Goal: Task Accomplishment & Management: Manage account settings

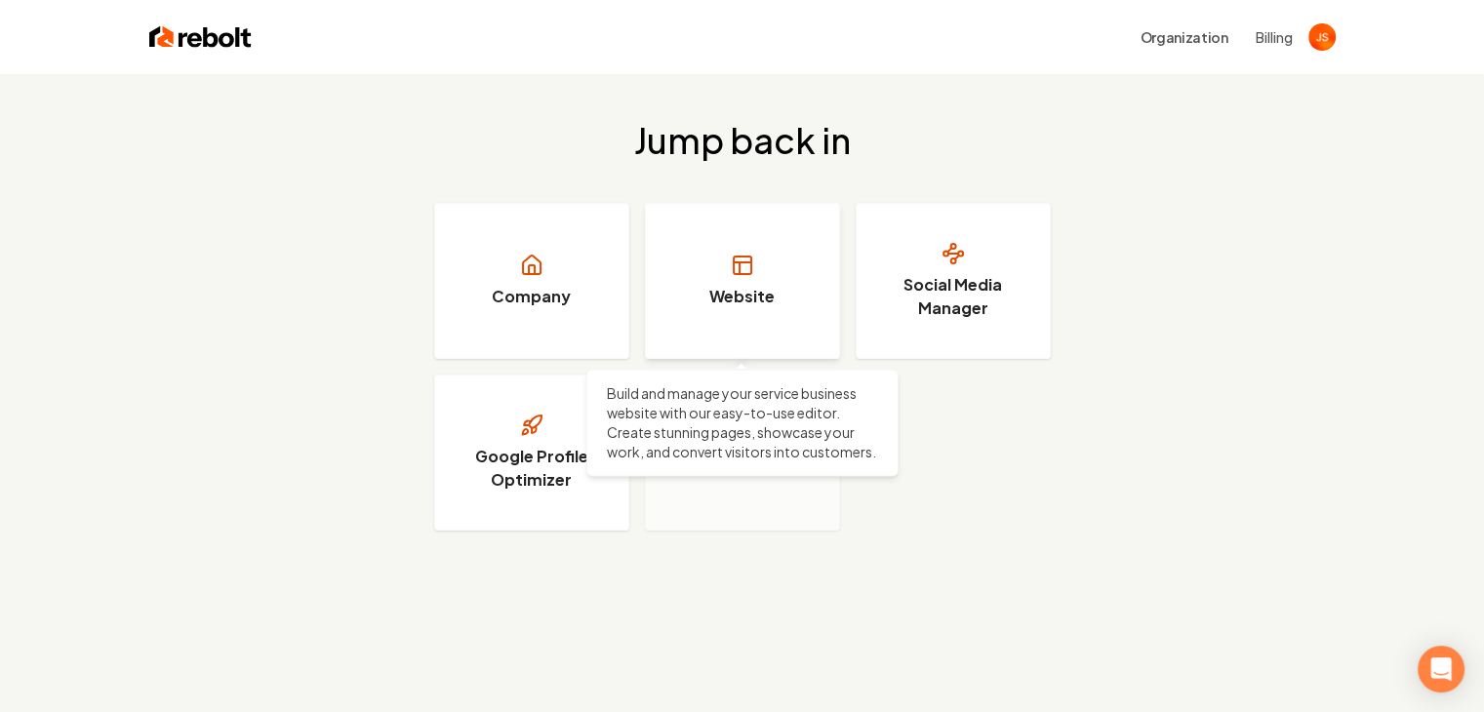
click at [777, 306] on link "Website" at bounding box center [742, 281] width 195 height 156
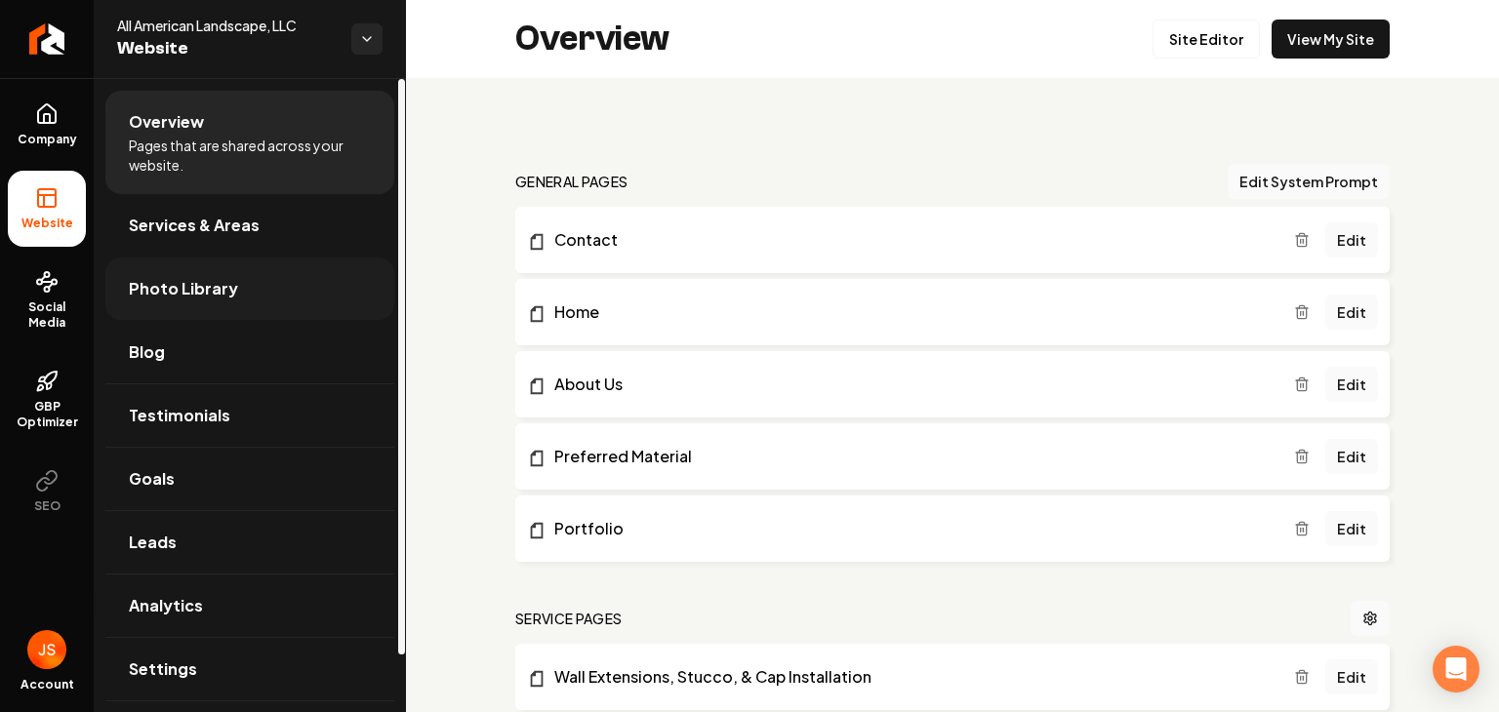
click at [276, 302] on link "Photo Library" at bounding box center [249, 289] width 289 height 62
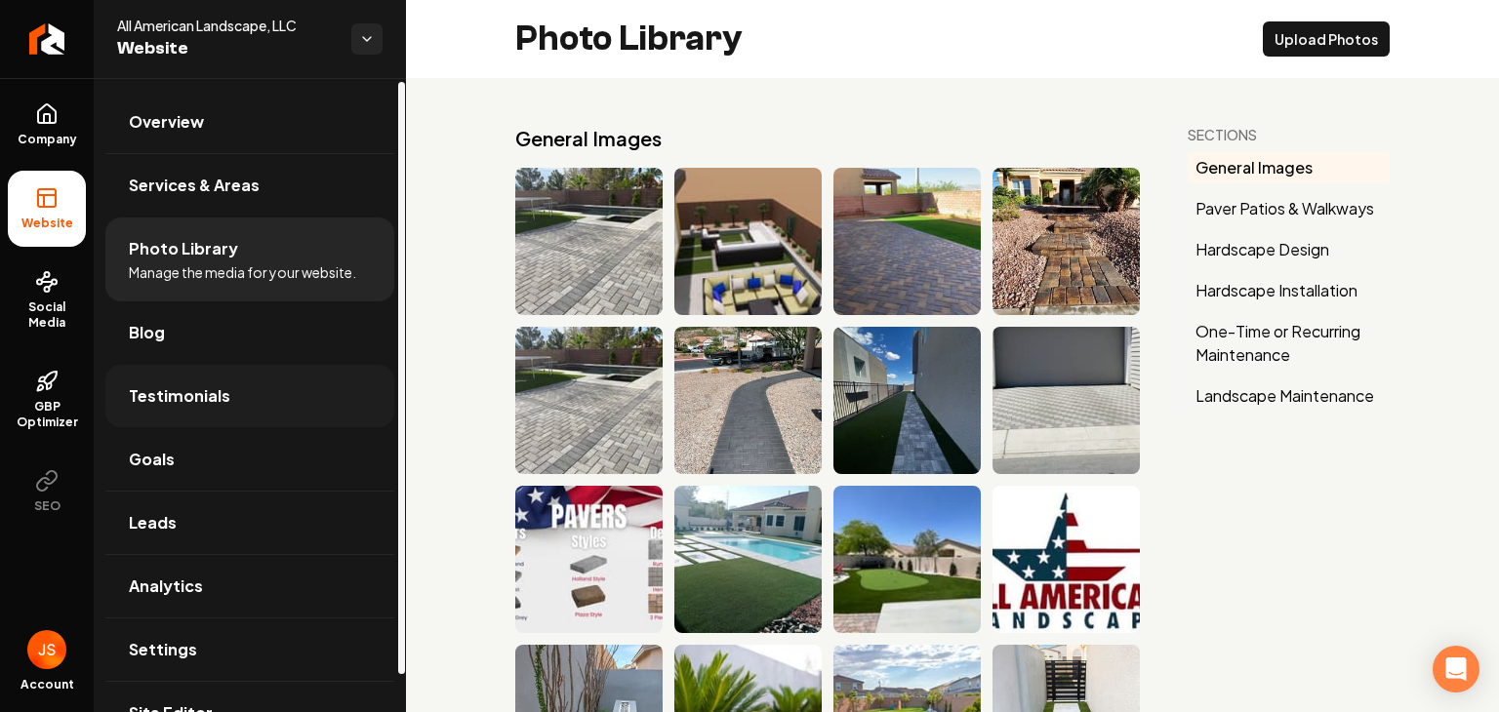
scroll to position [43, 0]
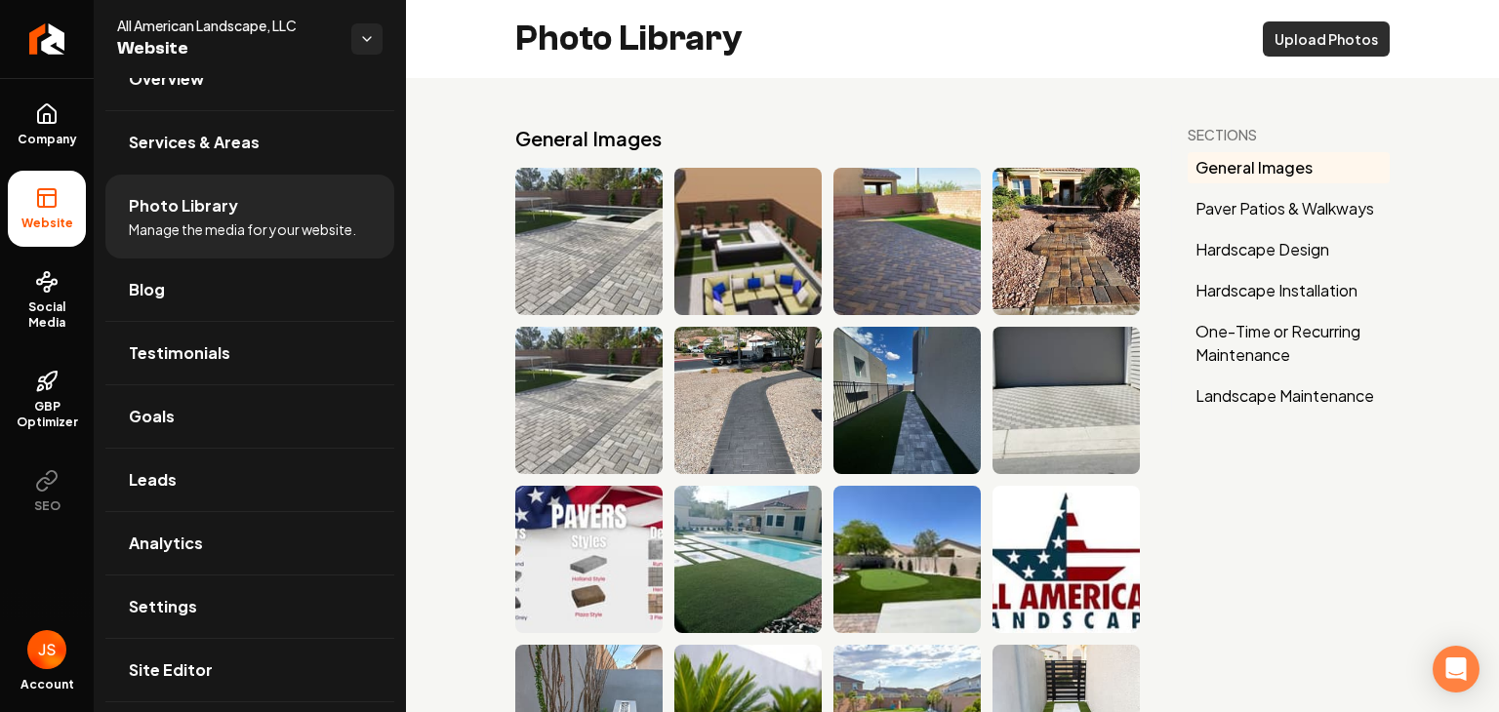
click at [1316, 52] on button "Upload Photos" at bounding box center [1326, 38] width 127 height 35
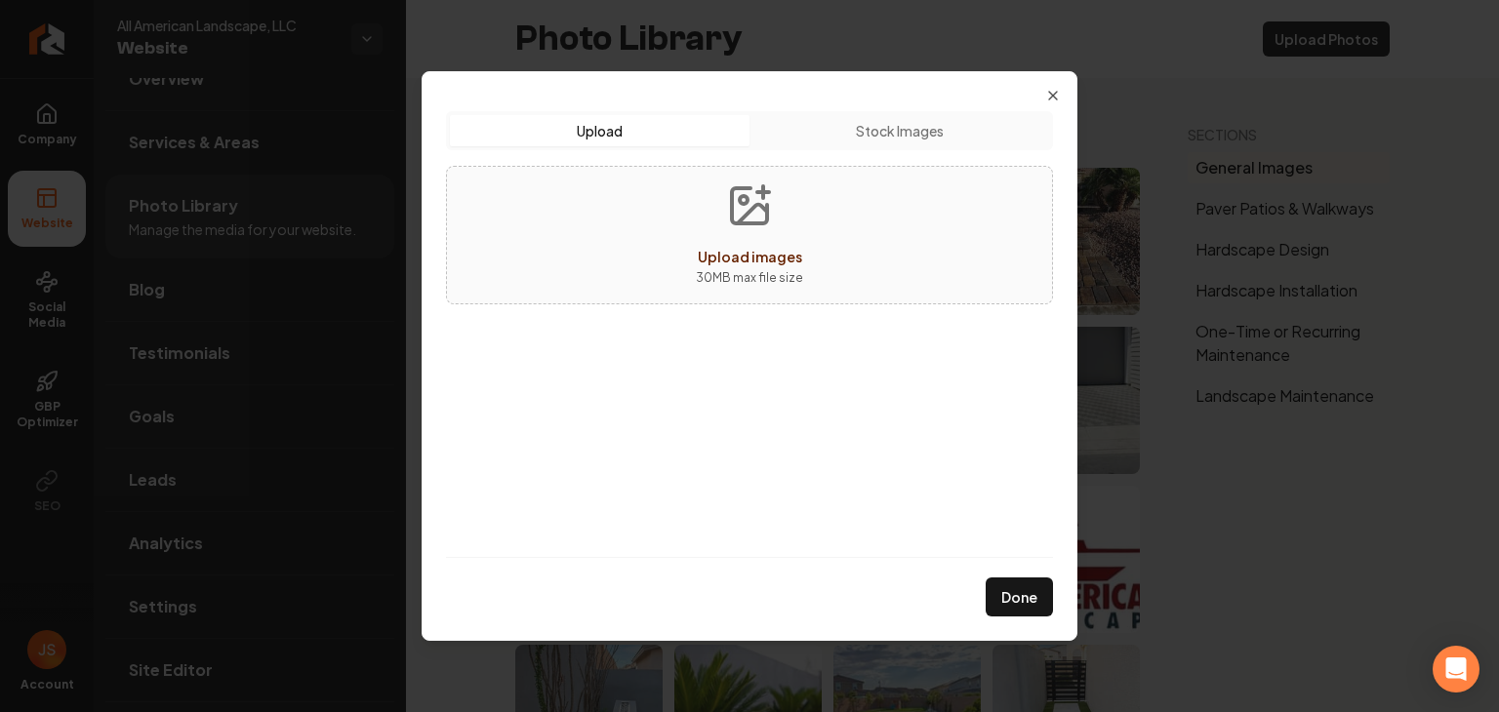
click at [718, 132] on button "Upload" at bounding box center [600, 130] width 300 height 31
click at [722, 220] on button "Upload images 30 MB max file size" at bounding box center [749, 235] width 139 height 137
click at [1046, 97] on icon "button" at bounding box center [1053, 96] width 16 height 16
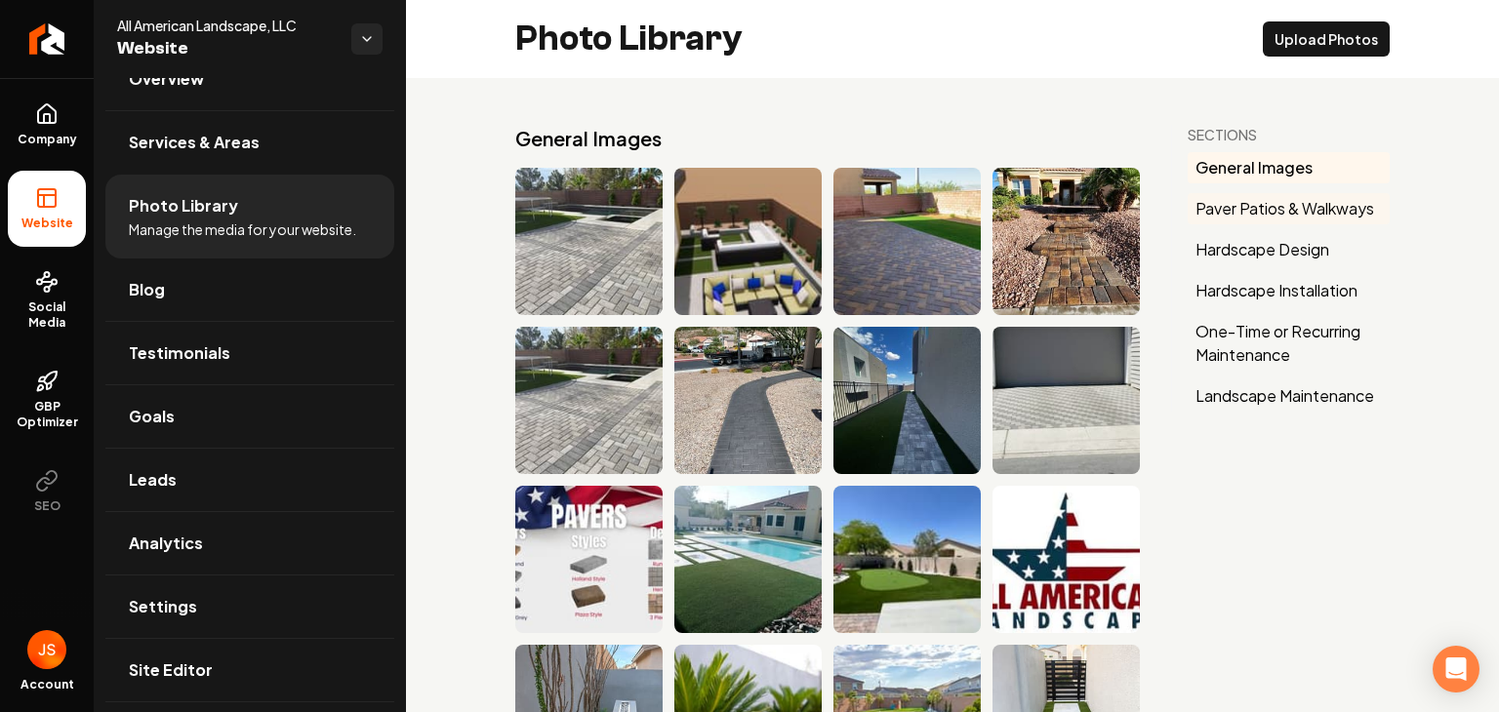
click at [1215, 211] on button "Paver Patios & Walkways" at bounding box center [1289, 208] width 202 height 31
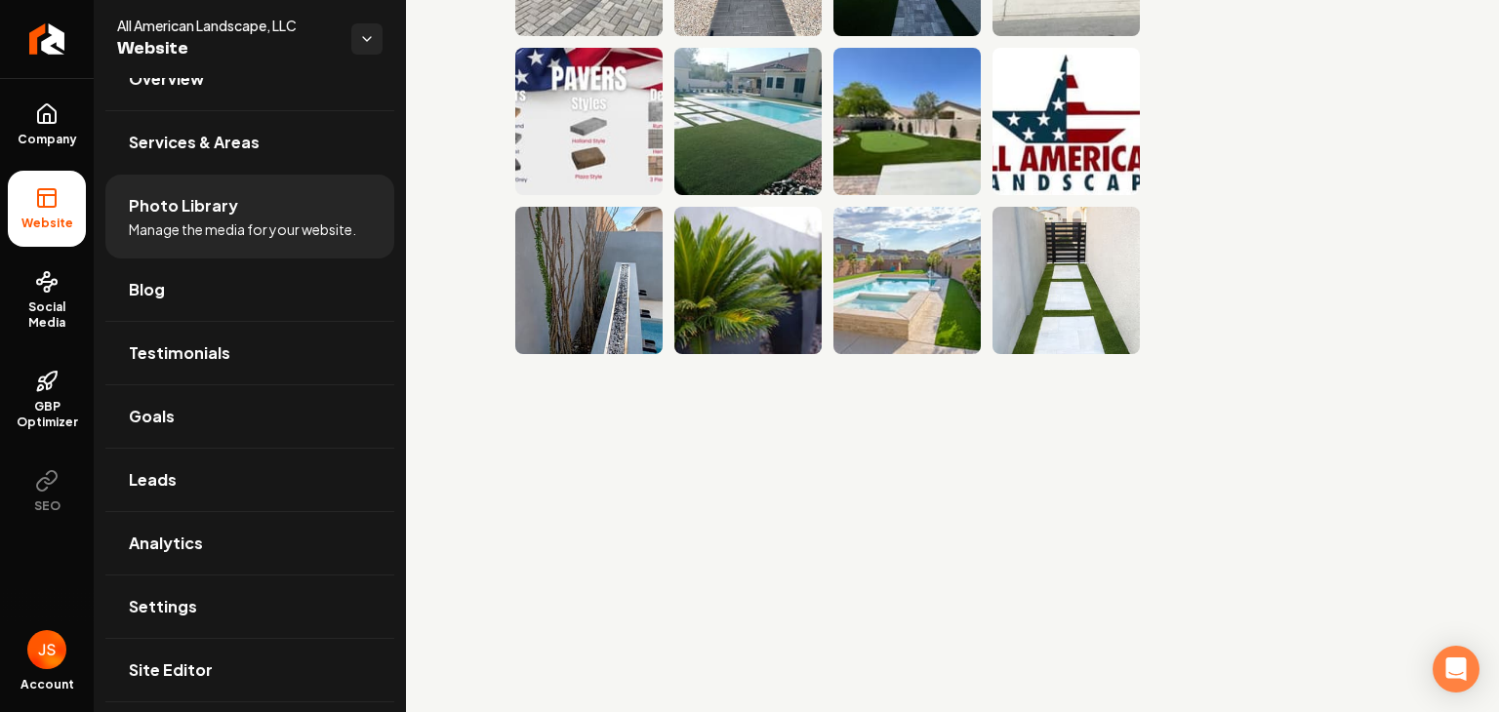
scroll to position [0, 0]
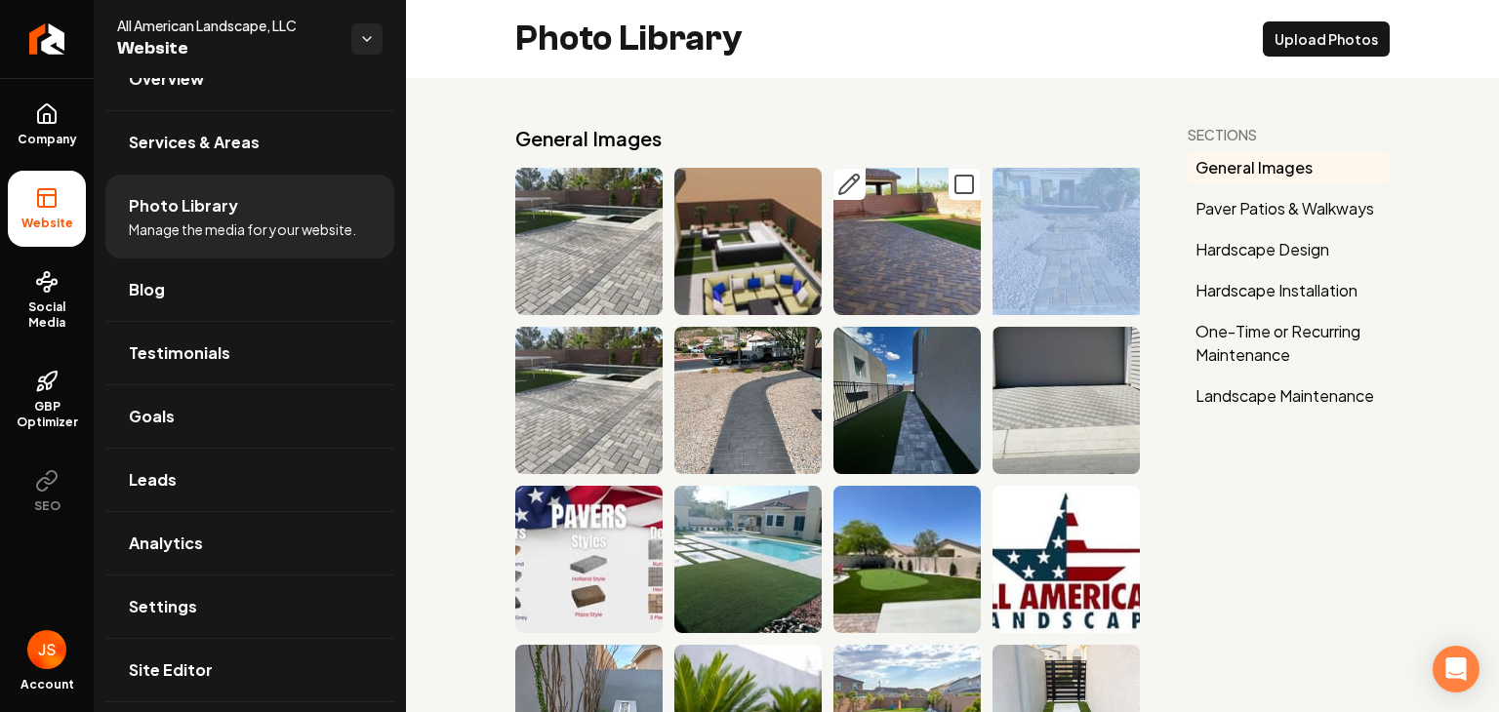
drag, startPoint x: 825, startPoint y: 170, endPoint x: 832, endPoint y: 177, distance: 10.4
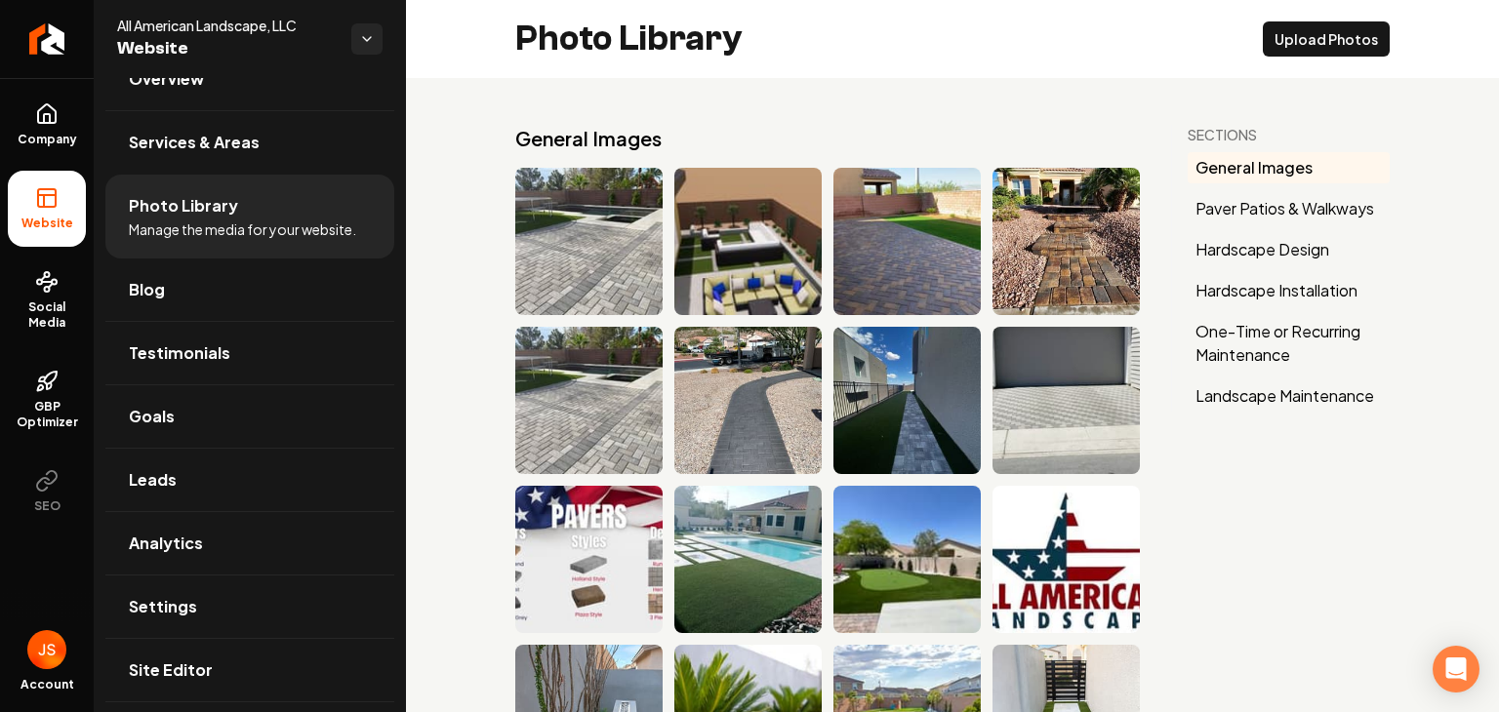
click at [863, 203] on img "Main content area" at bounding box center [906, 241] width 147 height 147
click at [845, 190] on icon "Main content area" at bounding box center [848, 184] width 23 height 23
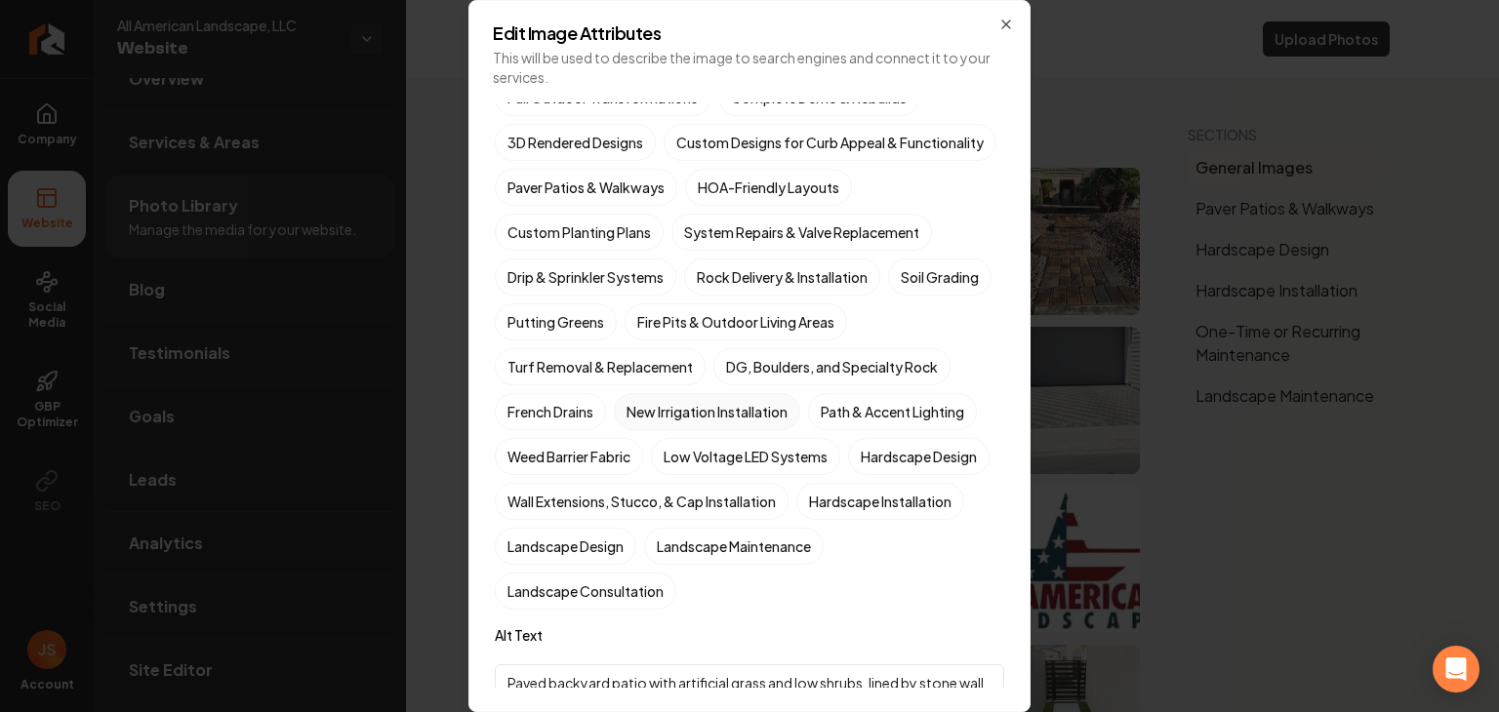
scroll to position [367, 0]
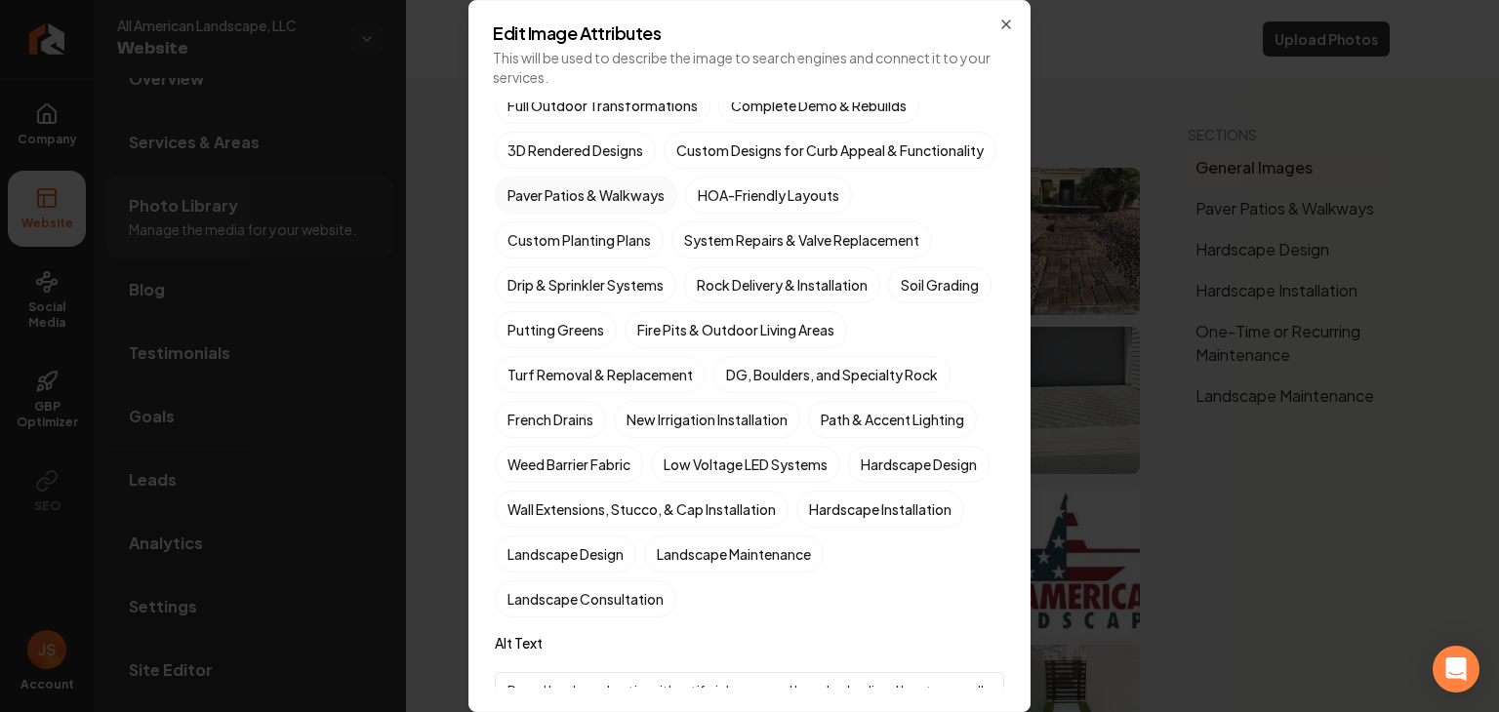
click at [610, 214] on label "Paver Patios & Walkways" at bounding box center [586, 195] width 182 height 37
click at [530, 550] on button "Paver Patios & Walkways" at bounding box center [517, 561] width 23 height 23
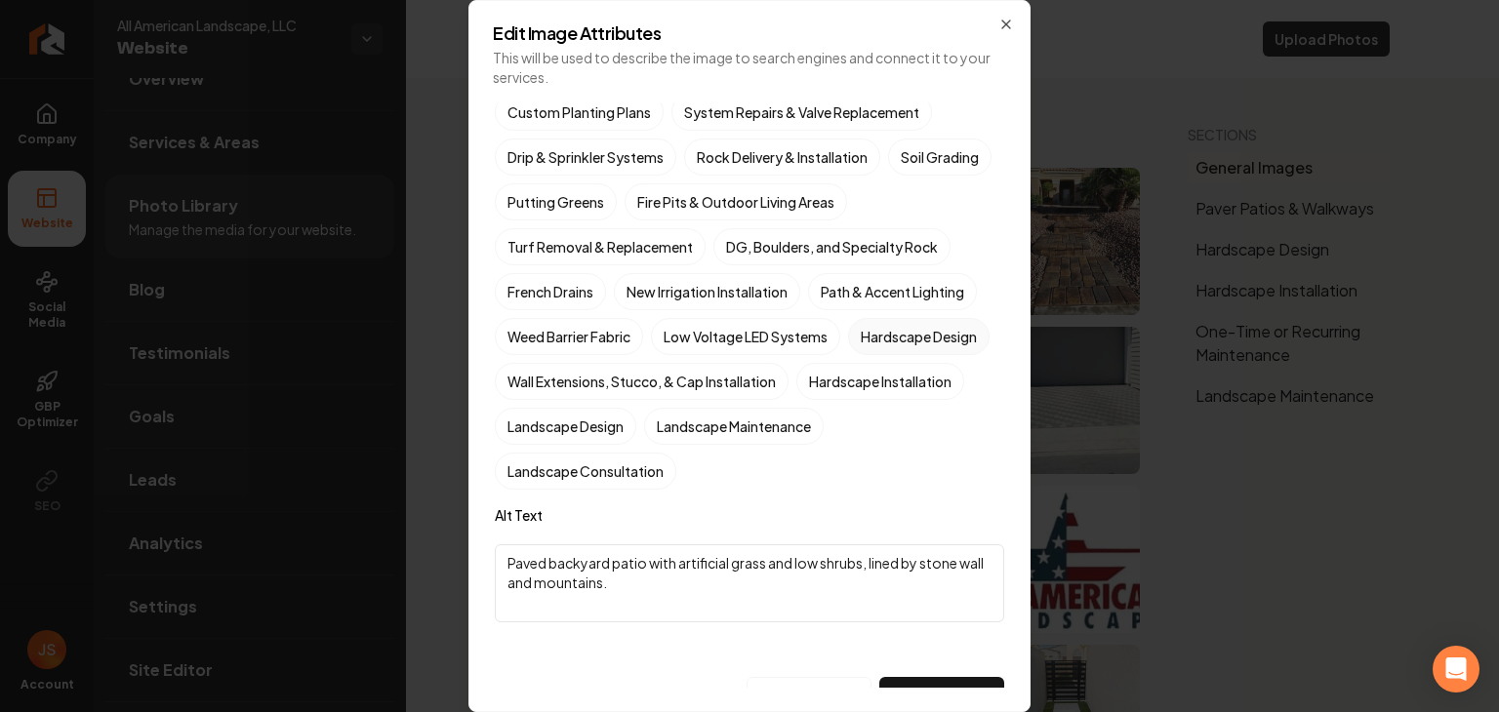
scroll to position [562, 0]
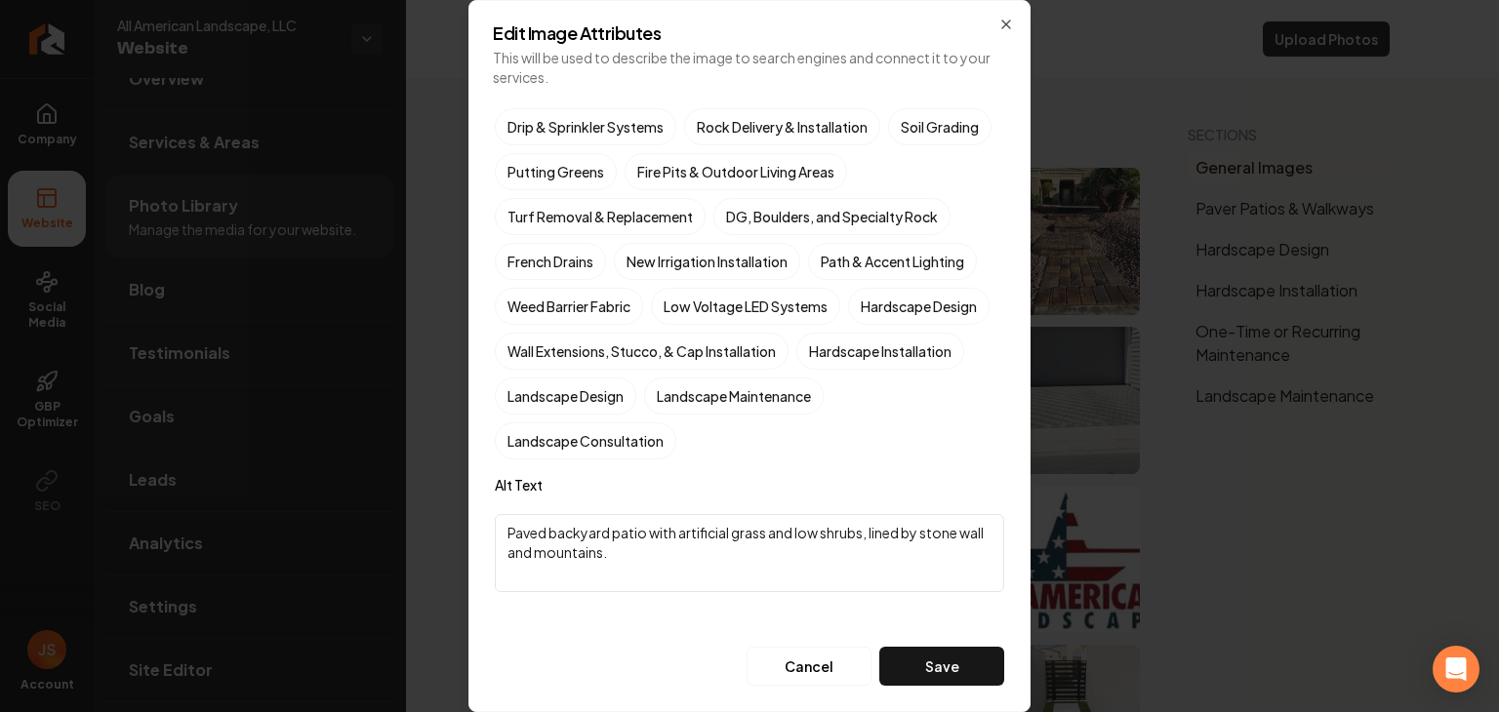
drag, startPoint x: 727, startPoint y: 555, endPoint x: 489, endPoint y: 509, distance: 242.5
click at [490, 508] on div "Edit Image Attributes This will be used to describe the image to search engines…" at bounding box center [749, 356] width 562 height 712
click at [904, 650] on button "Save" at bounding box center [941, 666] width 125 height 39
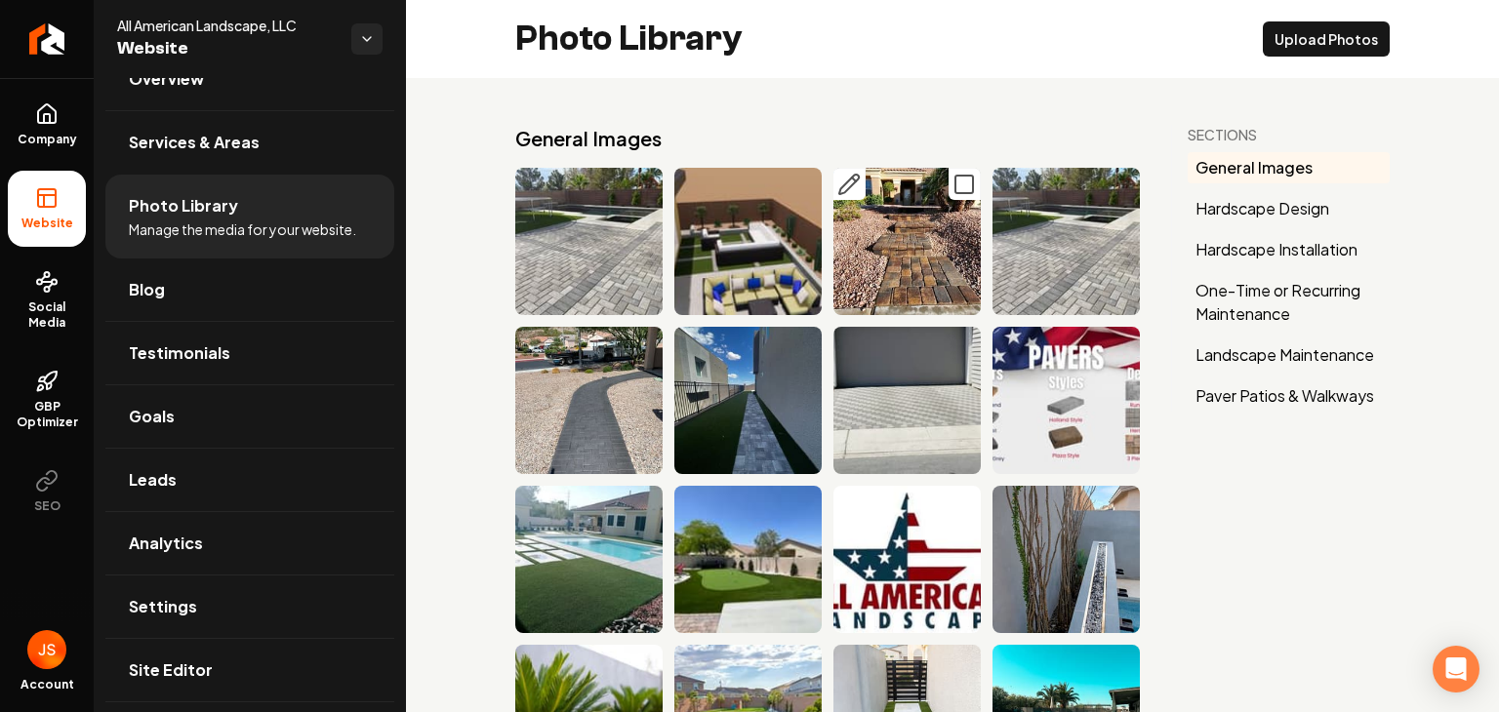
click at [840, 188] on icon "Main content area" at bounding box center [849, 185] width 20 height 20
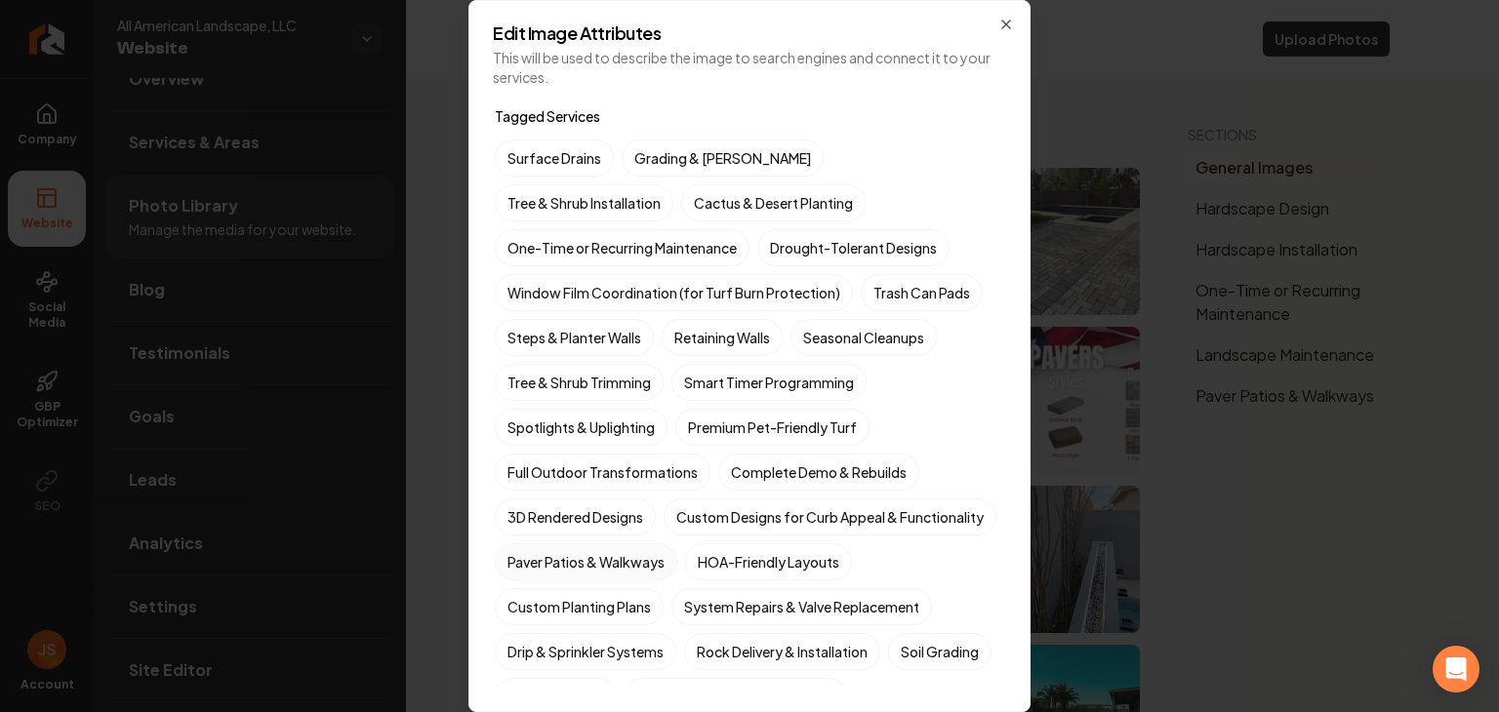
click at [627, 581] on label "Paver Patios & Walkways" at bounding box center [586, 562] width 182 height 37
click at [530, 574] on button "Paver Patios & Walkways" at bounding box center [517, 561] width 23 height 23
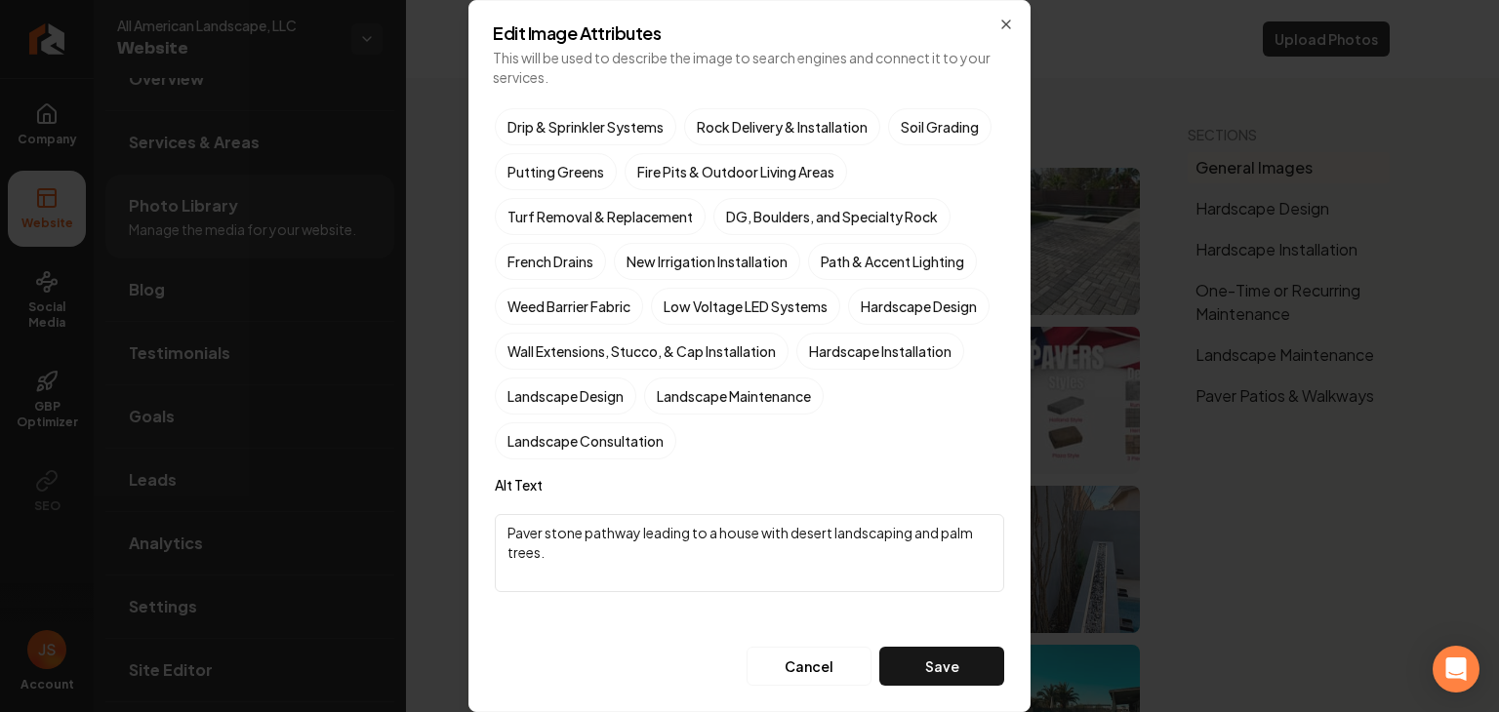
drag, startPoint x: 730, startPoint y: 556, endPoint x: 706, endPoint y: 558, distance: 23.5
click at [706, 558] on textarea "Paver stone pathway leading to a house with desert landscaping and palm trees." at bounding box center [749, 553] width 509 height 78
click at [915, 666] on button "Save" at bounding box center [941, 666] width 125 height 39
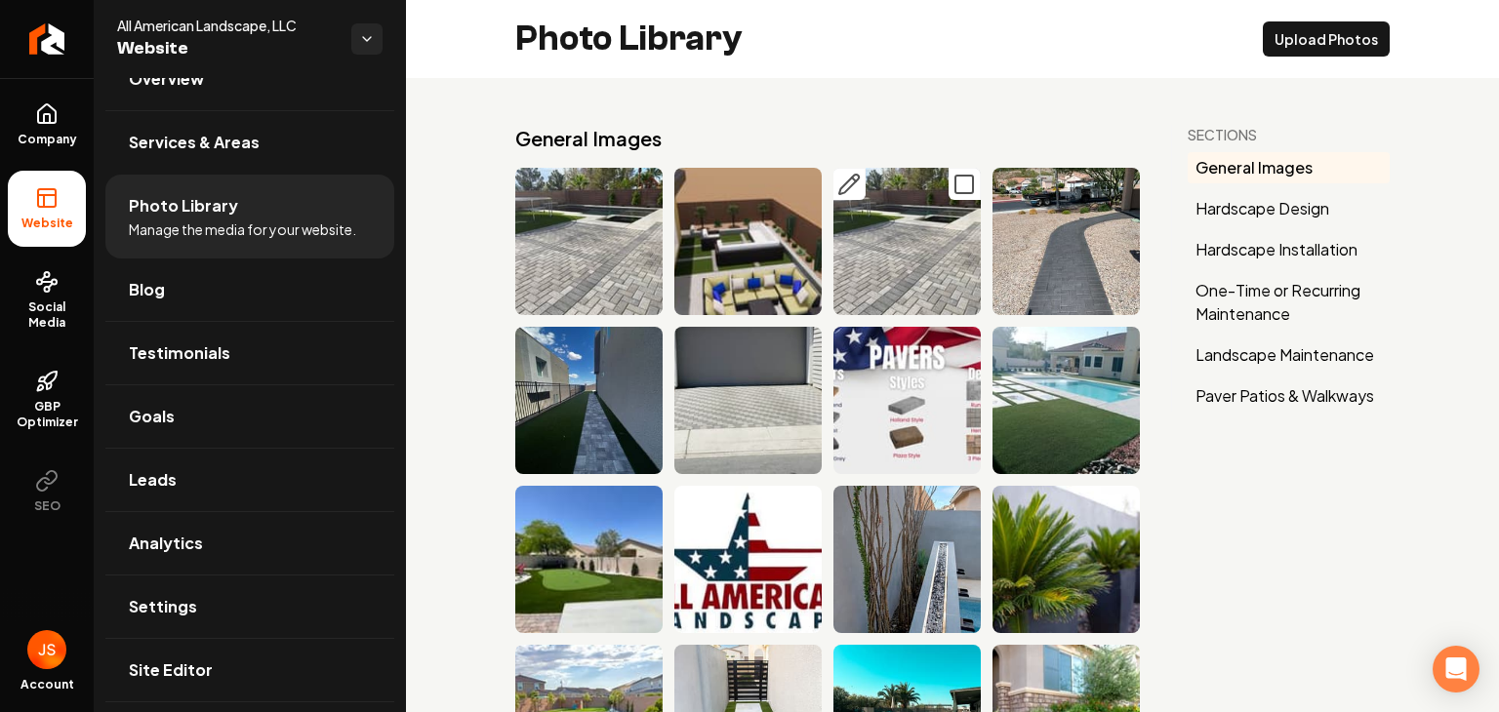
click at [851, 181] on icon "Main content area" at bounding box center [848, 184] width 23 height 23
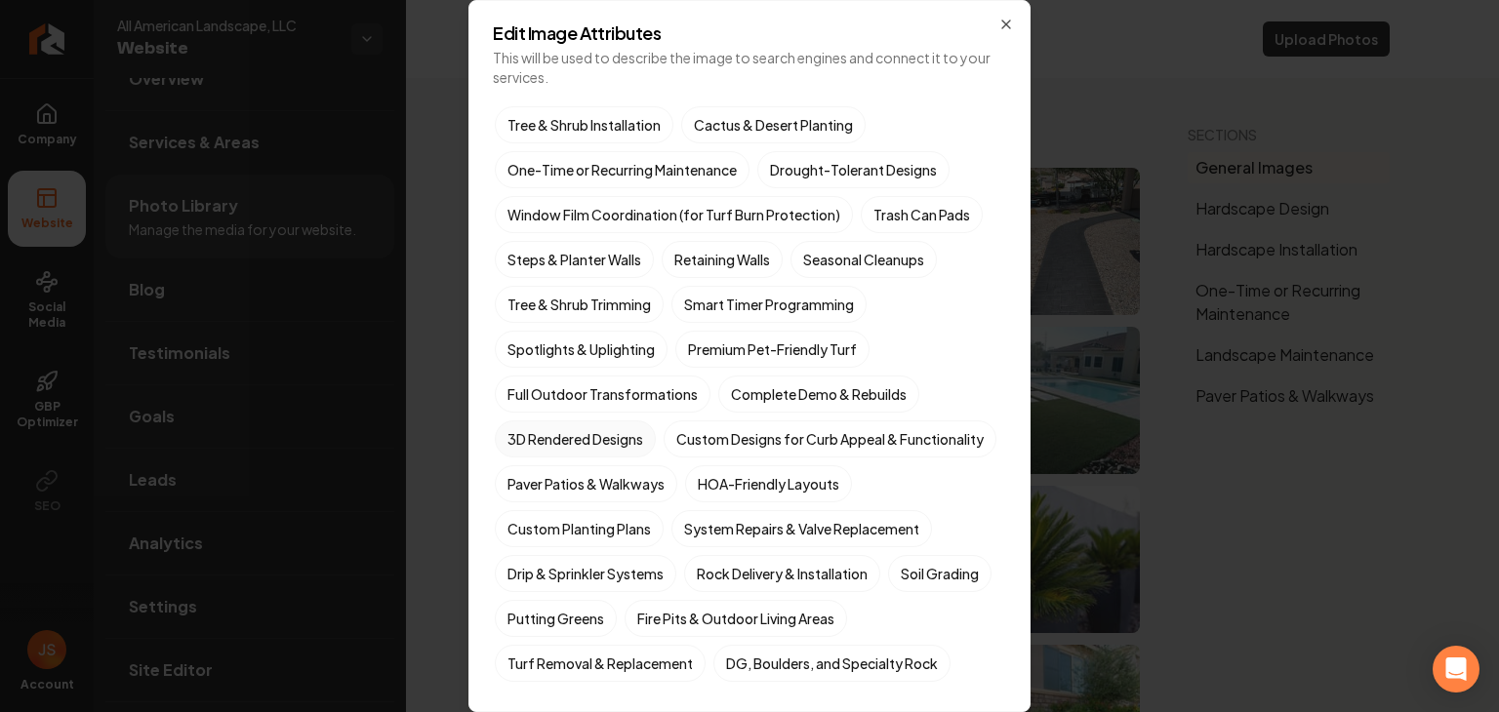
scroll to position [98, 0]
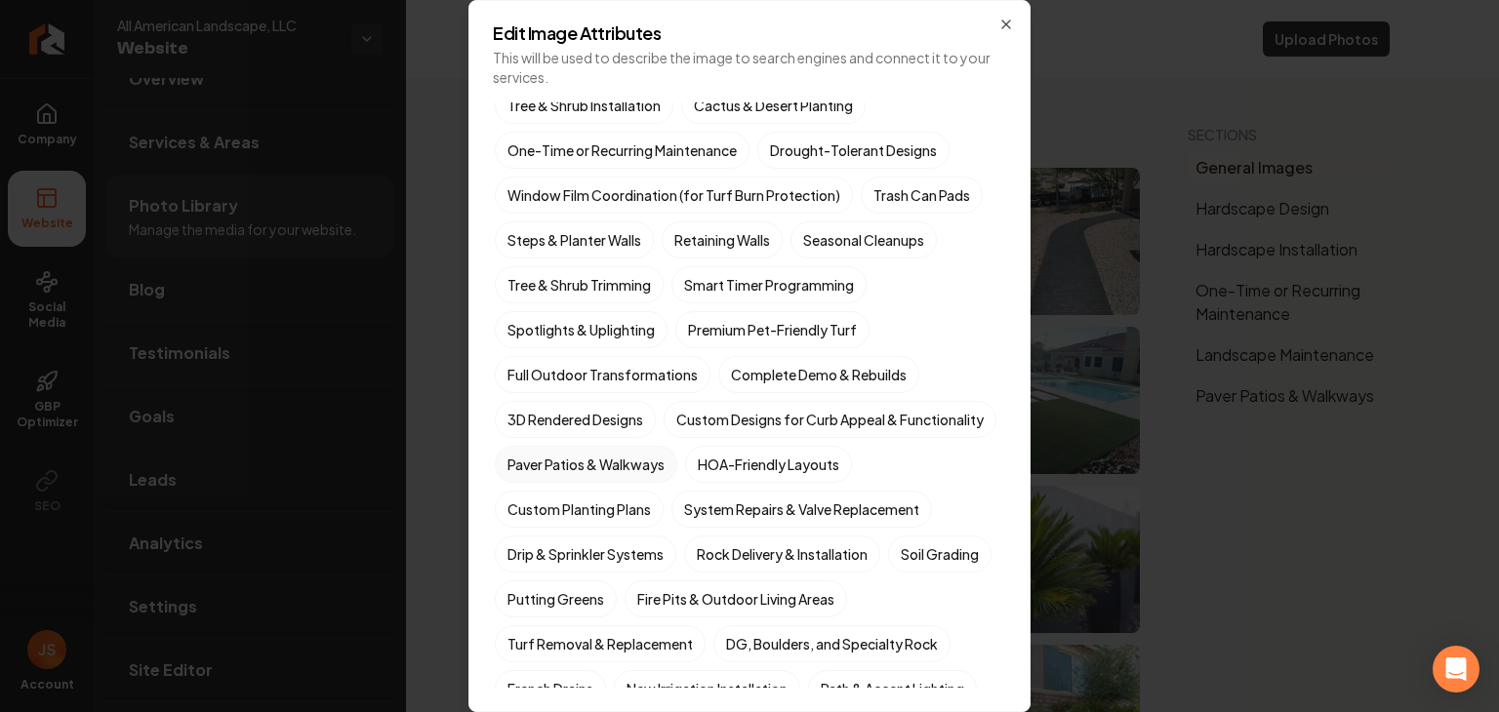
click at [619, 483] on label "Paver Patios & Walkways" at bounding box center [586, 464] width 182 height 37
click at [530, 550] on button "Paver Patios & Walkways" at bounding box center [517, 561] width 23 height 23
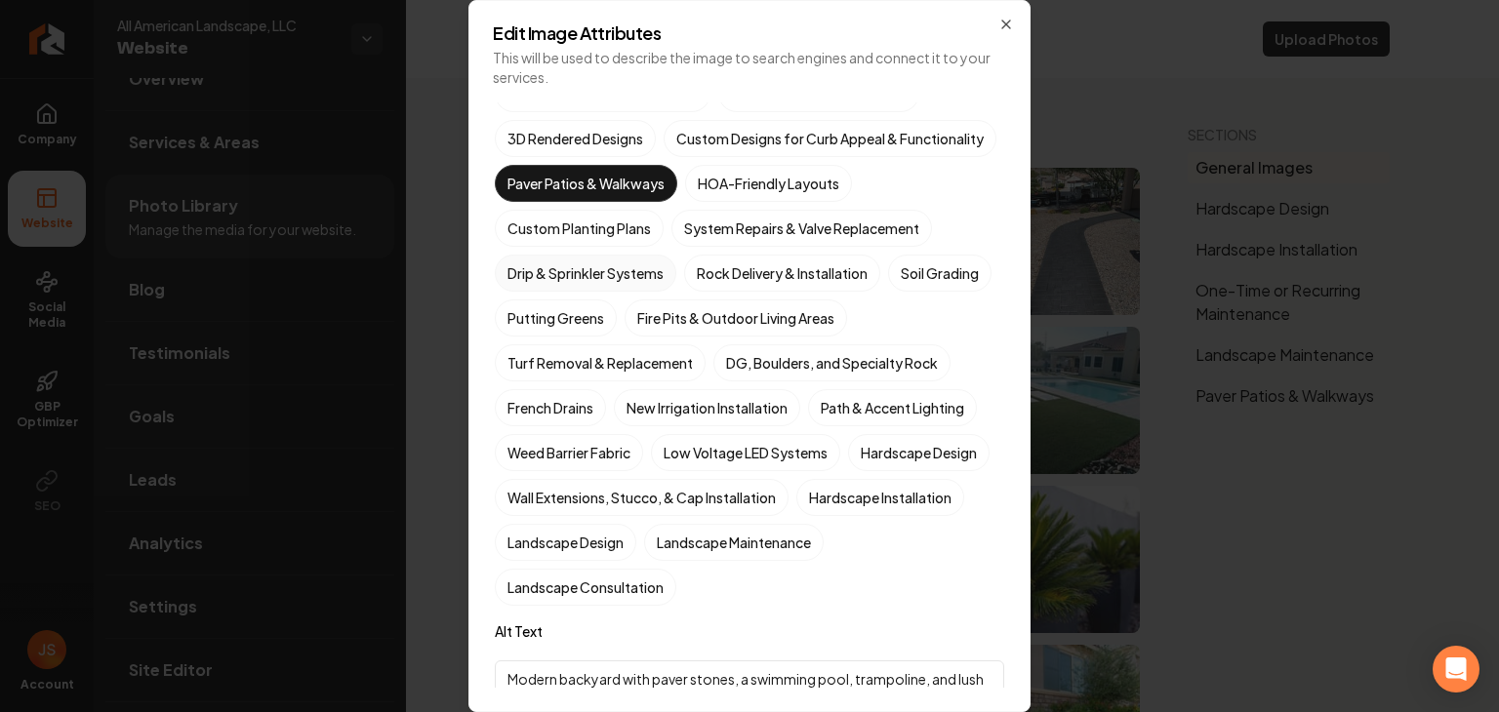
scroll to position [390, 0]
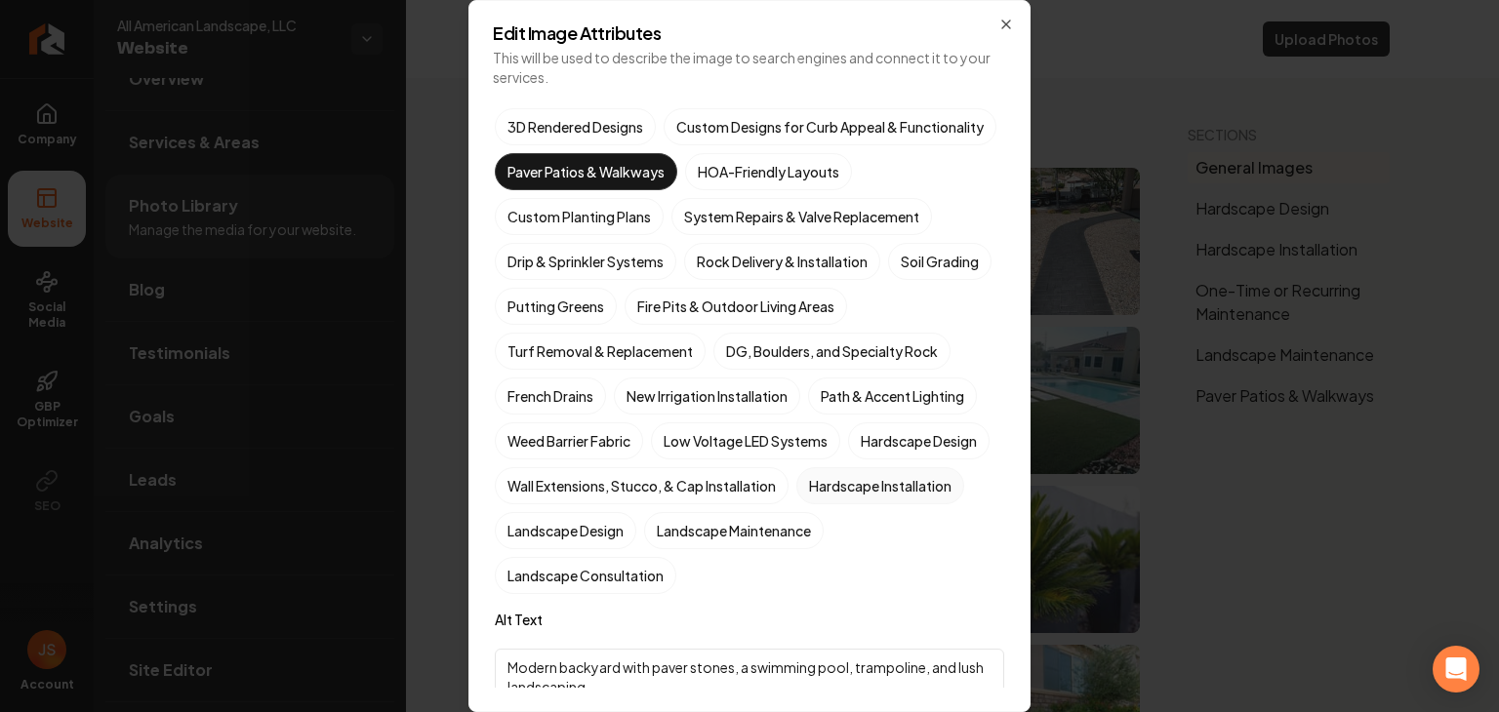
click at [796, 504] on label "Hardscape Installation" at bounding box center [880, 485] width 168 height 37
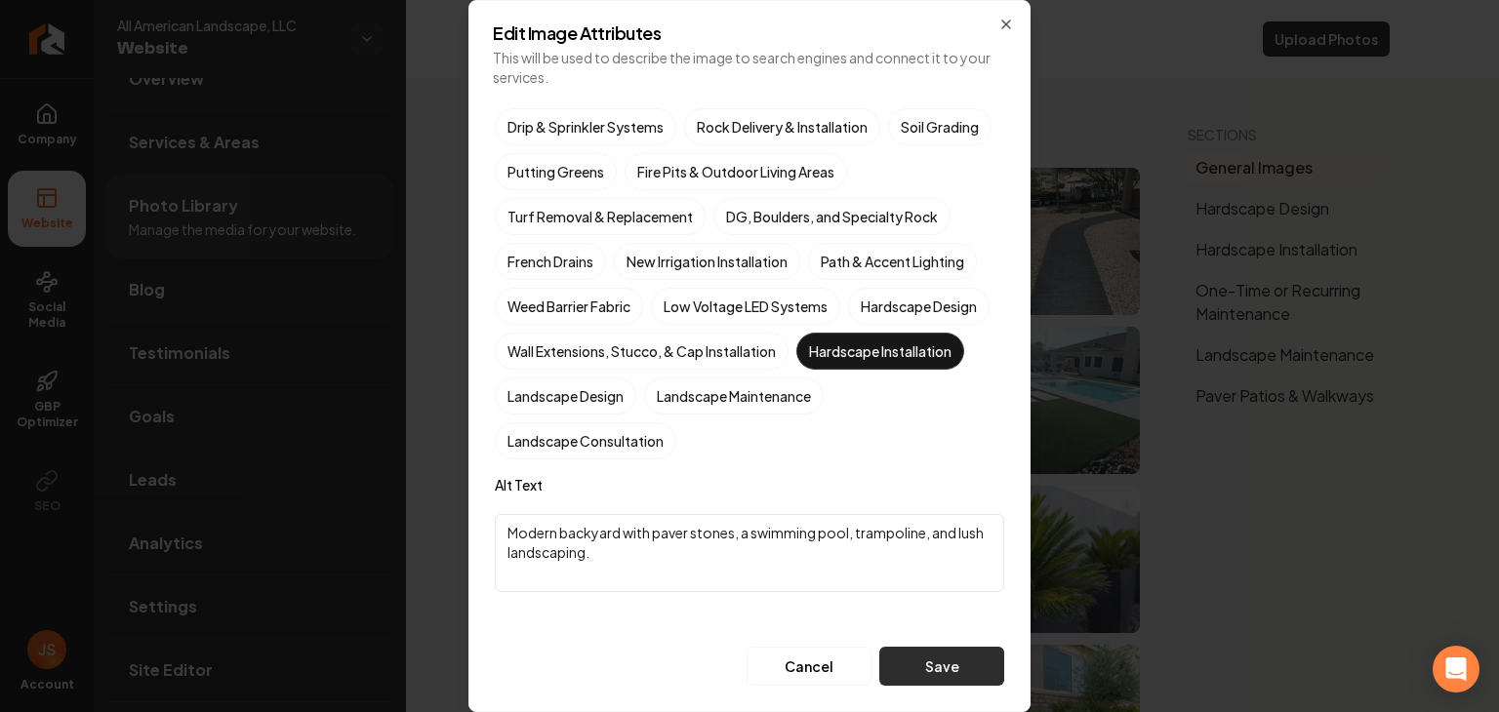
click at [907, 672] on button "Save" at bounding box center [941, 666] width 125 height 39
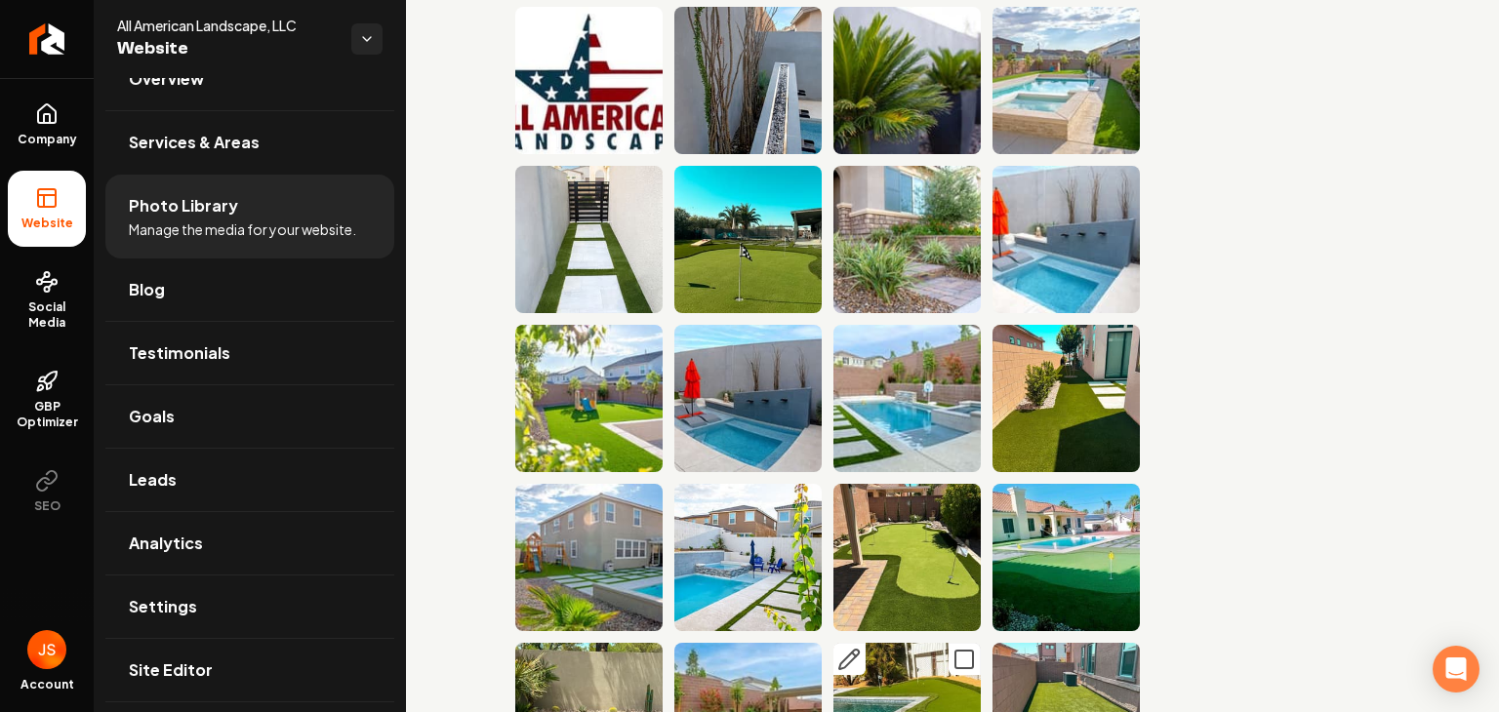
scroll to position [0, 0]
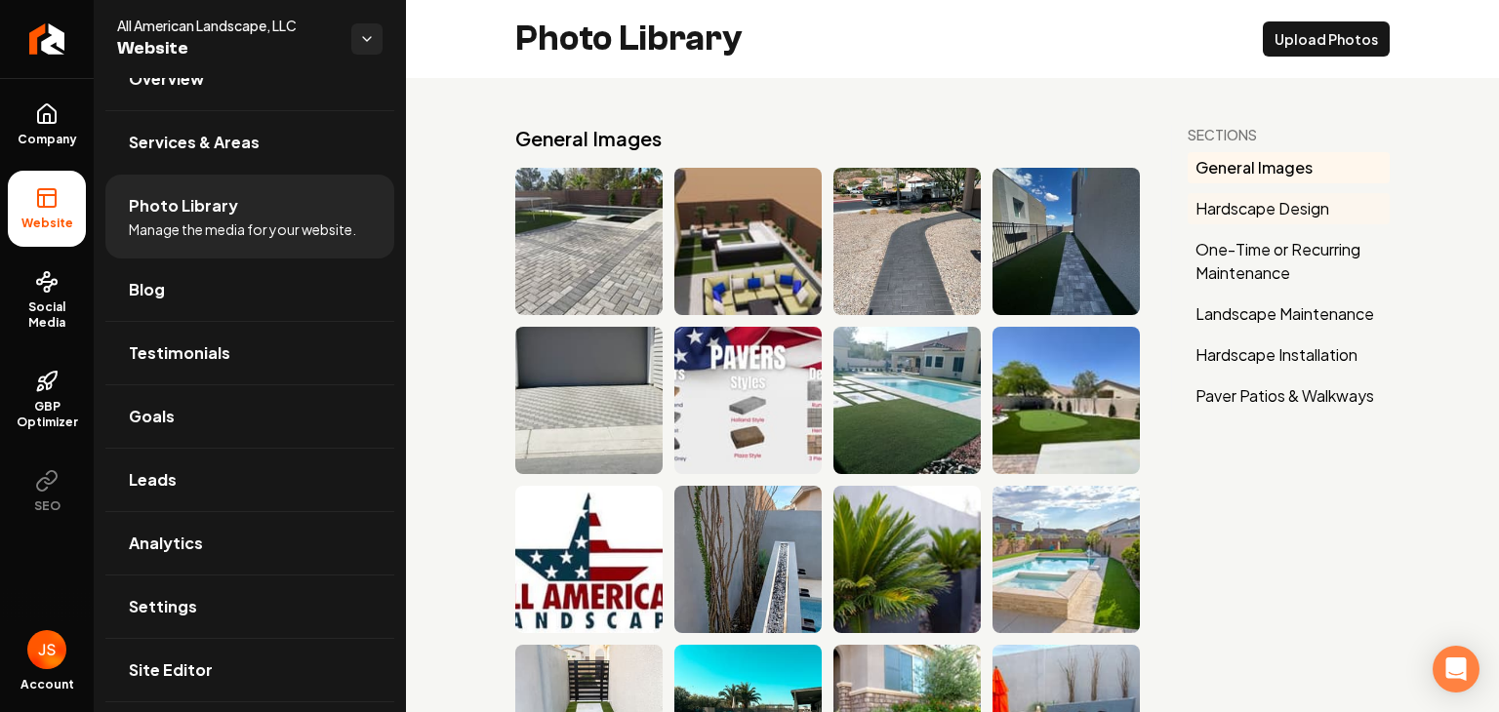
click at [1237, 218] on button "Hardscape Design" at bounding box center [1289, 208] width 202 height 31
click at [685, 176] on icon "Main content area" at bounding box center [689, 184] width 23 height 23
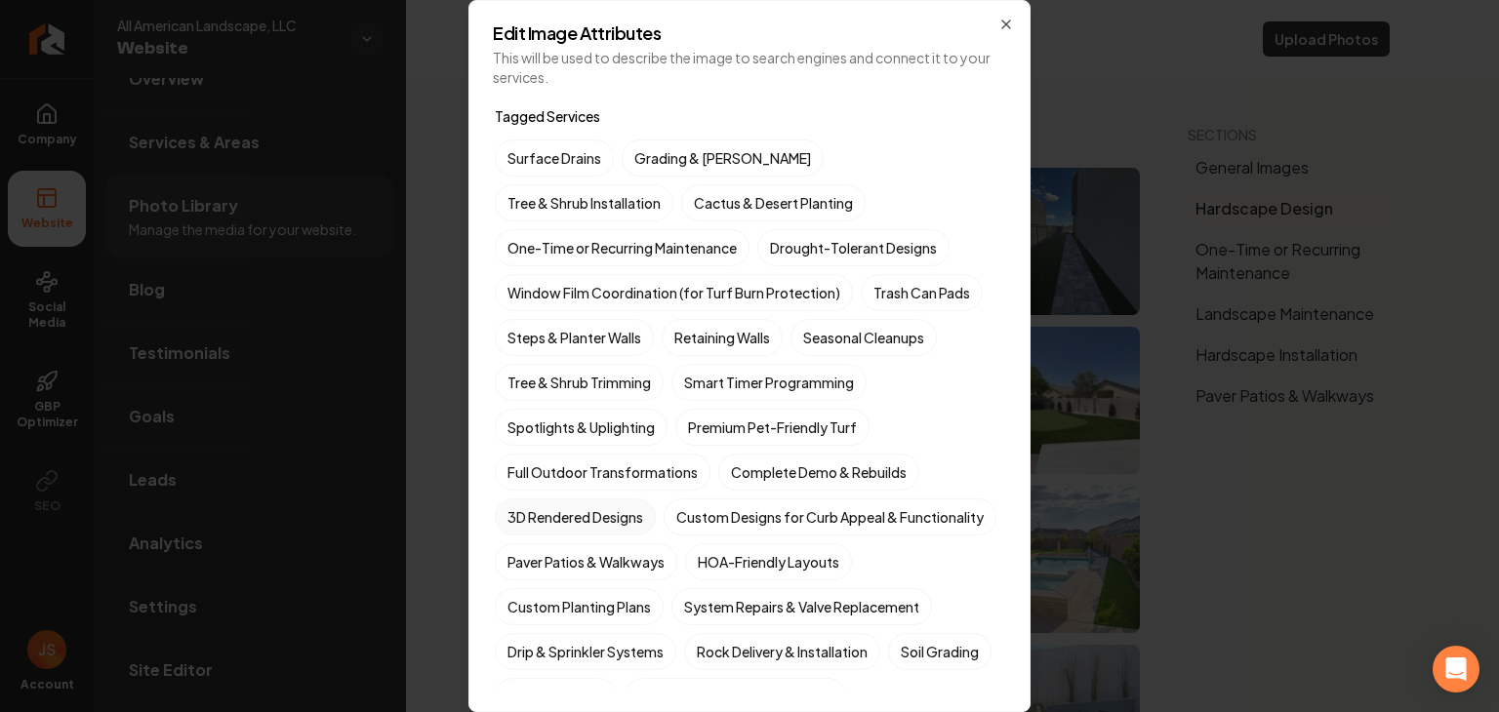
click at [617, 514] on label "3D Rendered Designs" at bounding box center [575, 517] width 161 height 37
click at [530, 514] on button "3D Rendered Designs" at bounding box center [517, 516] width 23 height 23
click at [652, 477] on label "Full Outdoor Transformations" at bounding box center [603, 472] width 216 height 37
click at [530, 477] on button "Full Outdoor Transformations" at bounding box center [517, 472] width 23 height 23
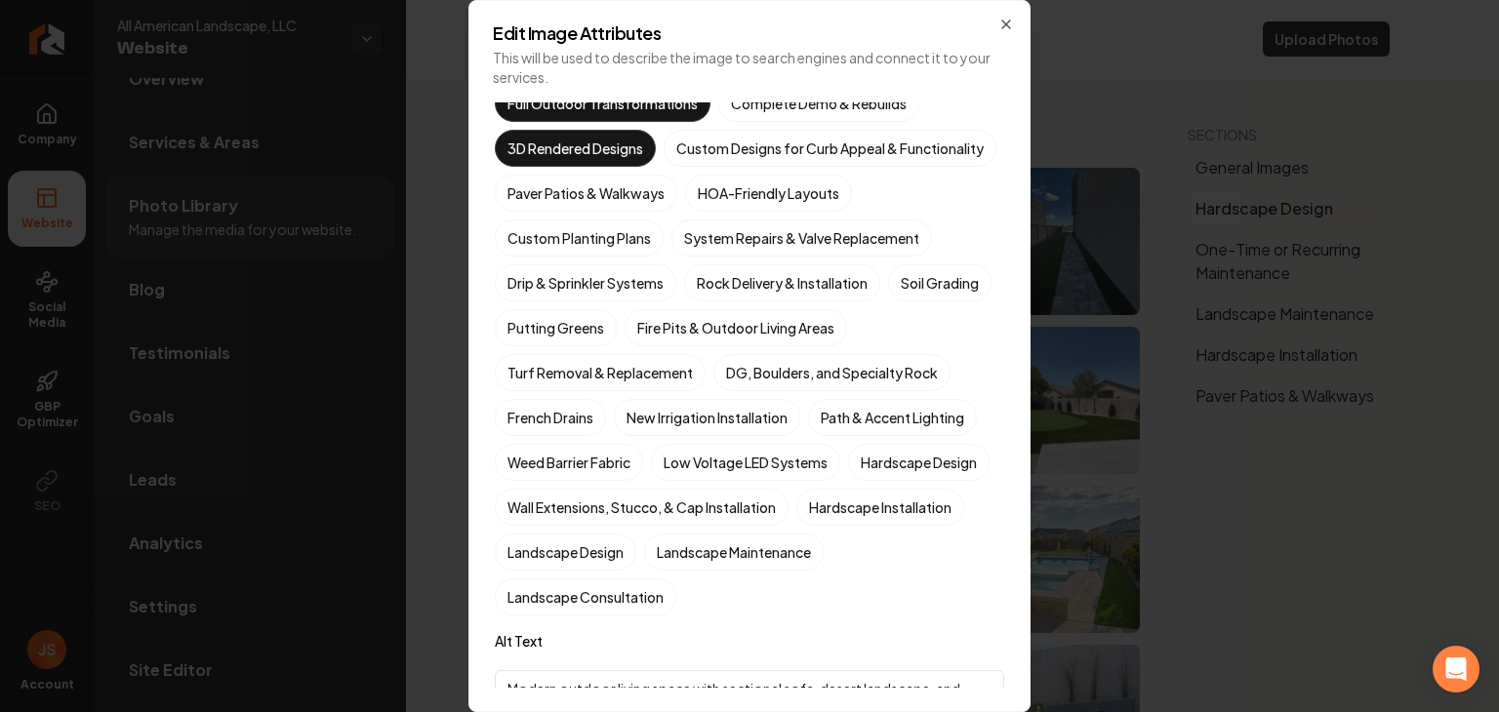
scroll to position [367, 0]
click at [812, 348] on label "Fire Pits & Outdoor Living Areas" at bounding box center [735, 329] width 222 height 37
click at [660, 685] on button "Fire Pits & Outdoor Living Areas" at bounding box center [647, 696] width 23 height 23
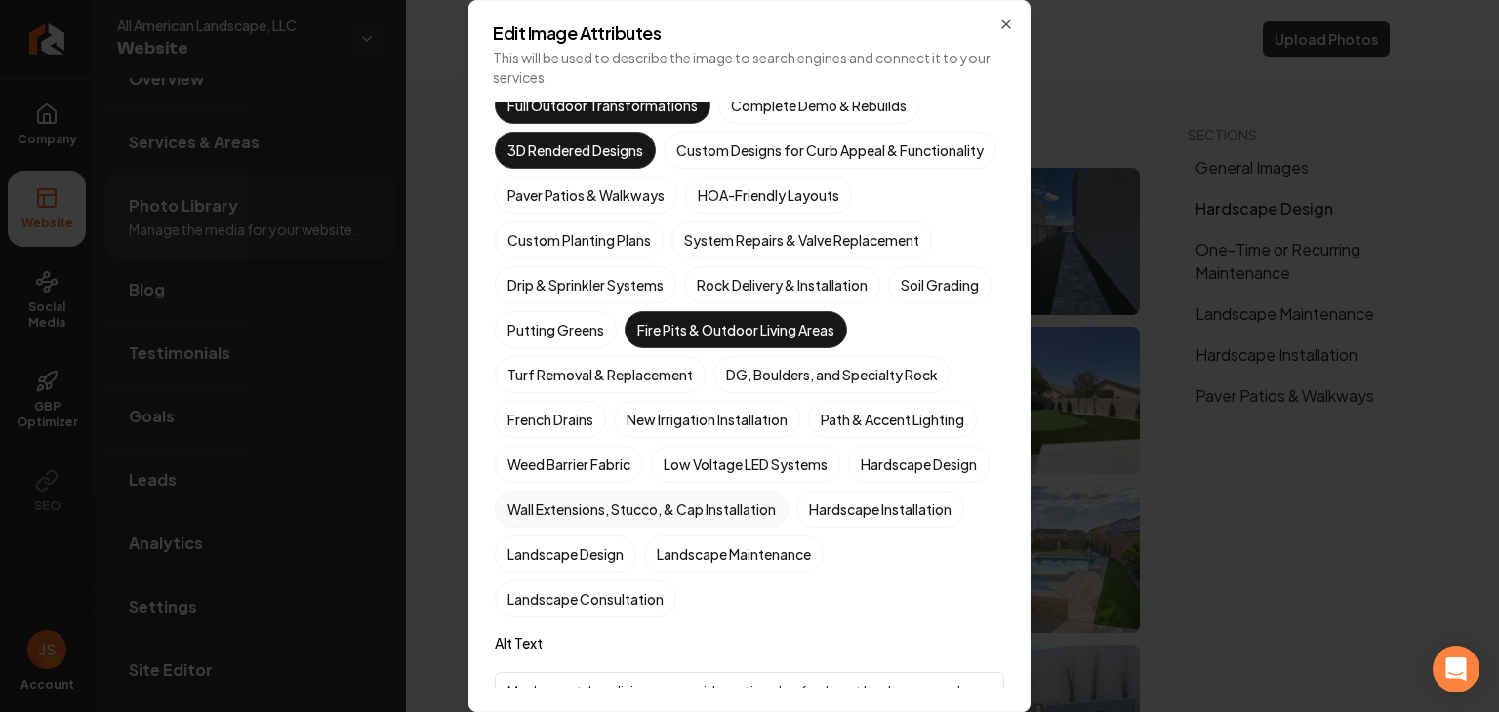
scroll to position [562, 0]
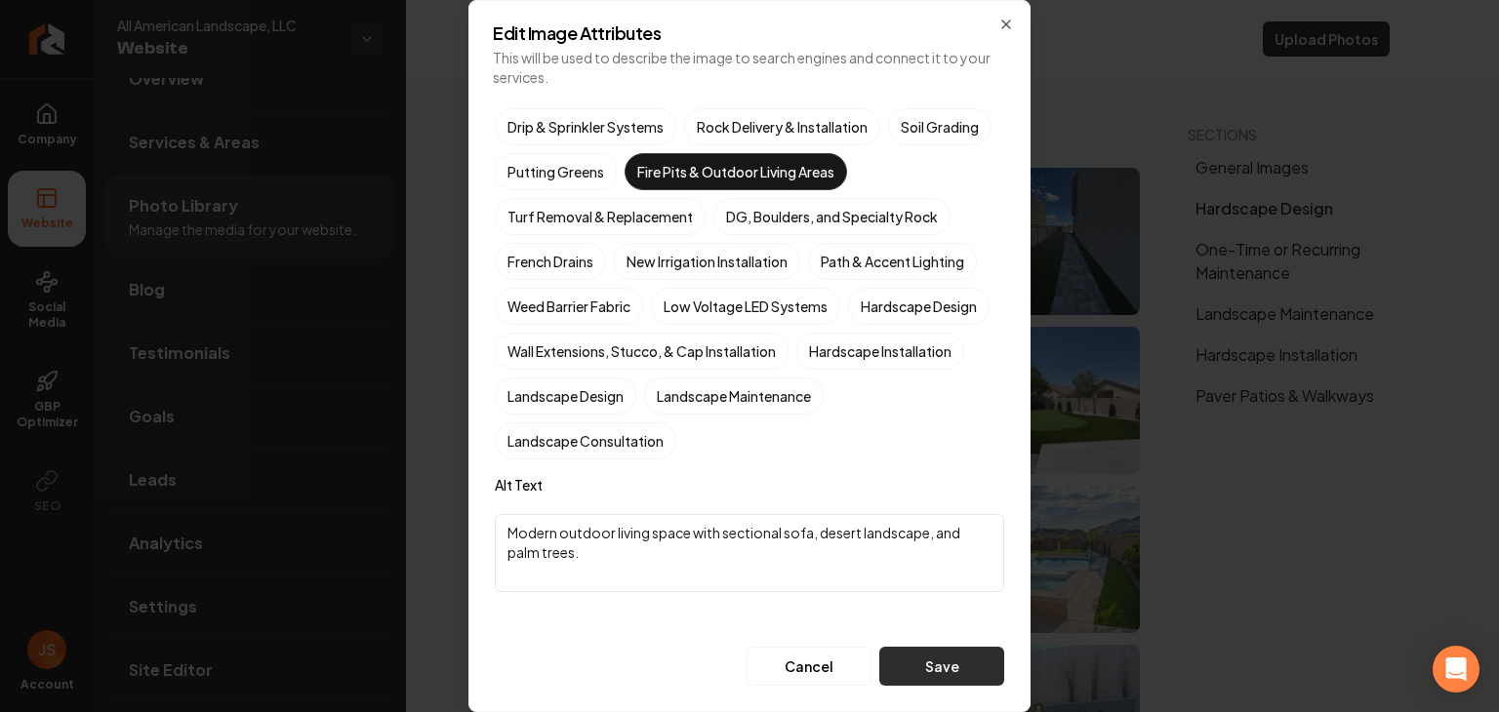
click at [905, 661] on button "Save" at bounding box center [941, 666] width 125 height 39
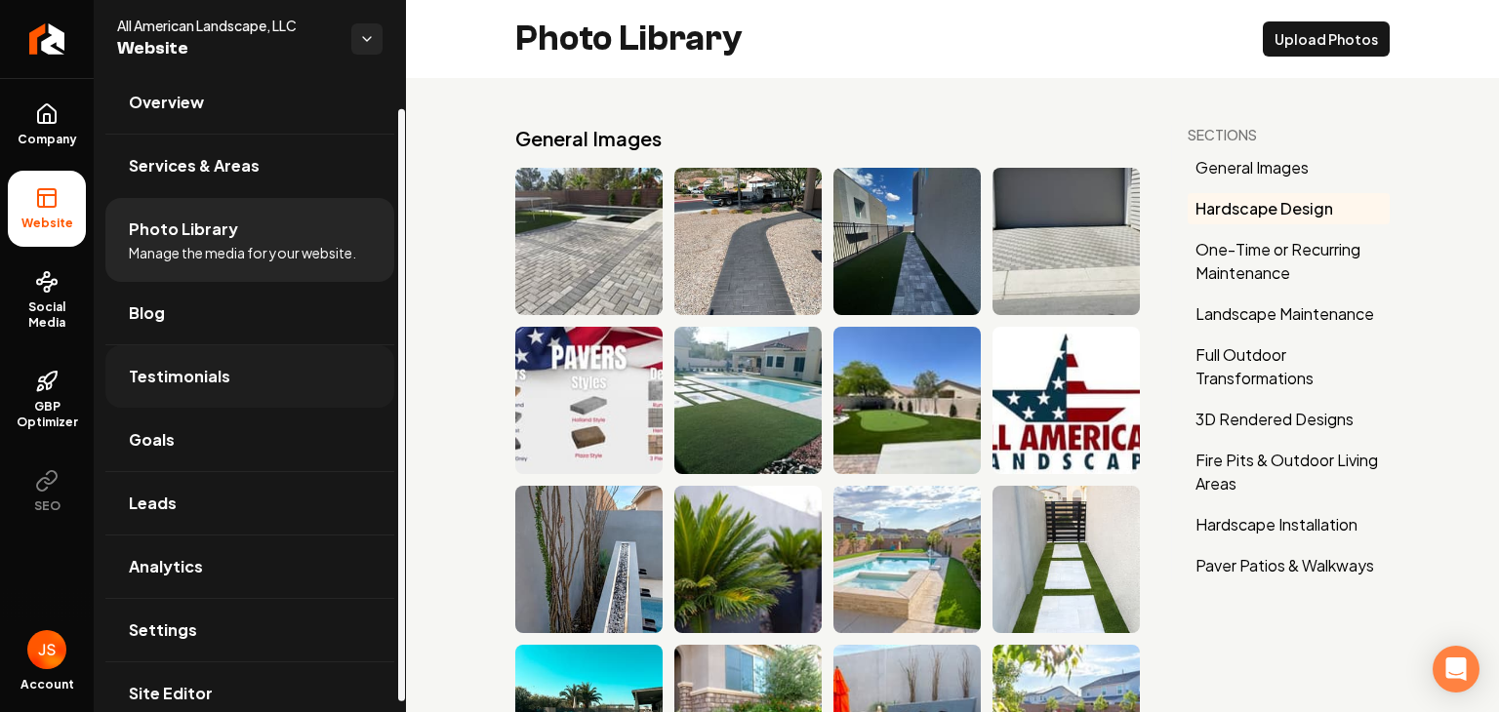
scroll to position [0, 0]
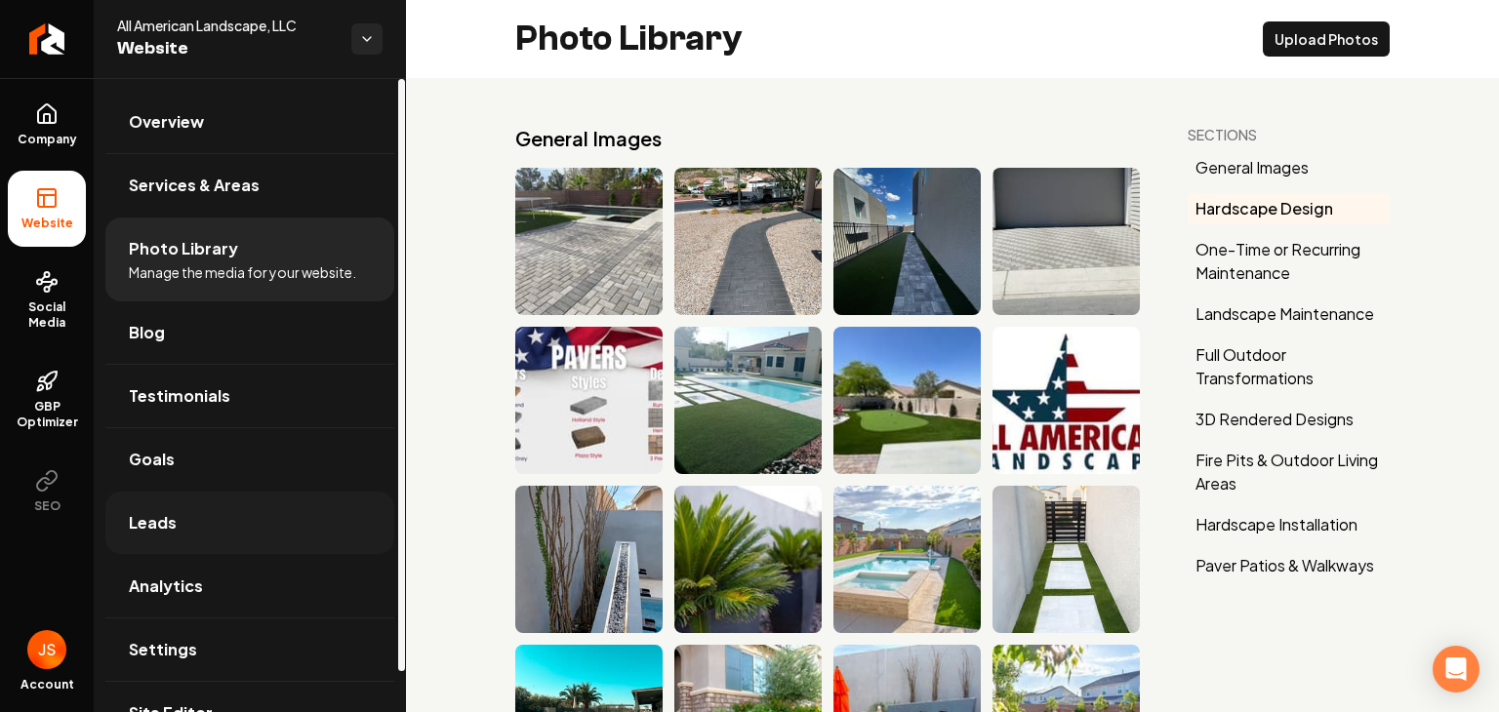
click at [293, 541] on link "Leads" at bounding box center [249, 523] width 289 height 62
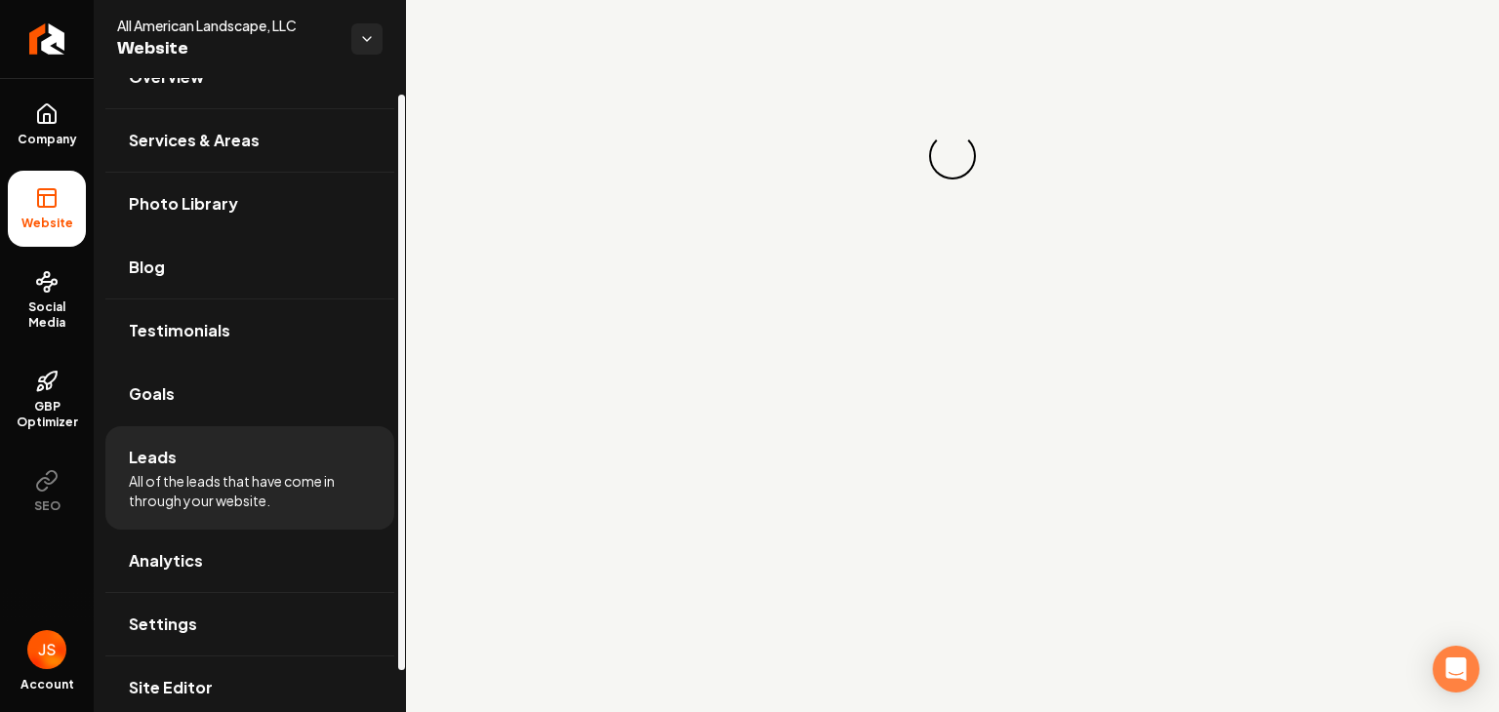
scroll to position [62, 0]
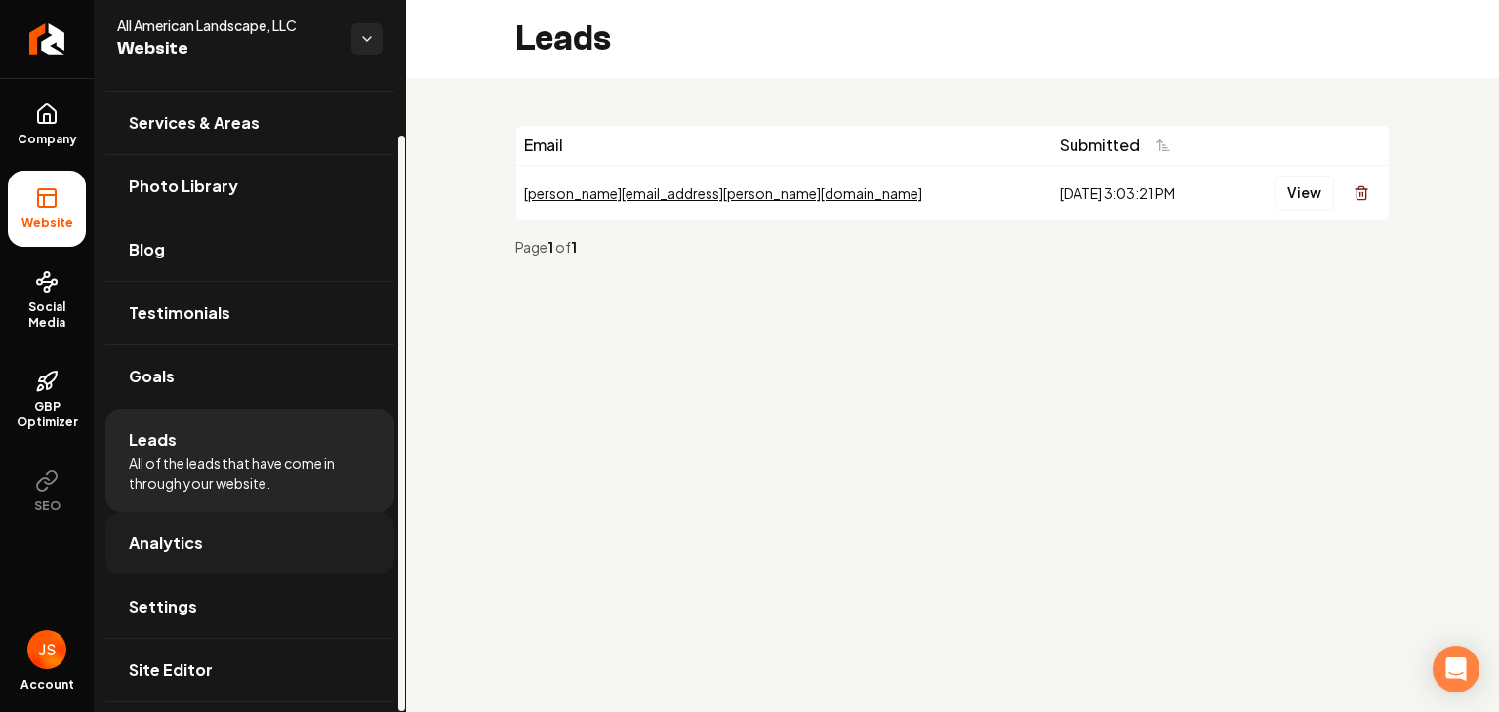
click at [255, 546] on link "Analytics" at bounding box center [249, 543] width 289 height 62
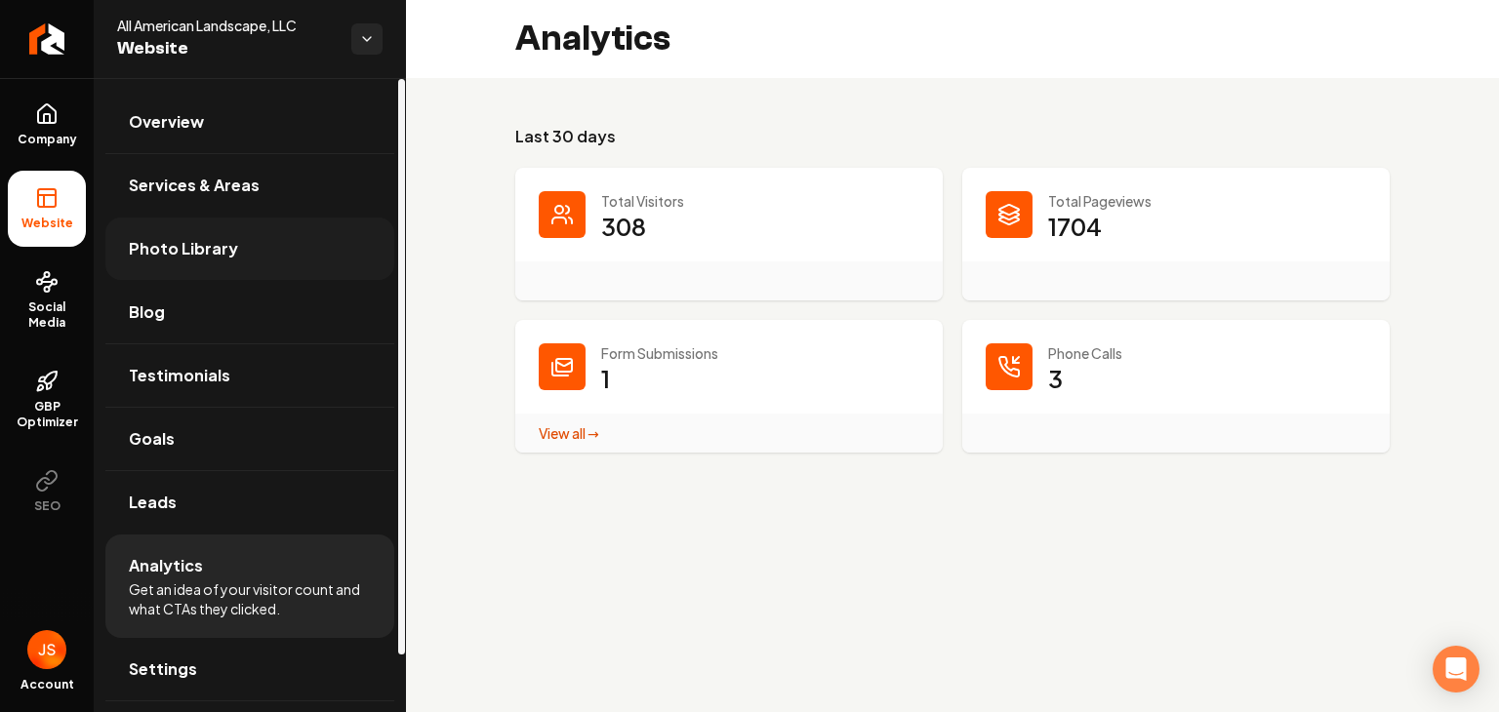
click at [247, 256] on link "Photo Library" at bounding box center [249, 249] width 289 height 62
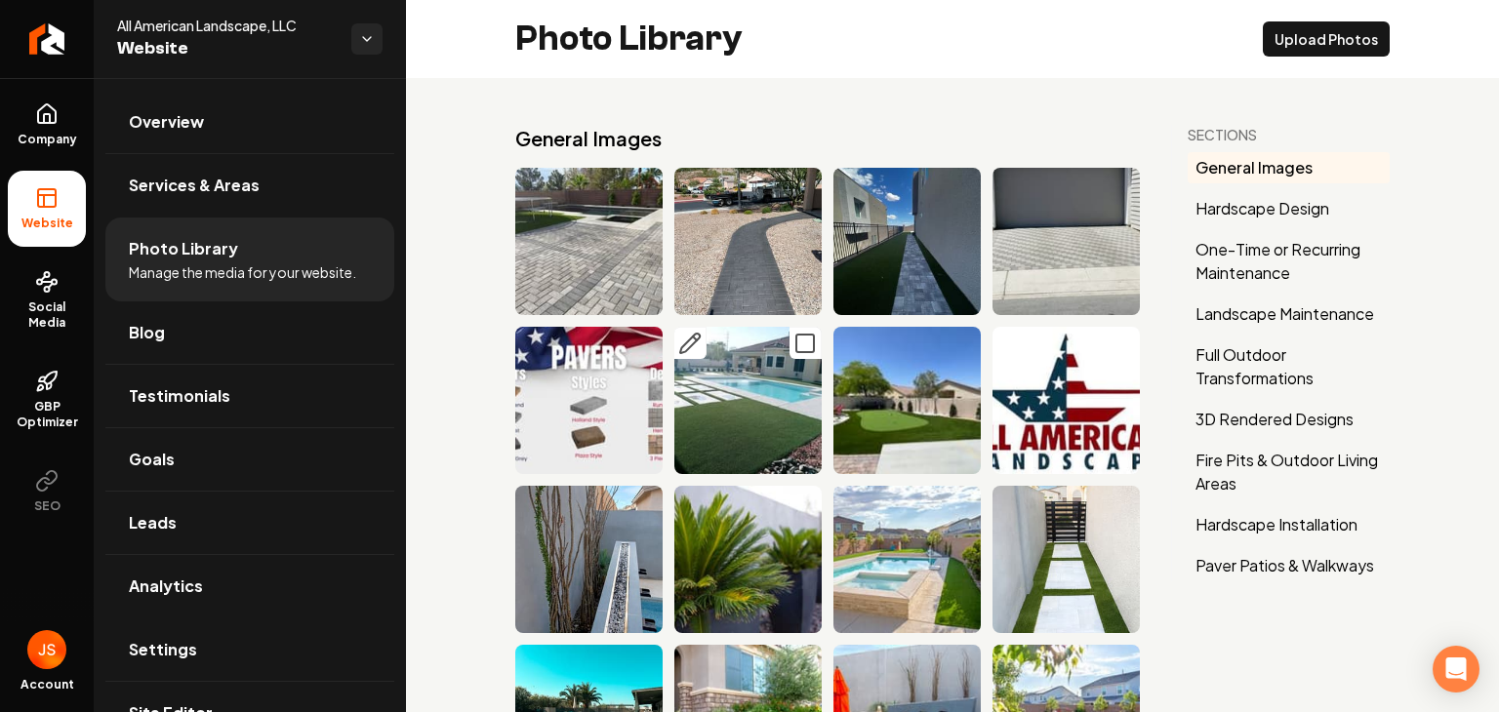
click at [690, 338] on icon "Main content area" at bounding box center [690, 344] width 20 height 20
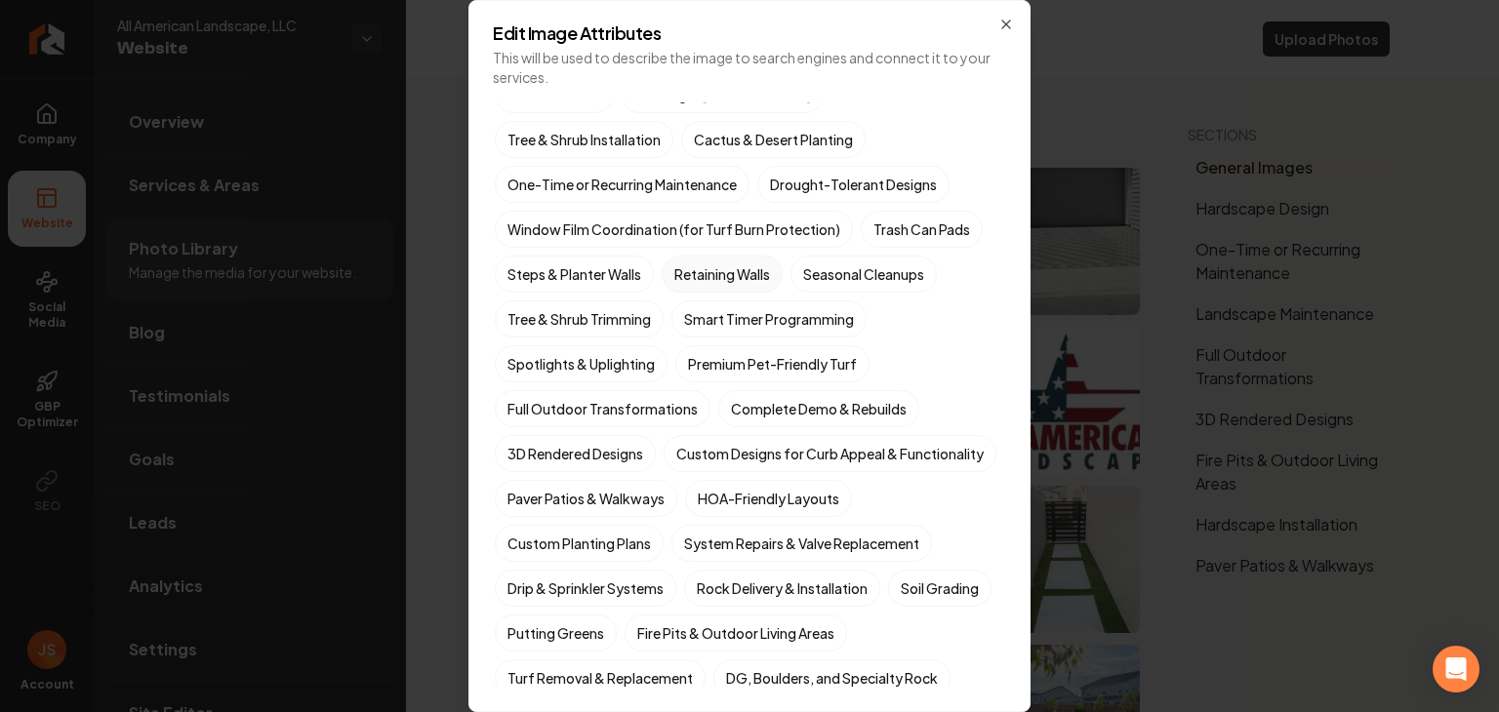
scroll to position [98, 0]
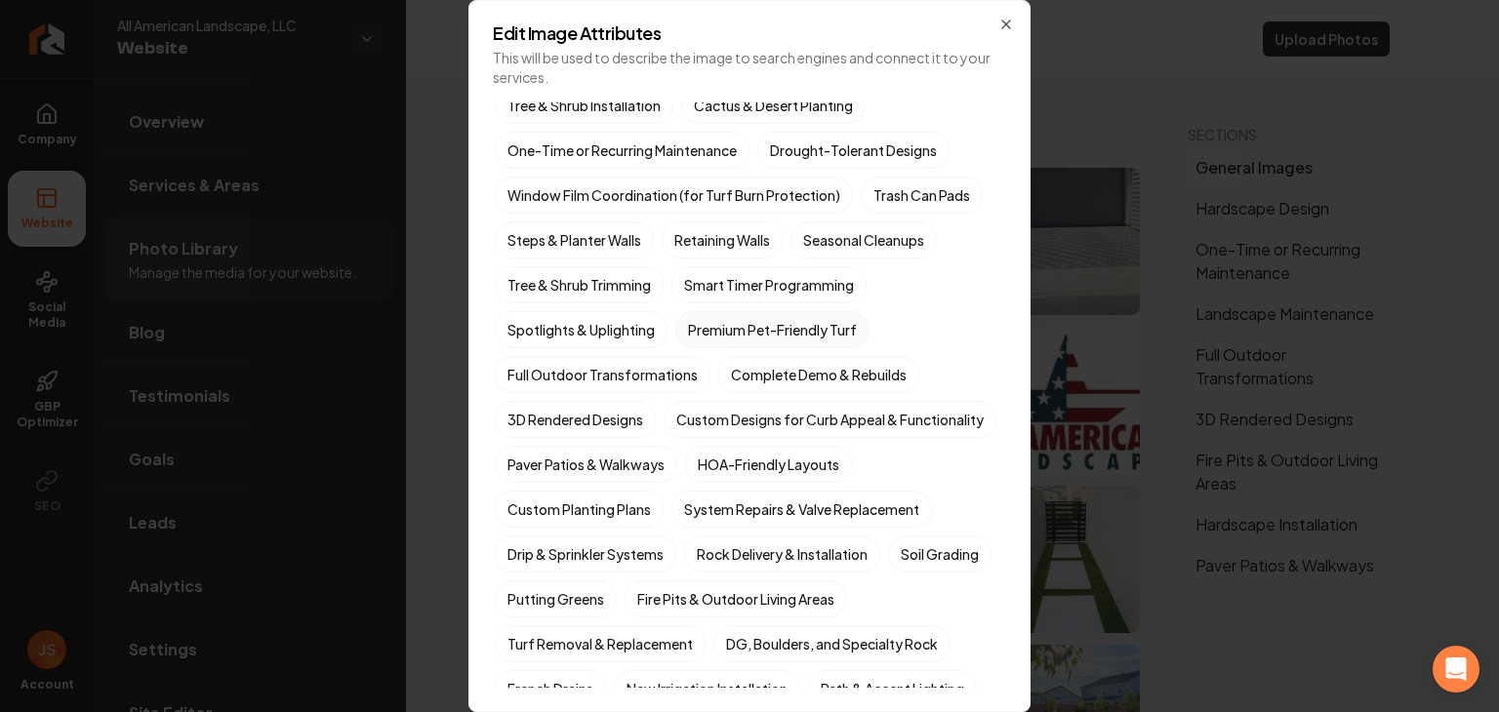
click at [743, 330] on label "Premium Pet-Friendly Turf" at bounding box center [772, 329] width 194 height 37
click at [710, 416] on button "Premium Pet-Friendly Turf" at bounding box center [698, 427] width 23 height 23
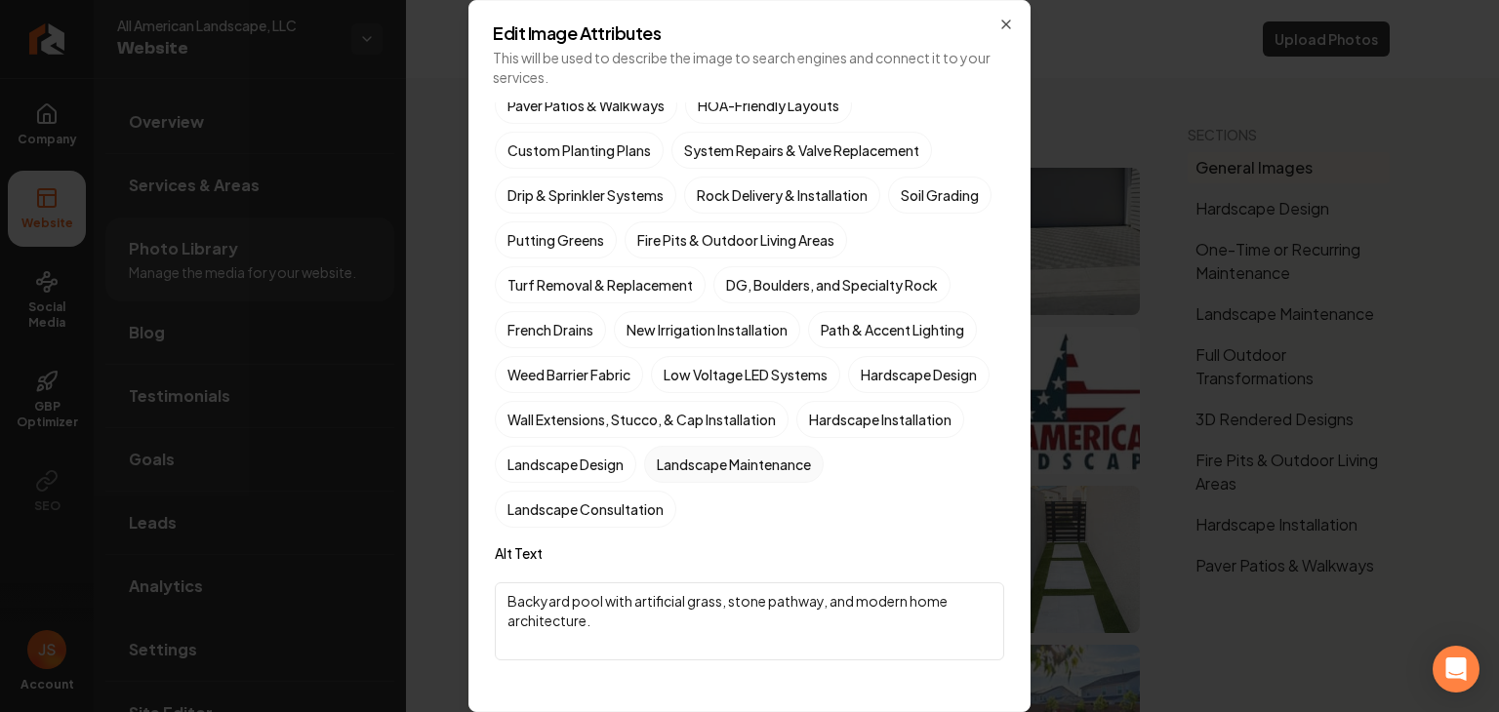
scroll to position [488, 0]
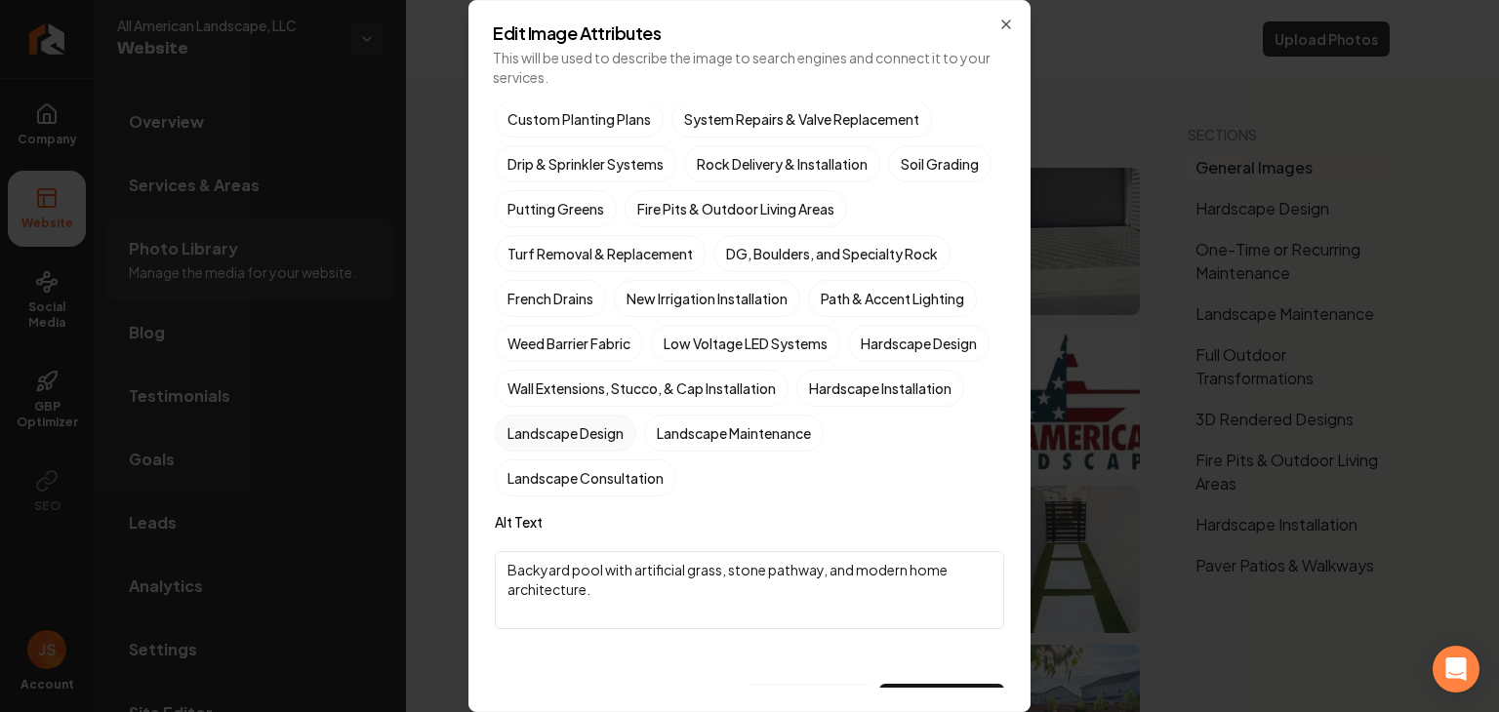
click at [636, 452] on label "Landscape Design" at bounding box center [565, 433] width 141 height 37
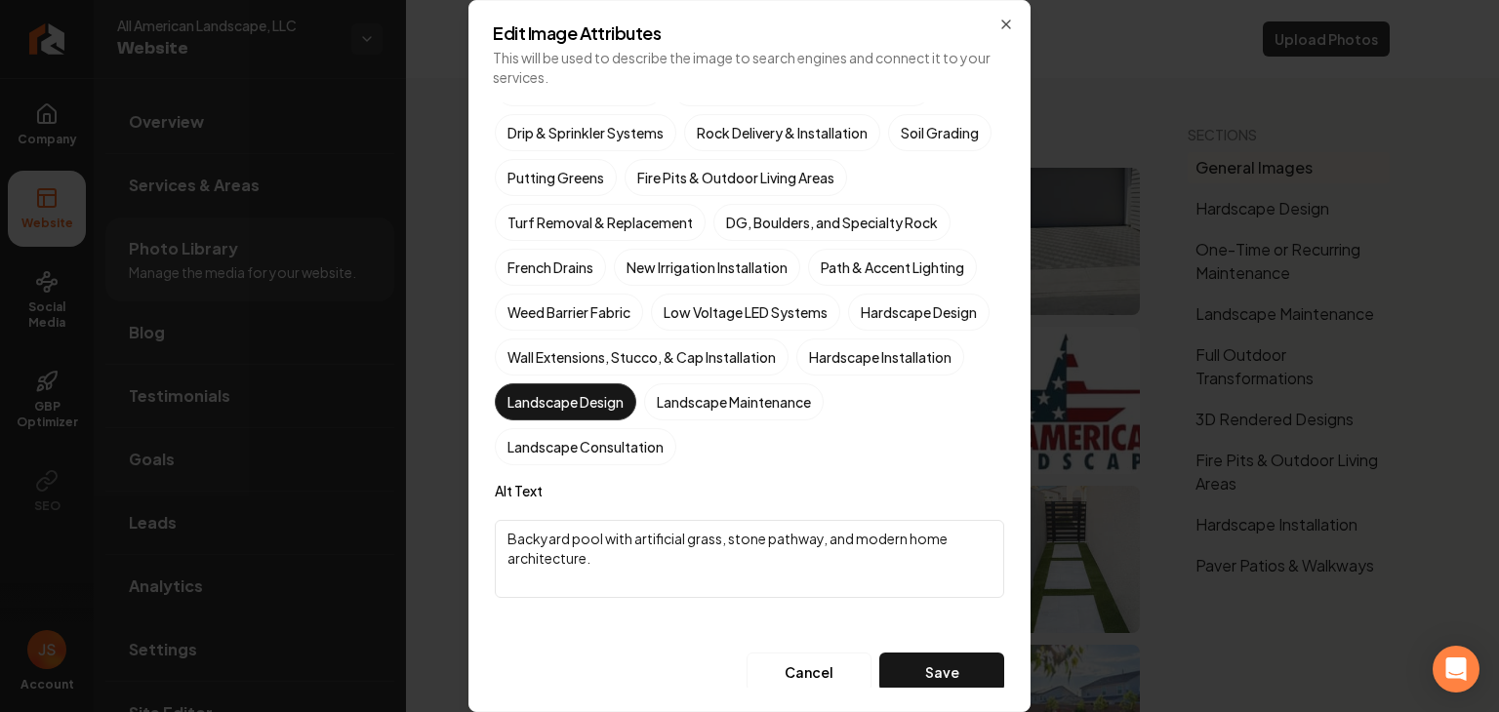
scroll to position [562, 0]
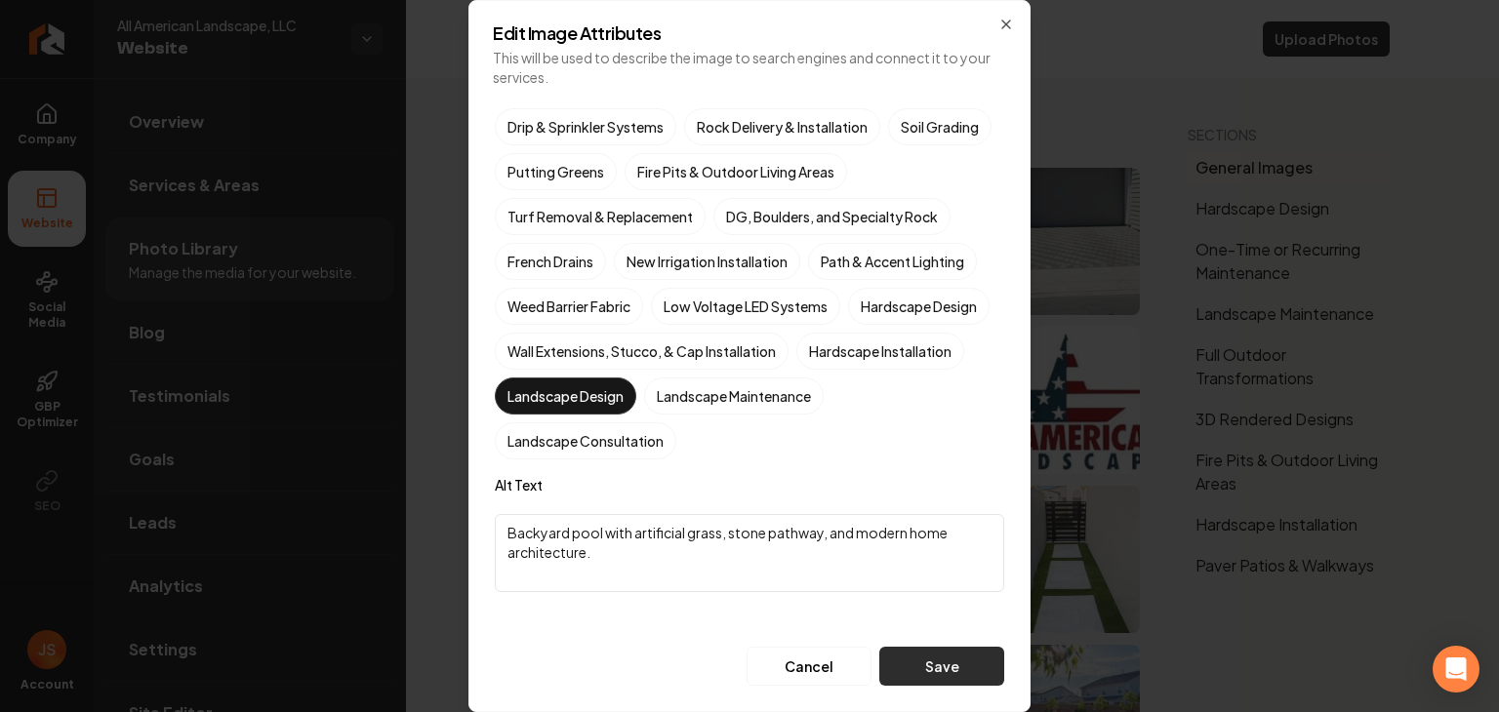
click at [918, 662] on button "Save" at bounding box center [941, 666] width 125 height 39
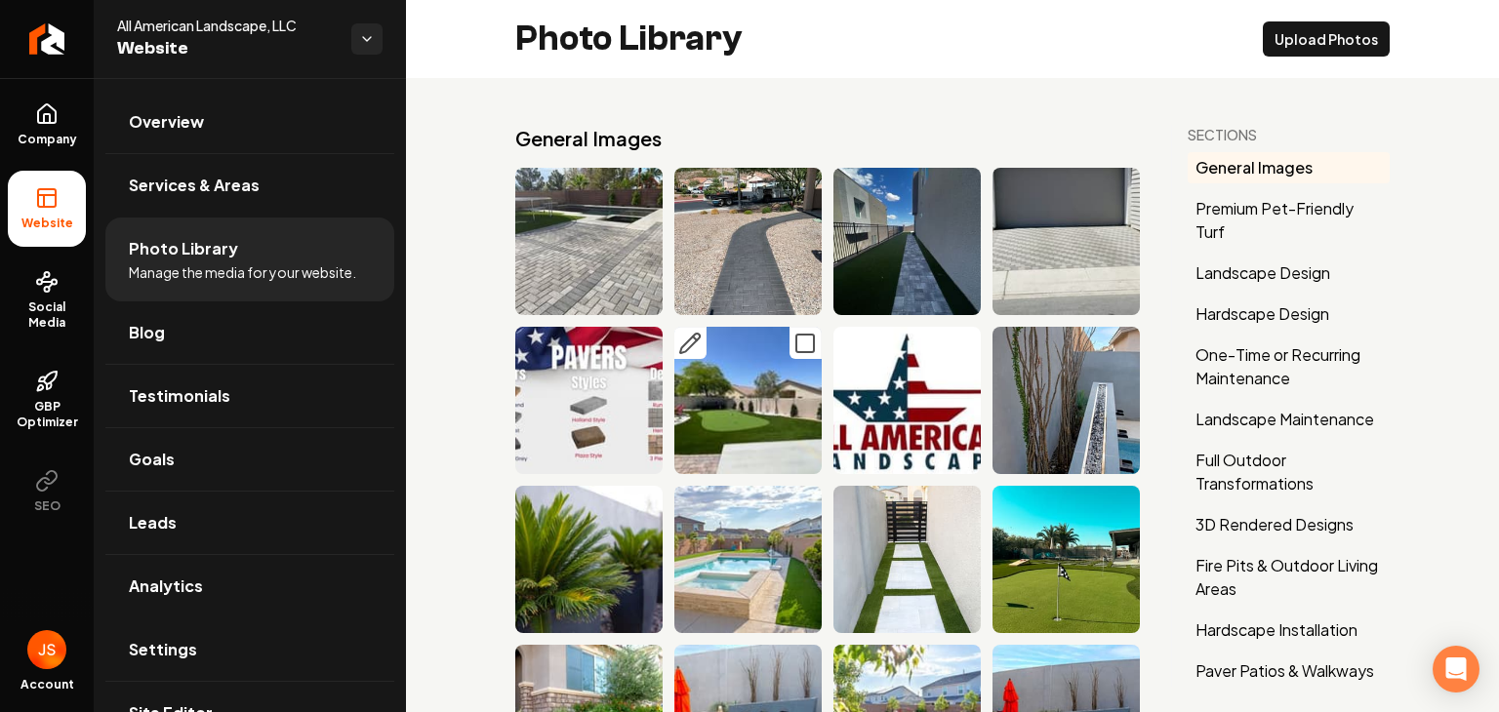
click at [699, 338] on button "Main content area" at bounding box center [690, 343] width 32 height 32
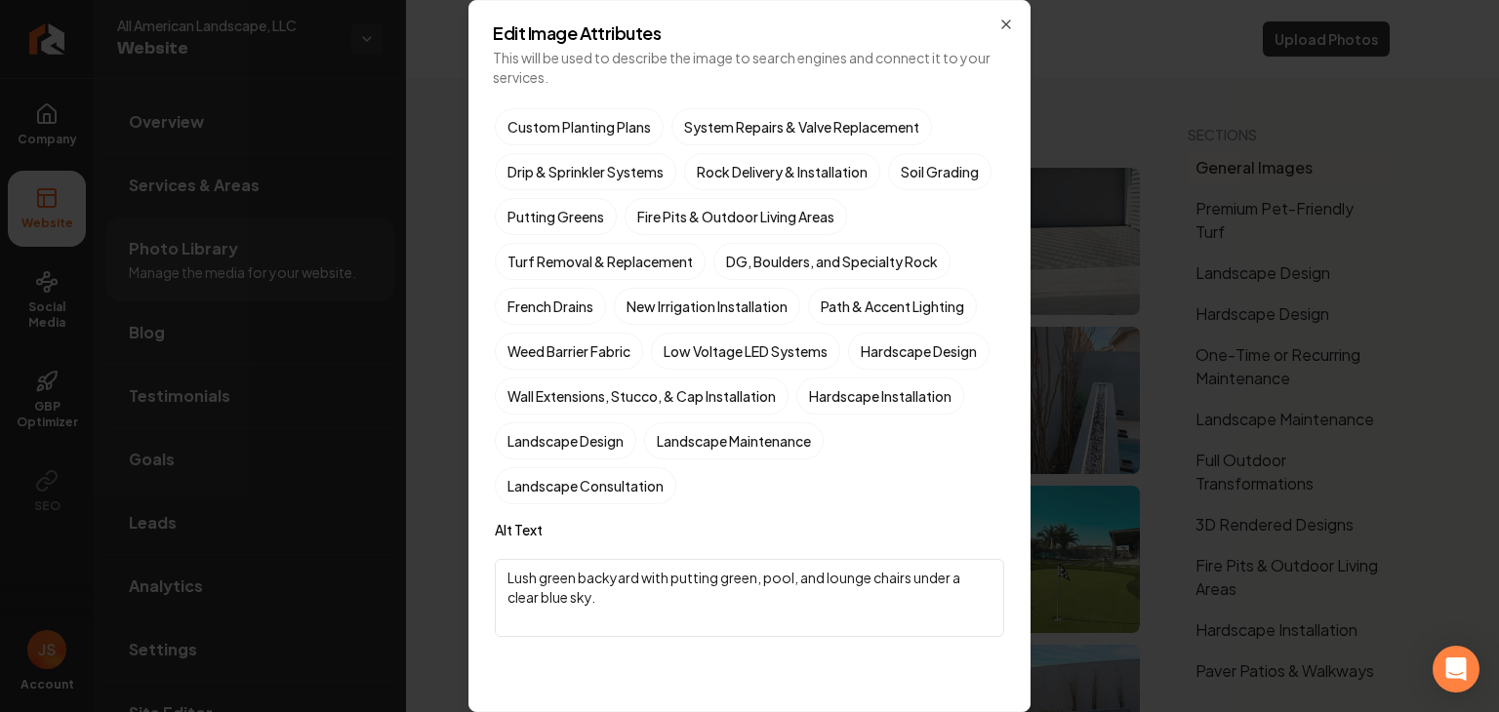
scroll to position [488, 0]
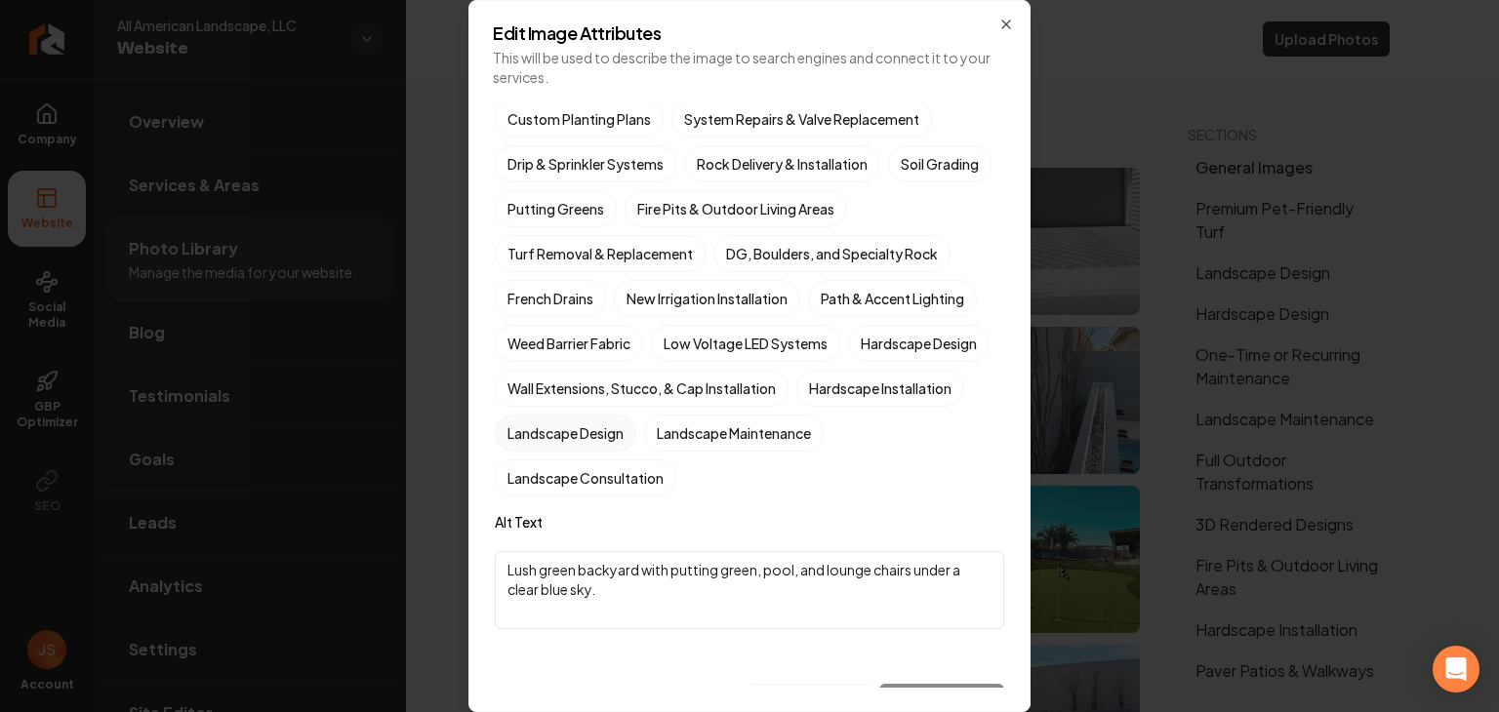
click at [636, 452] on label "Landscape Design" at bounding box center [565, 433] width 141 height 37
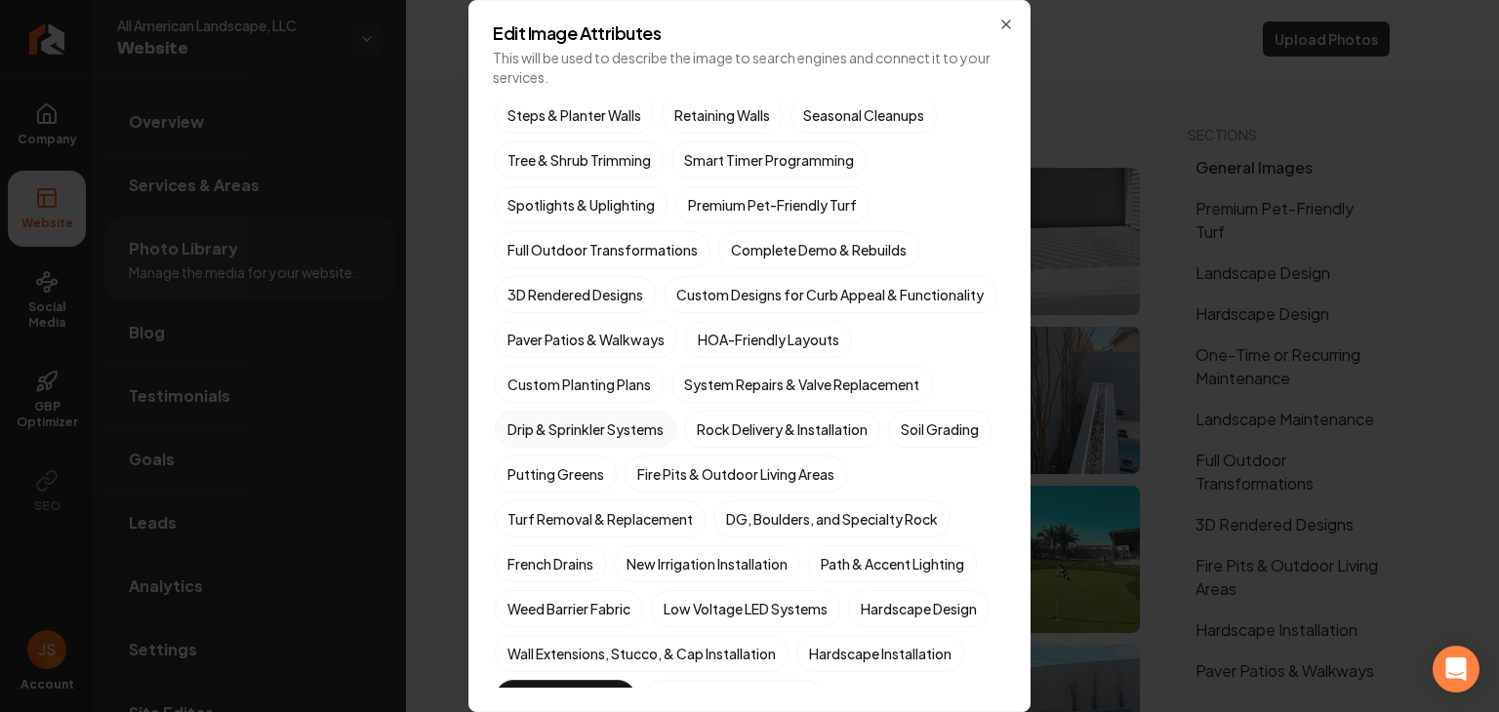
scroll to position [195, 0]
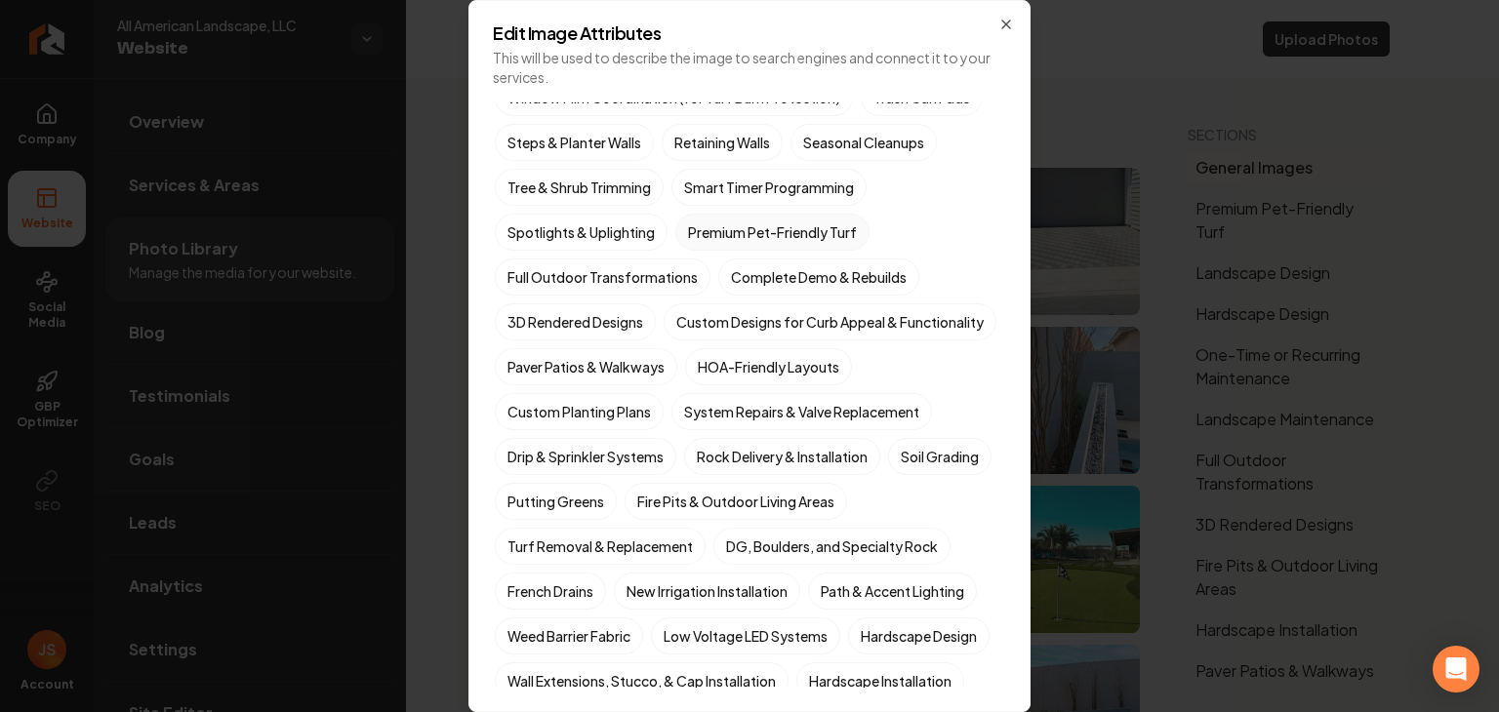
click at [718, 228] on label "Premium Pet-Friendly Turf" at bounding box center [772, 232] width 194 height 37
click at [710, 416] on button "Premium Pet-Friendly Turf" at bounding box center [698, 427] width 23 height 23
click at [667, 274] on label "Full Outdoor Transformations" at bounding box center [603, 277] width 216 height 37
click at [530, 461] on button "Full Outdoor Transformations" at bounding box center [517, 472] width 23 height 23
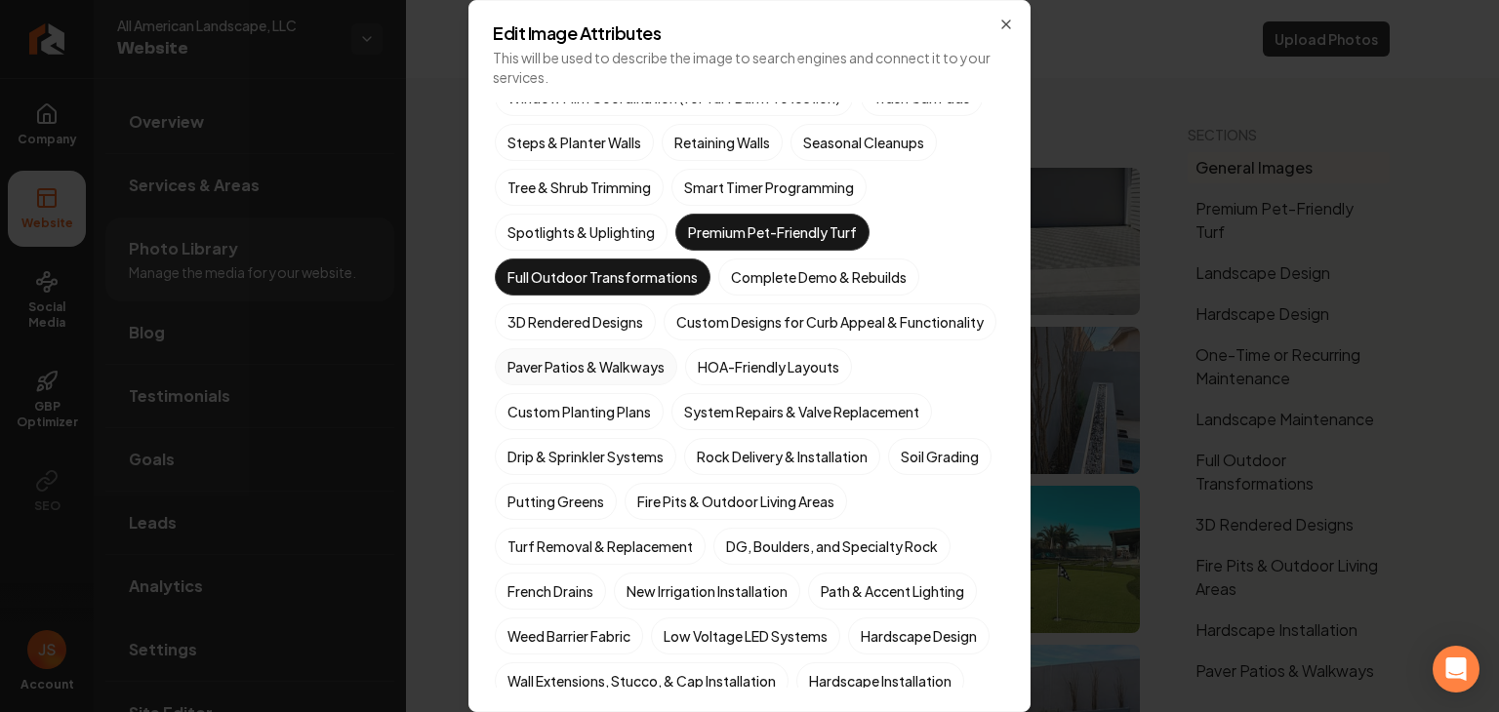
scroll to position [562, 0]
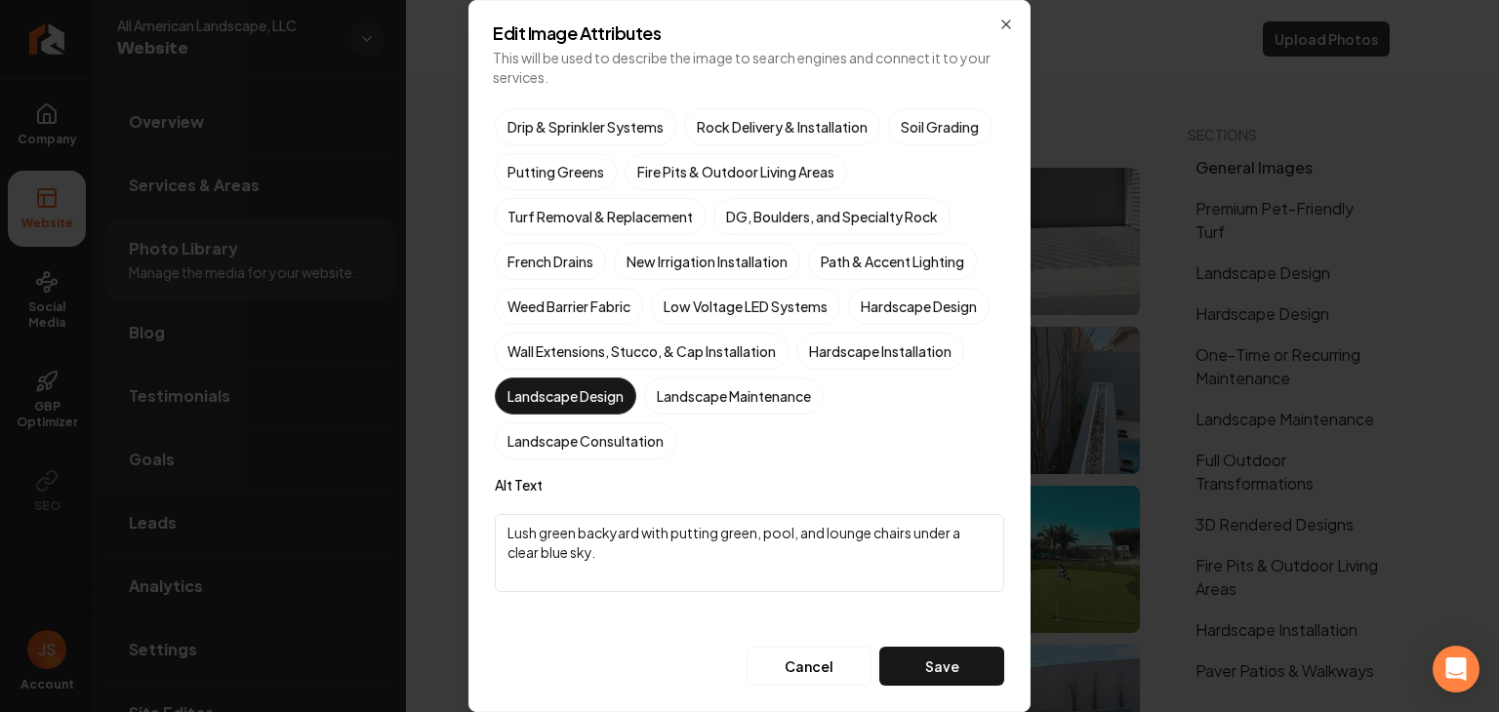
click at [894, 660] on button "Save" at bounding box center [941, 666] width 125 height 39
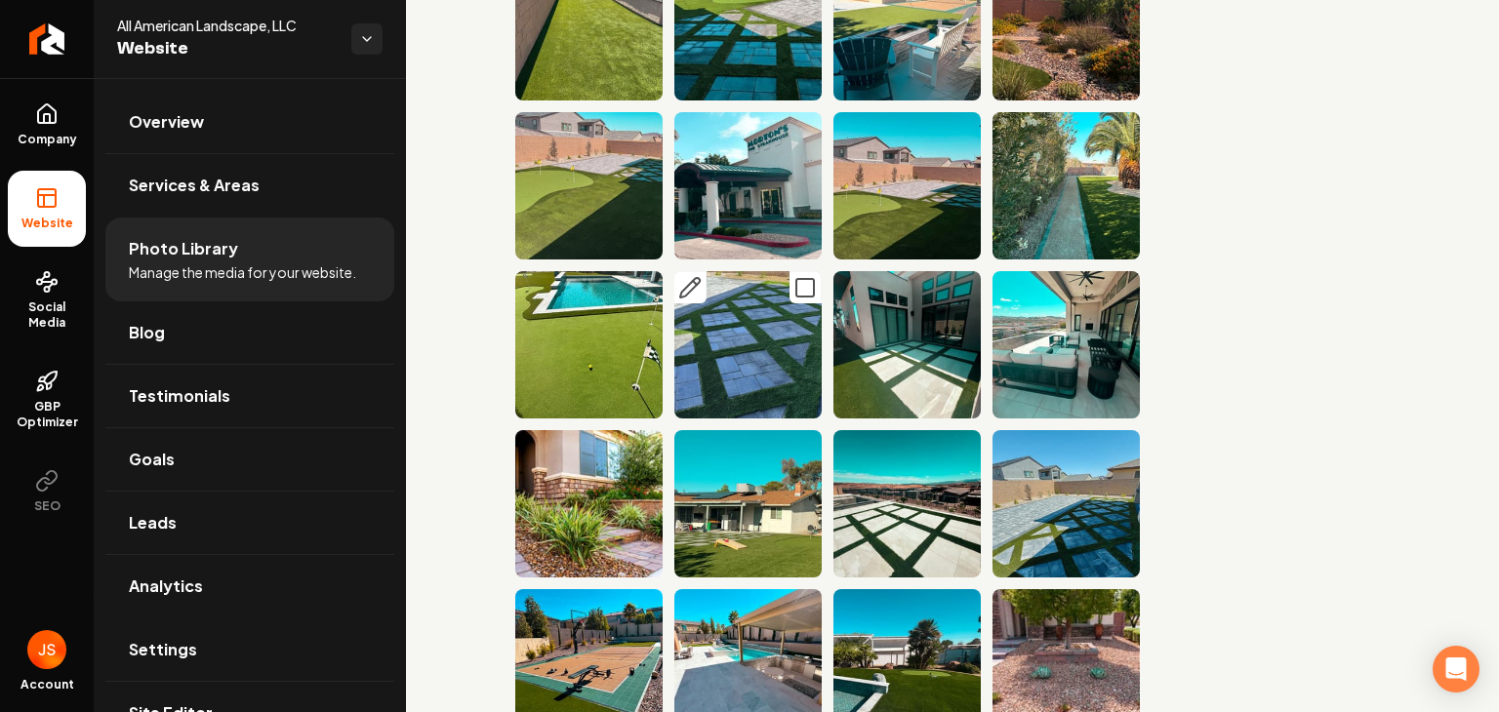
scroll to position [1171, 0]
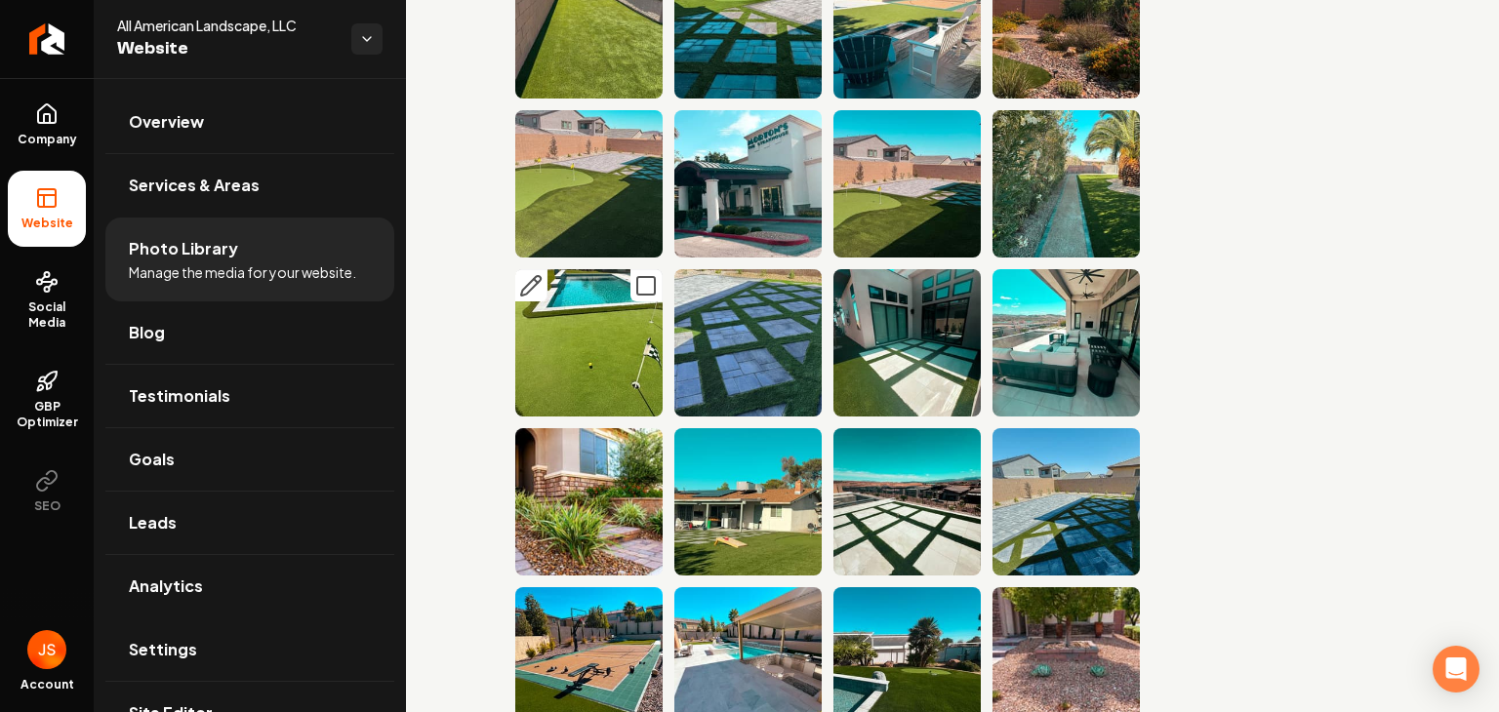
click at [542, 274] on icon "Main content area" at bounding box center [530, 285] width 23 height 23
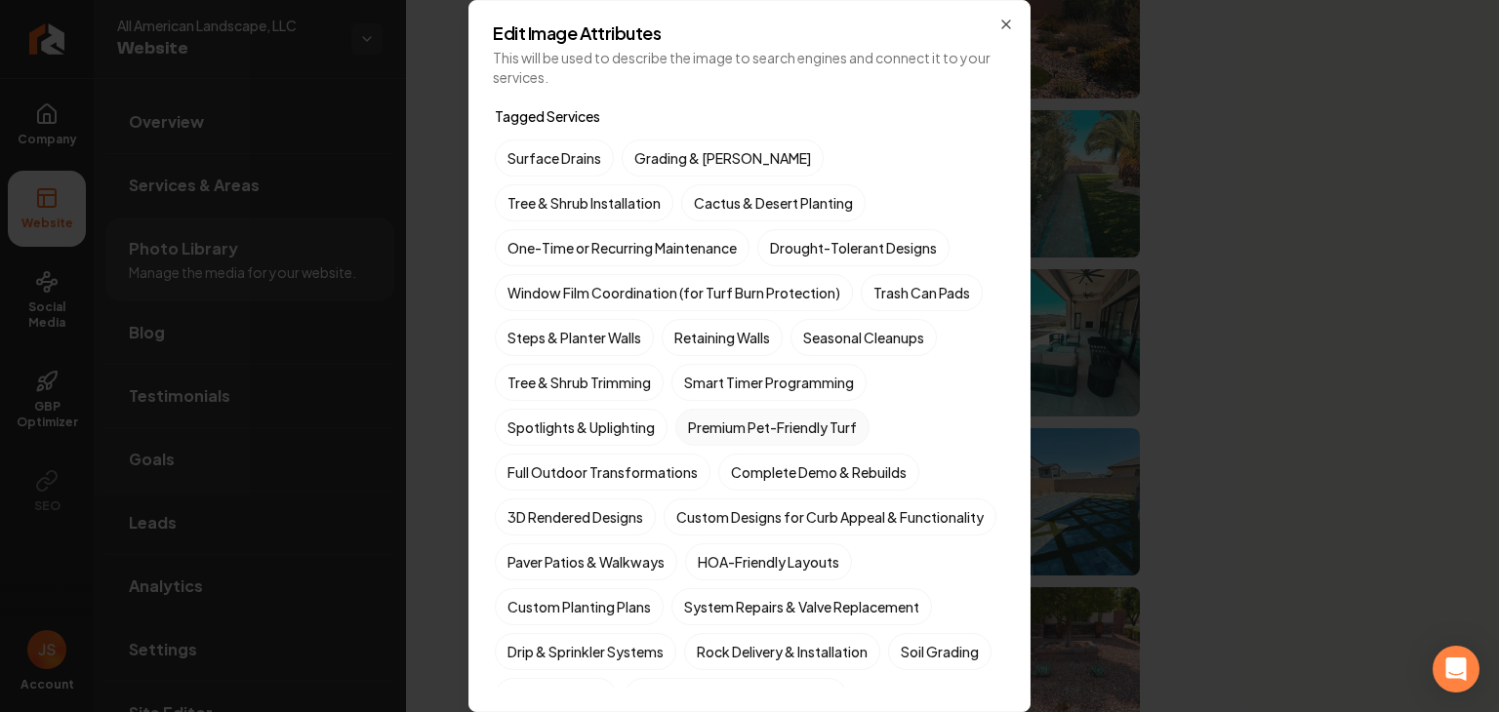
click at [757, 425] on label "Premium Pet-Friendly Turf" at bounding box center [772, 427] width 194 height 37
click at [710, 425] on button "Premium Pet-Friendly Turf" at bounding box center [698, 427] width 23 height 23
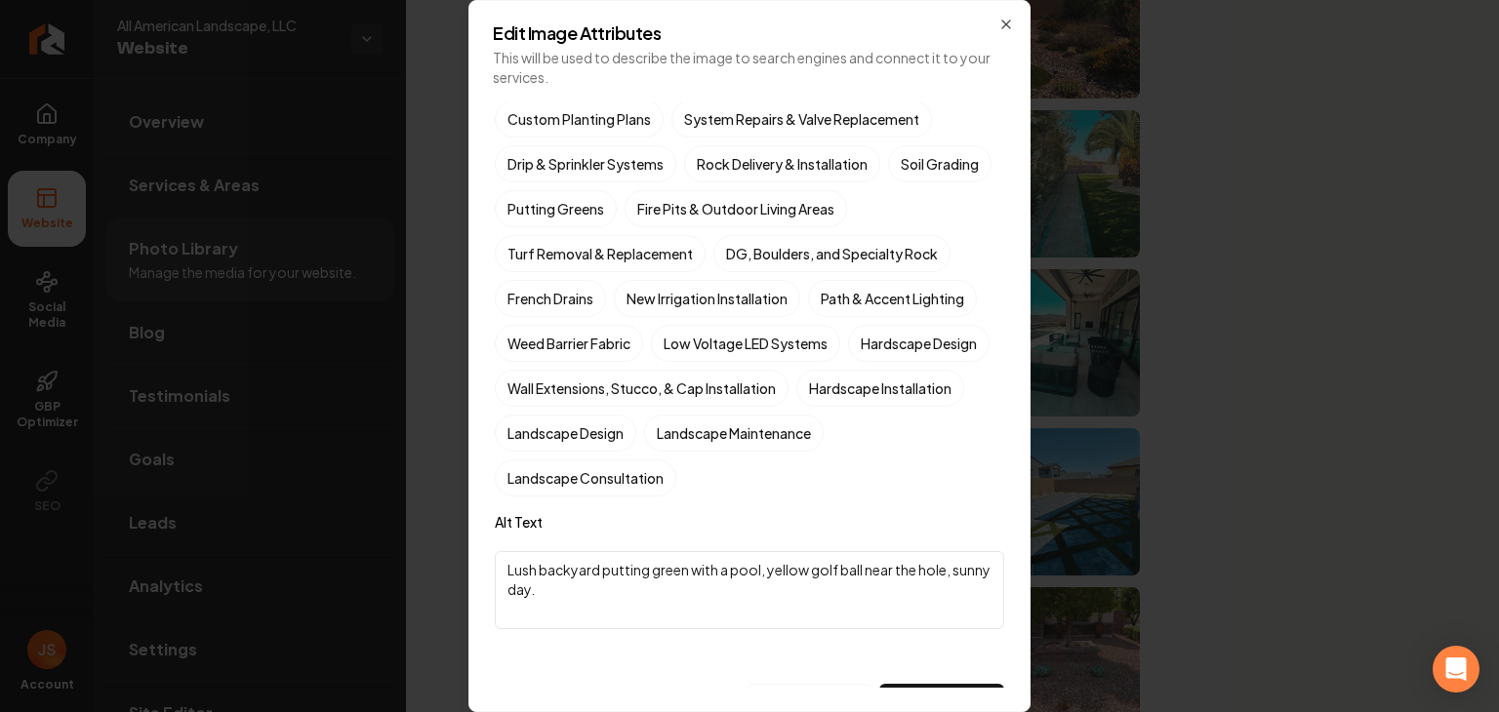
scroll to position [562, 0]
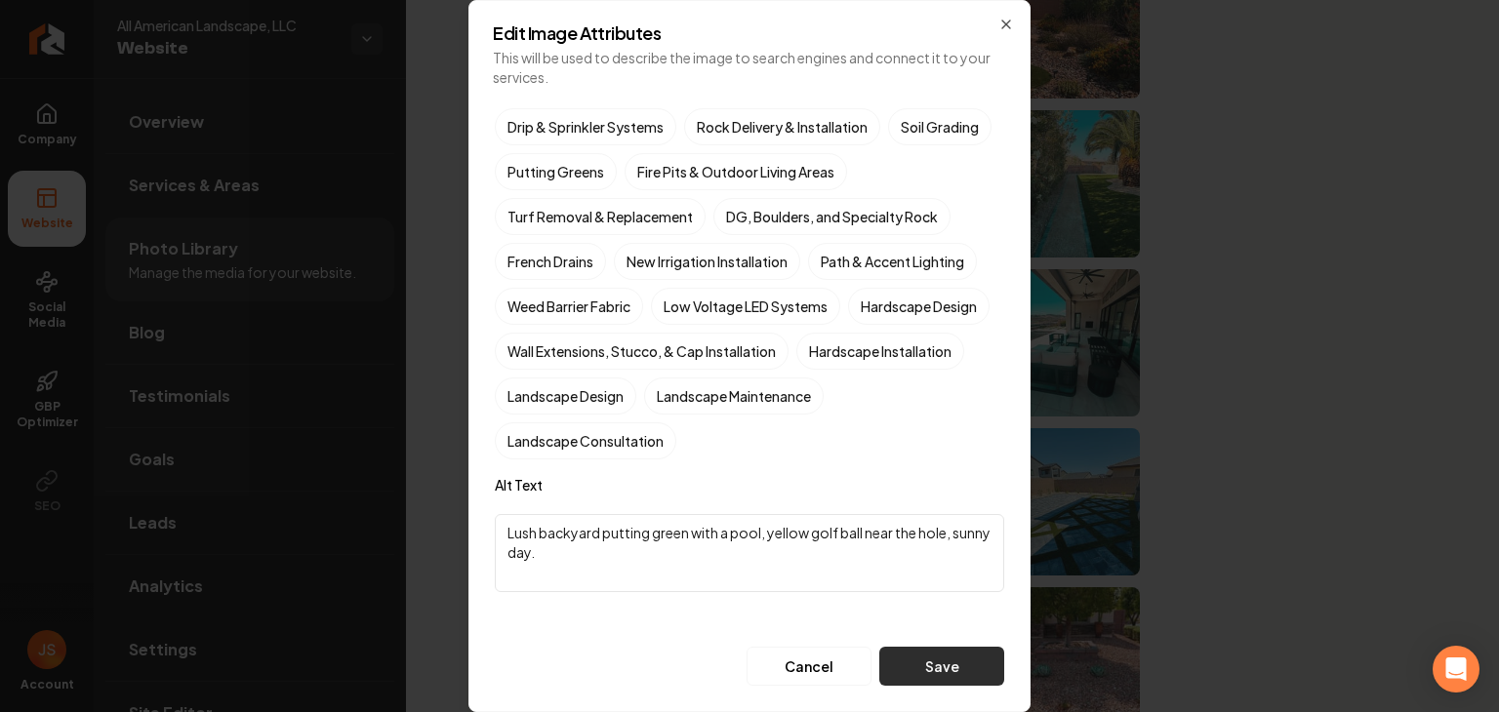
click at [903, 661] on button "Save" at bounding box center [941, 666] width 125 height 39
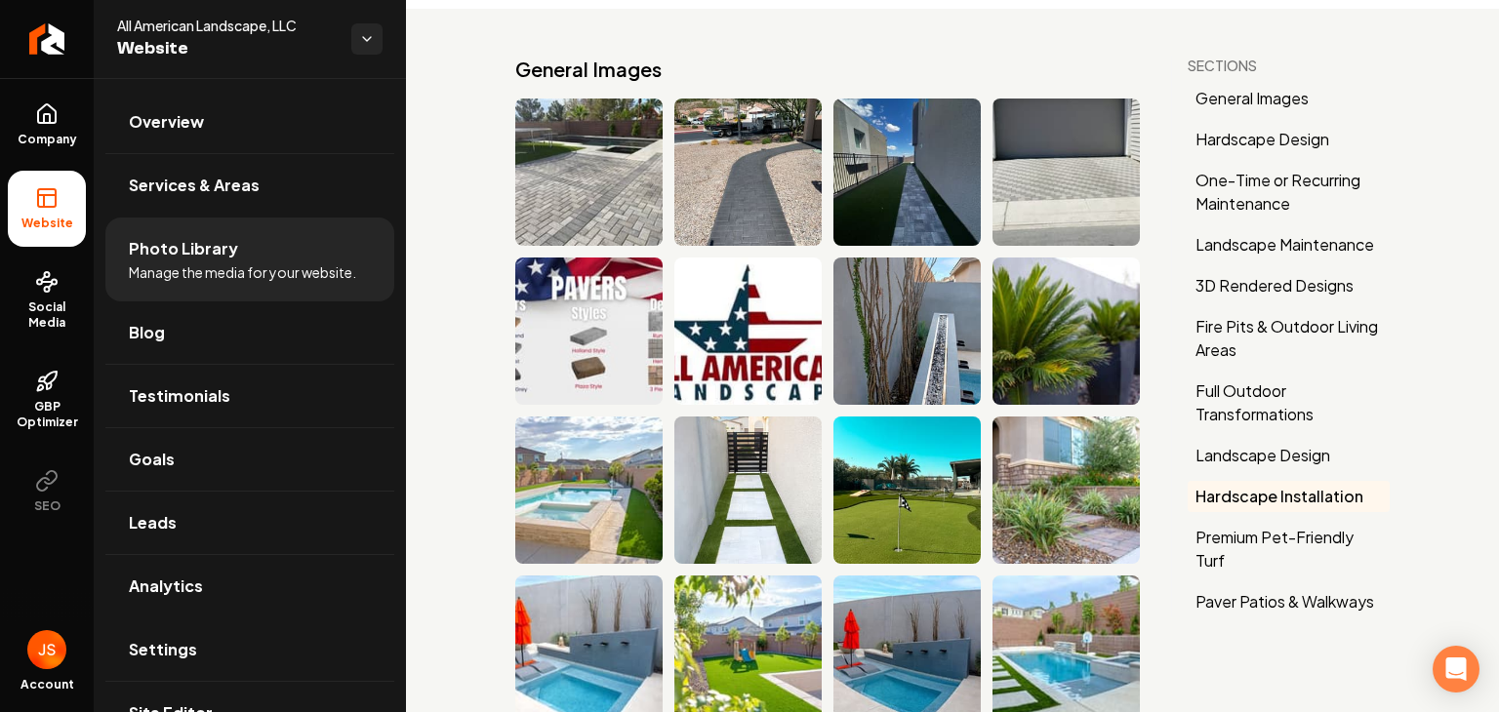
scroll to position [0, 0]
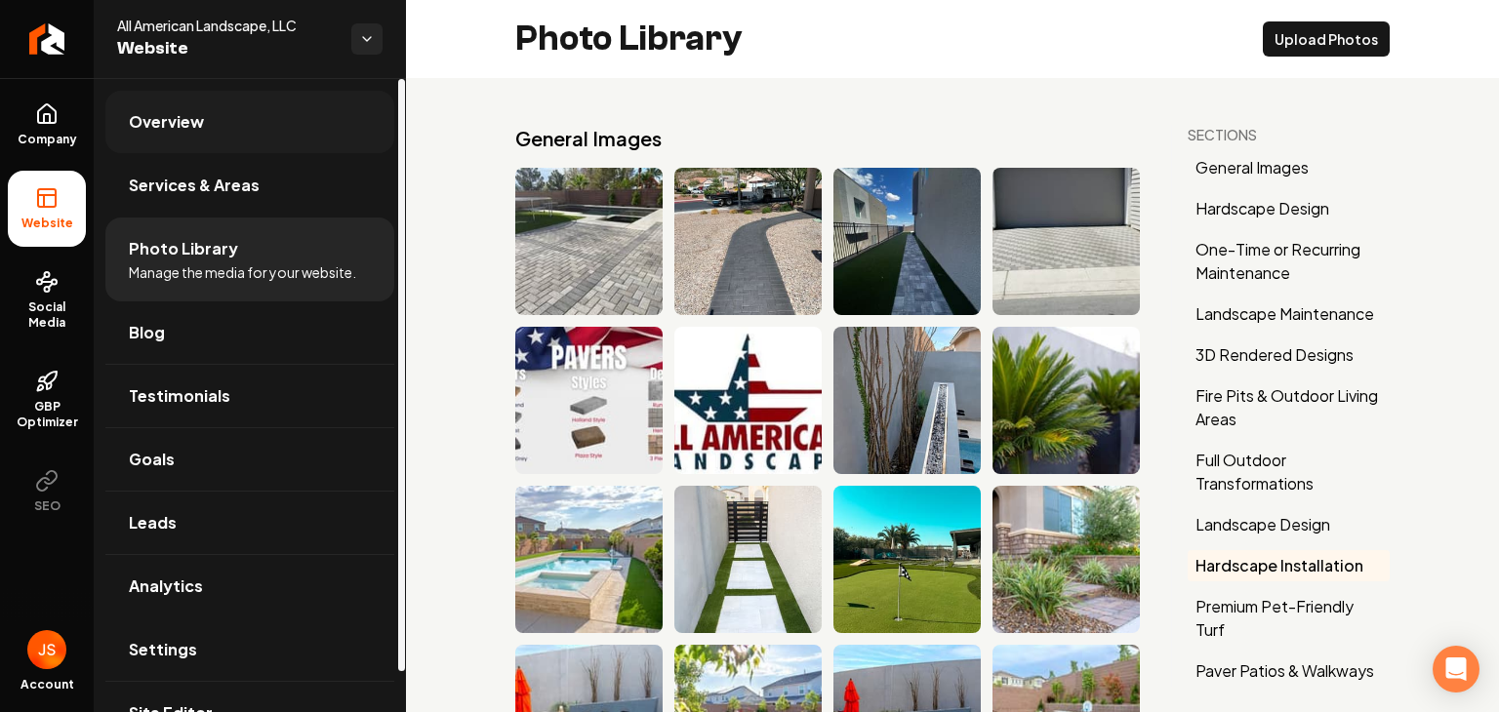
click at [240, 141] on link "Overview" at bounding box center [249, 122] width 289 height 62
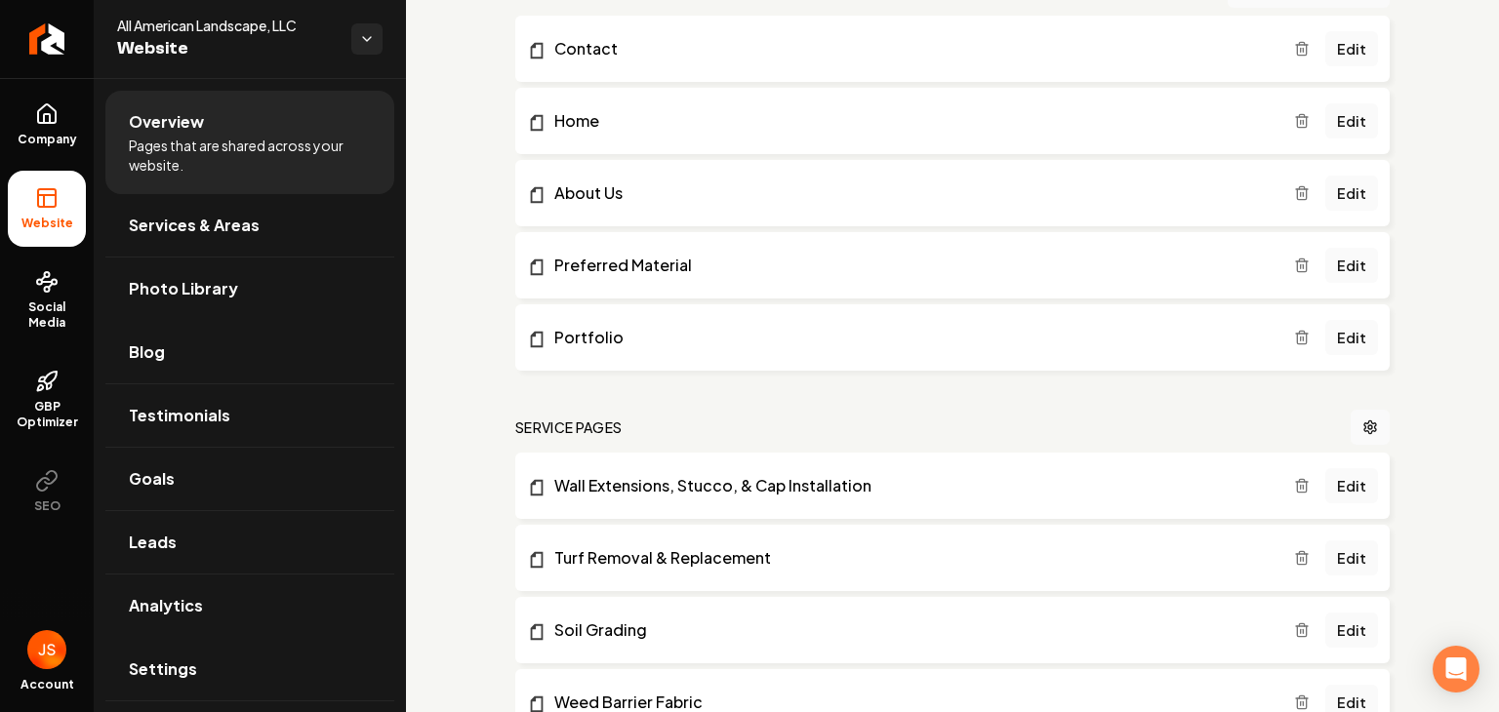
scroll to position [390, 0]
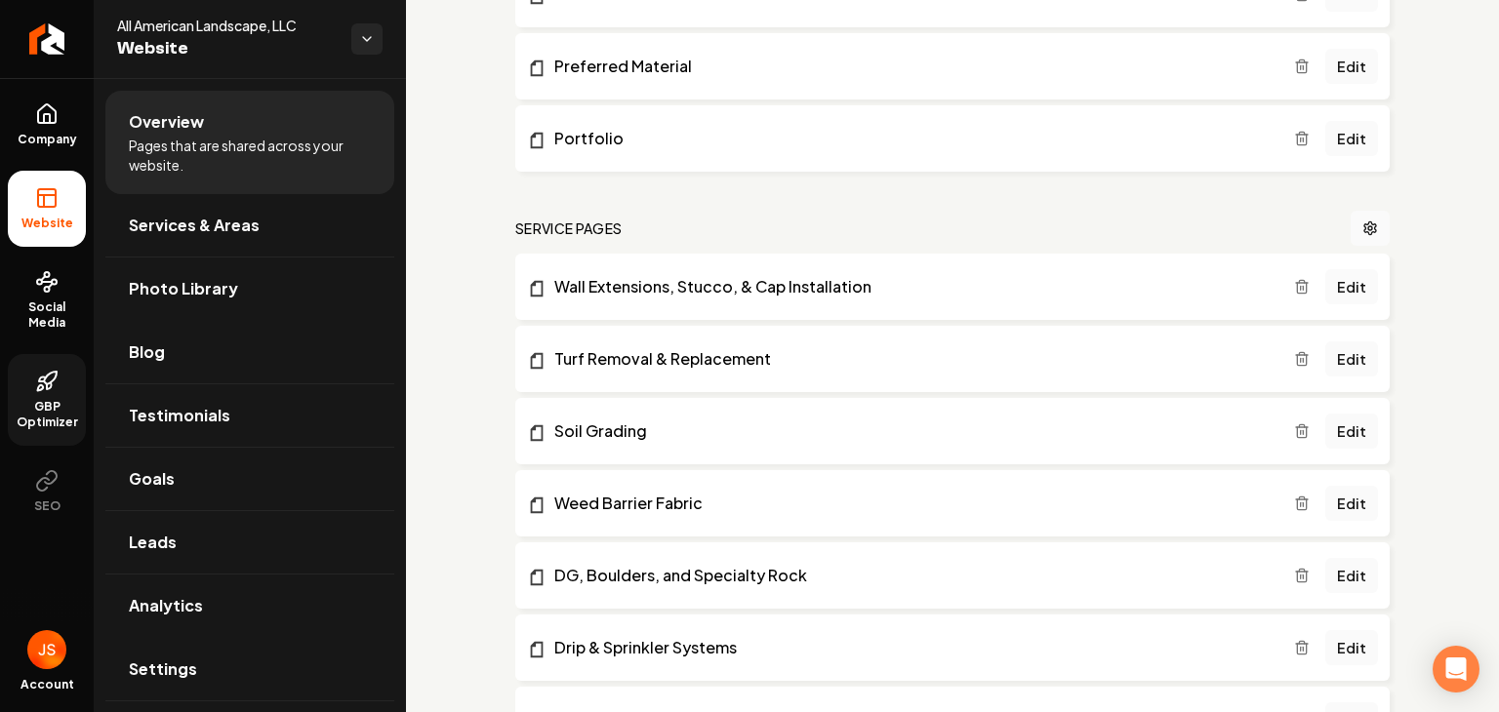
click at [40, 378] on icon at bounding box center [42, 380] width 7 height 4
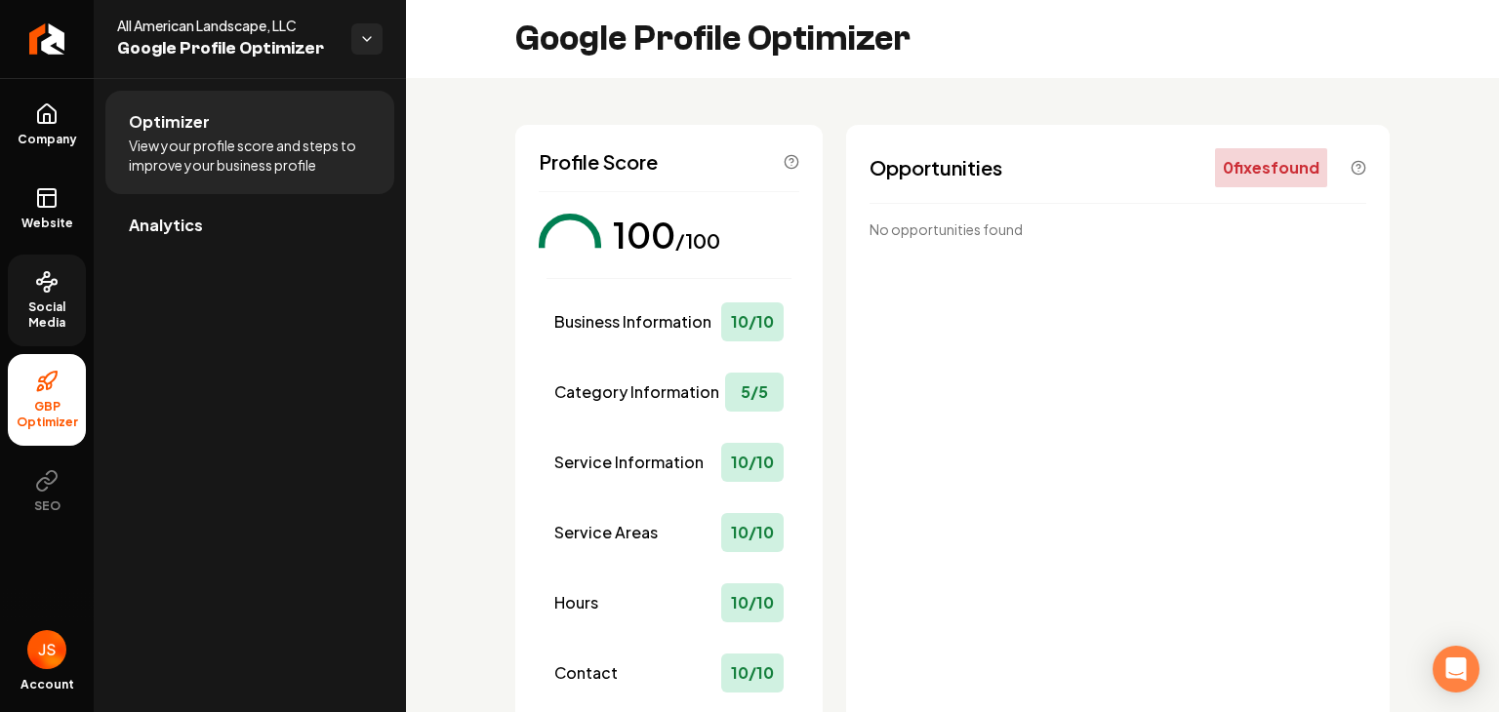
click at [63, 309] on span "Social Media" at bounding box center [47, 315] width 78 height 31
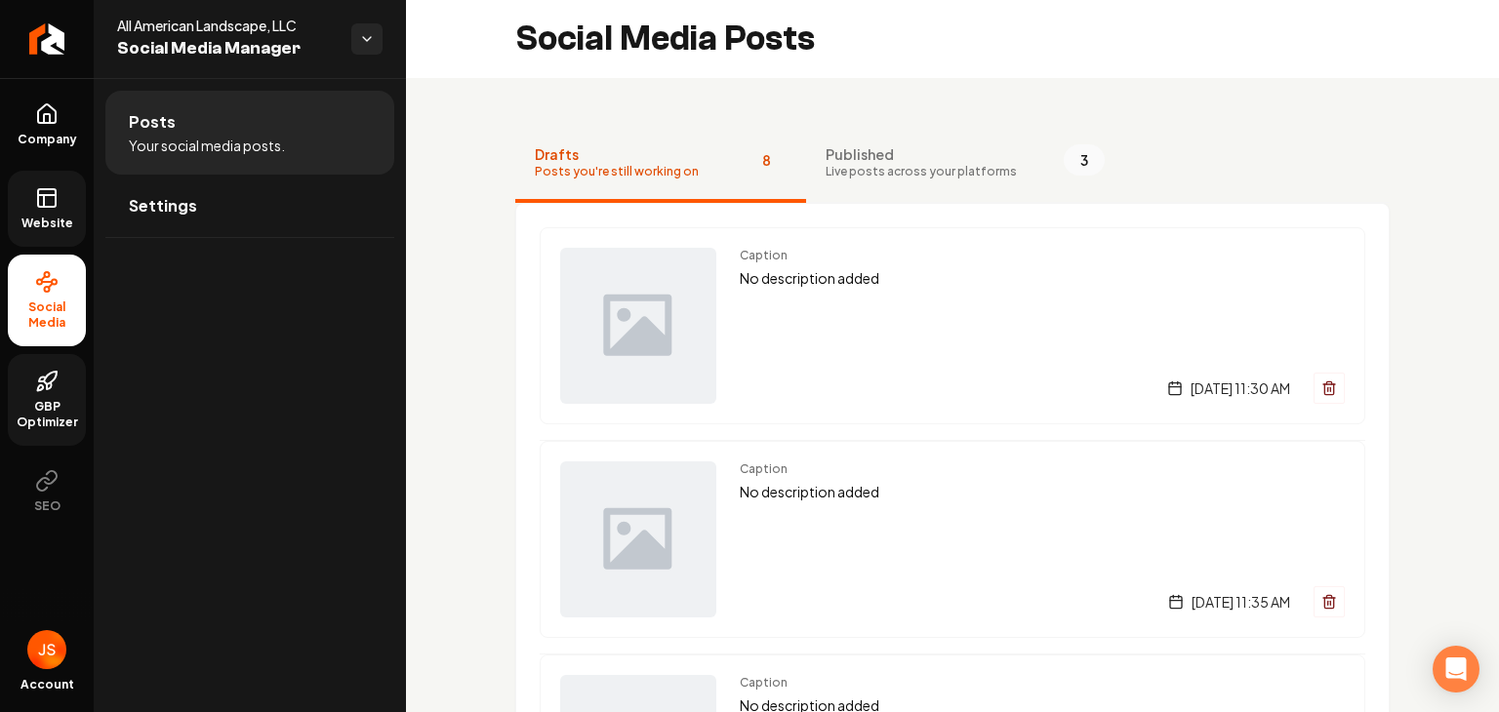
click at [54, 208] on icon at bounding box center [46, 197] width 23 height 23
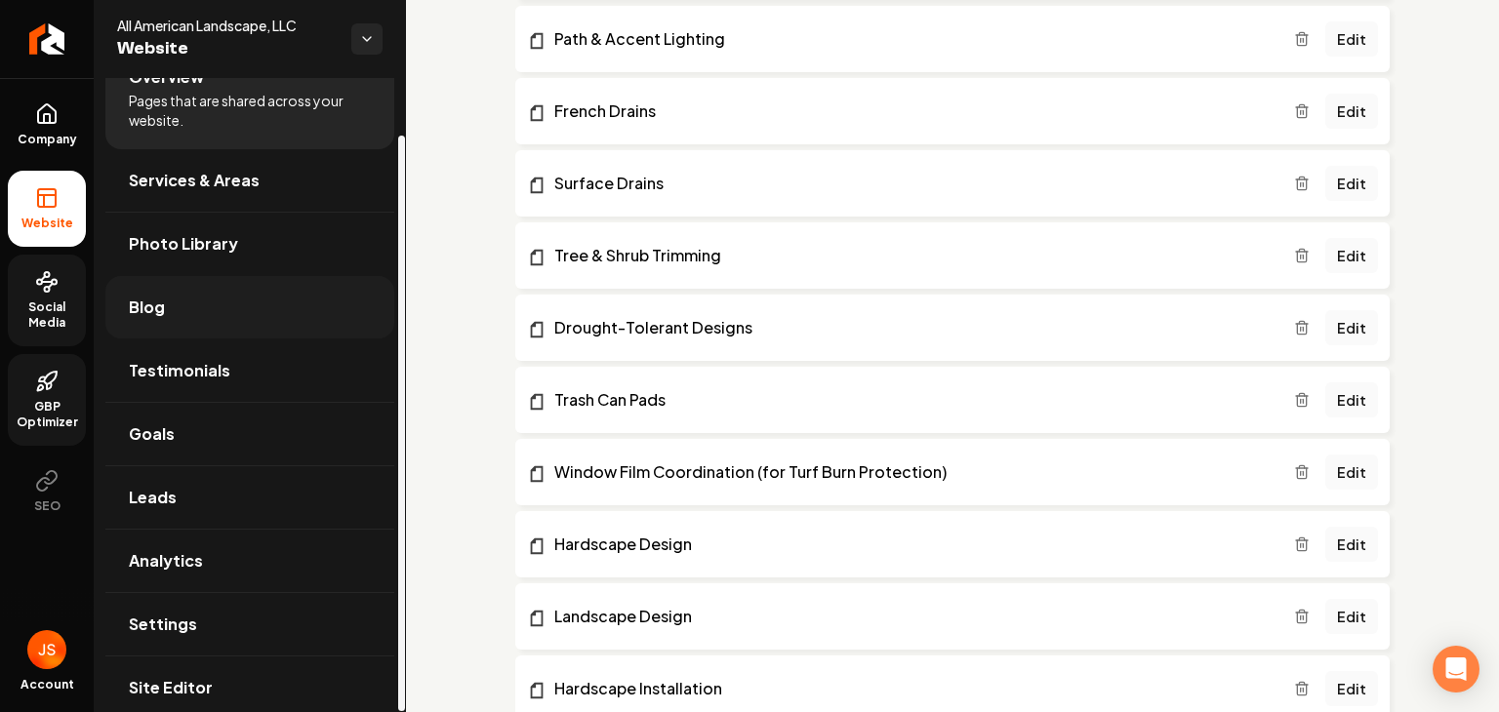
scroll to position [62, 0]
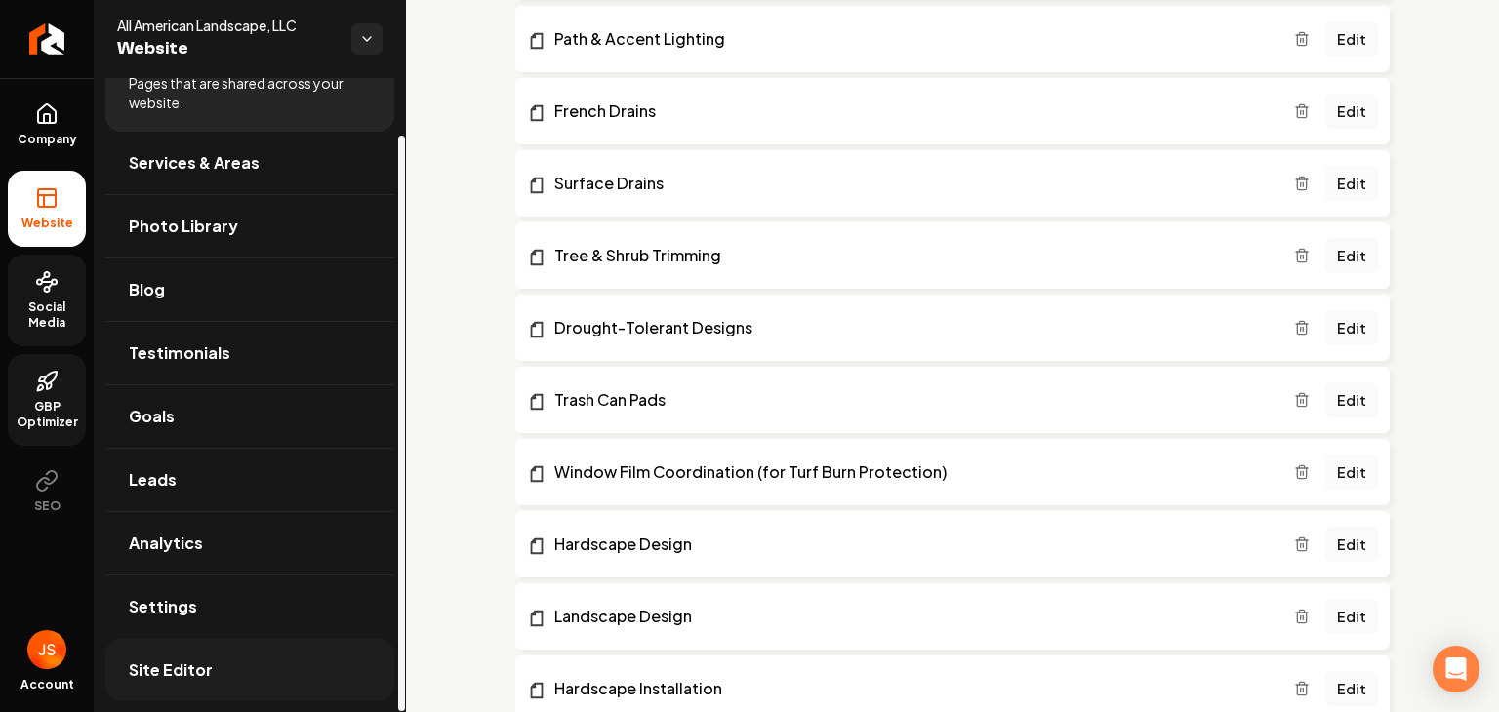
click at [203, 652] on link "Site Editor" at bounding box center [249, 670] width 289 height 62
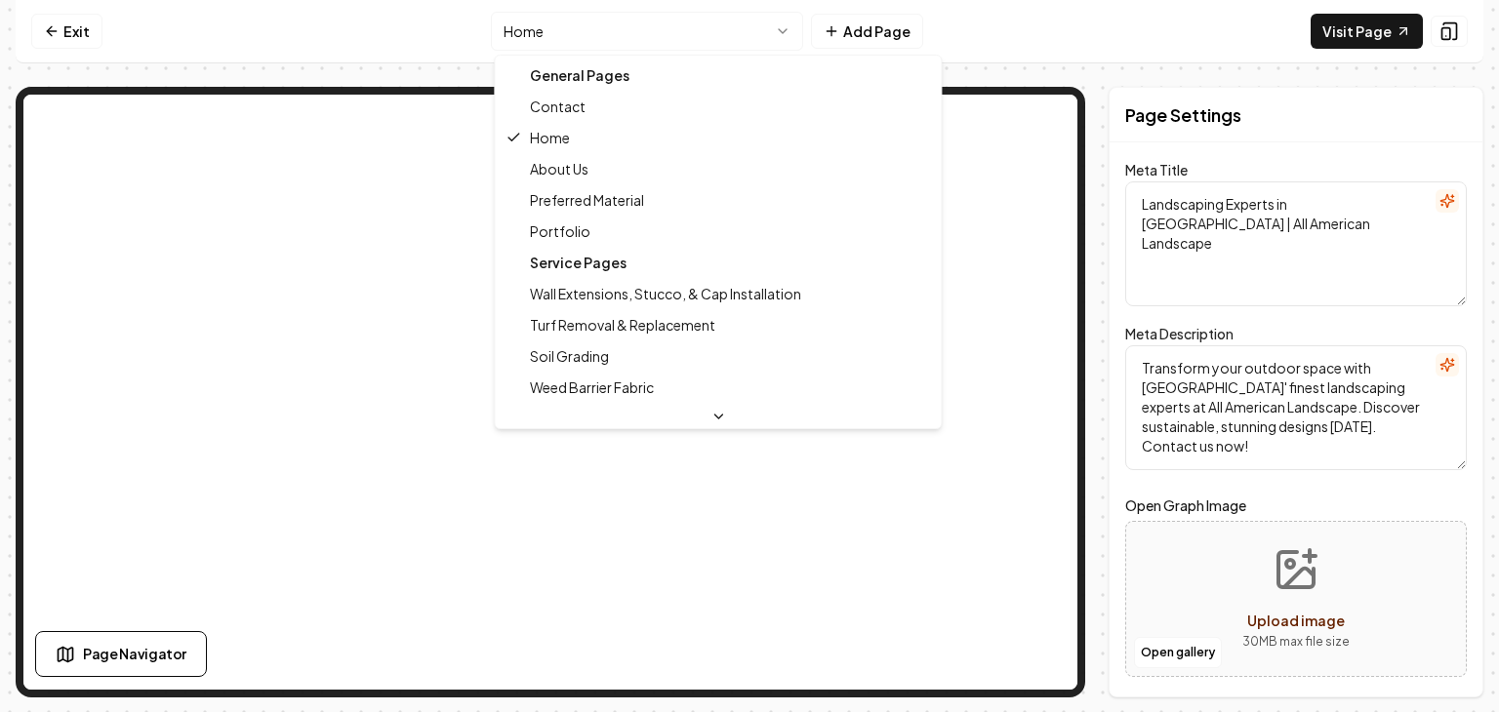
click at [547, 33] on html "Computer Required This feature is only available on a computer. Please switch t…" at bounding box center [749, 356] width 1499 height 712
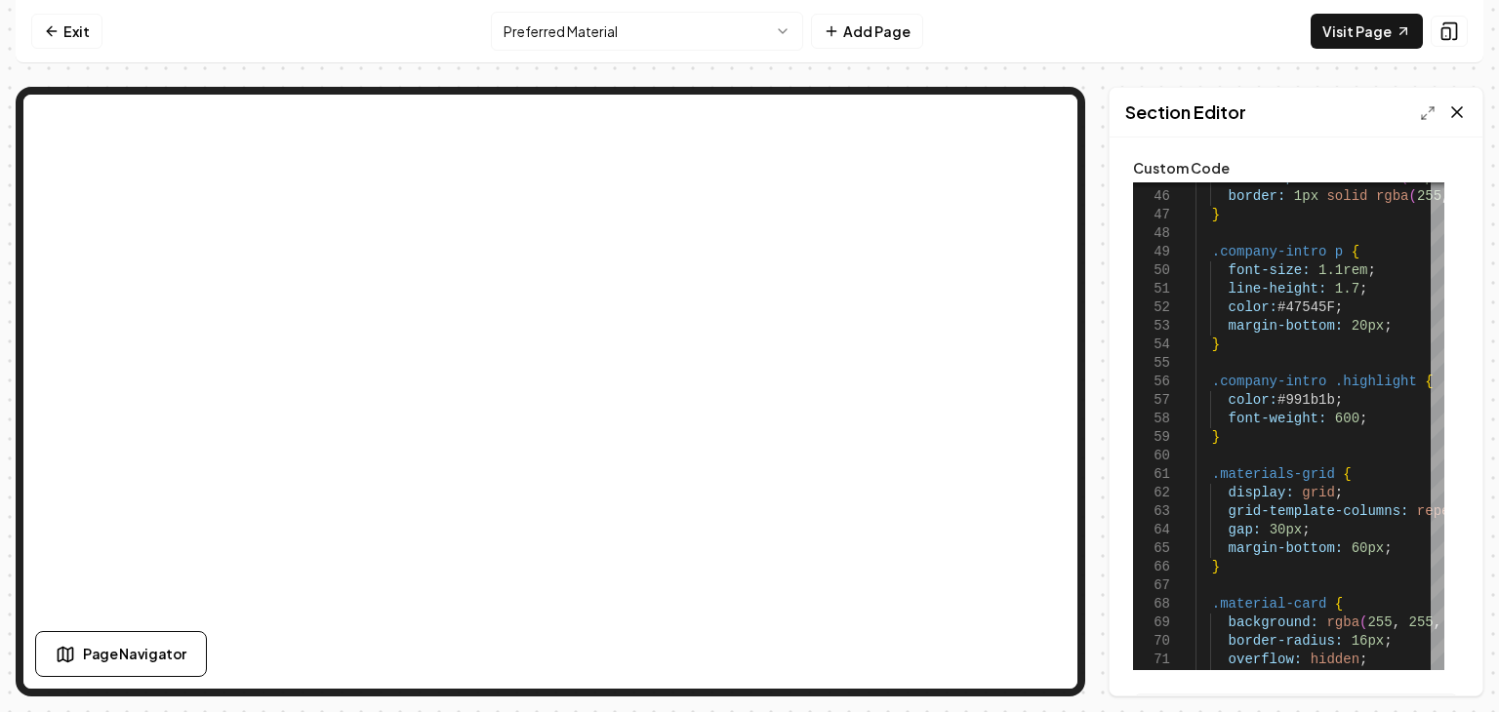
click at [1460, 110] on icon at bounding box center [1457, 112] width 20 height 20
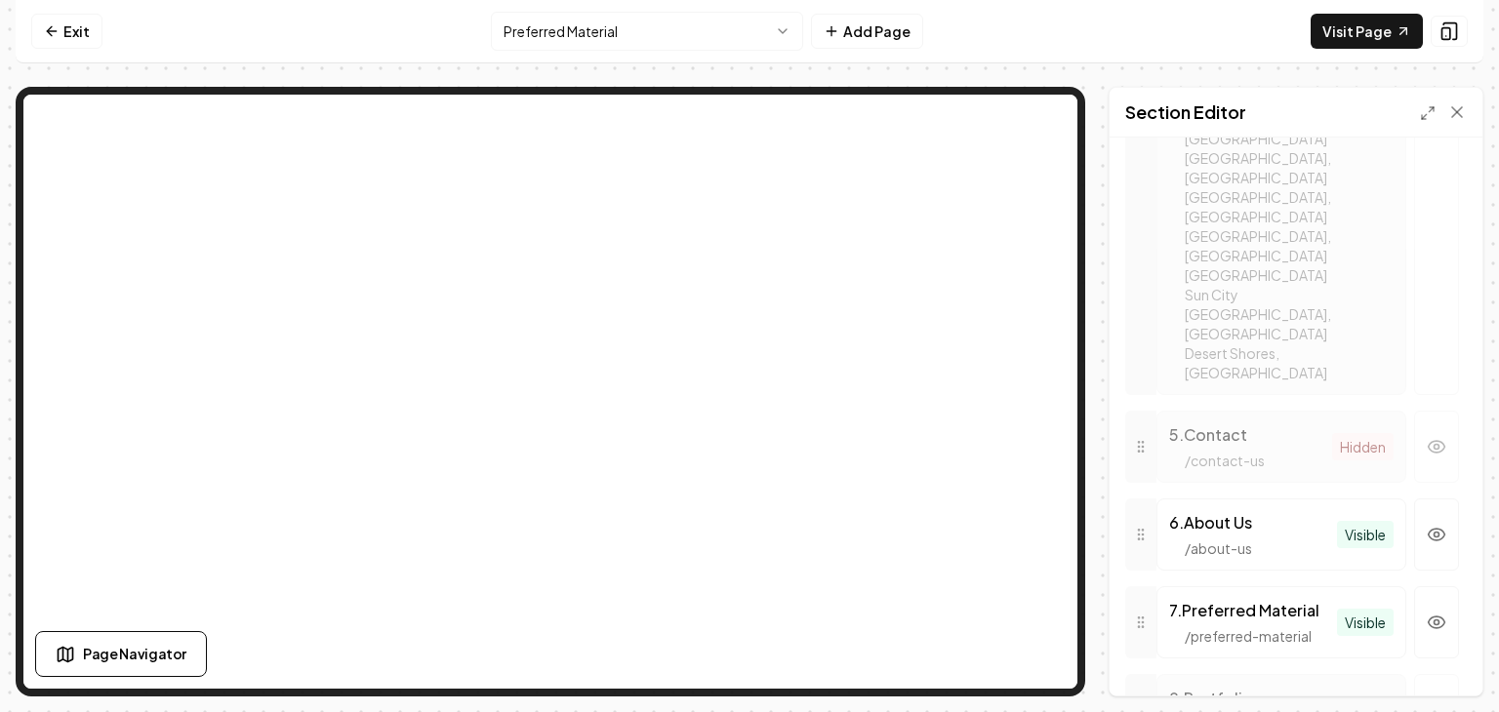
scroll to position [2927, 0]
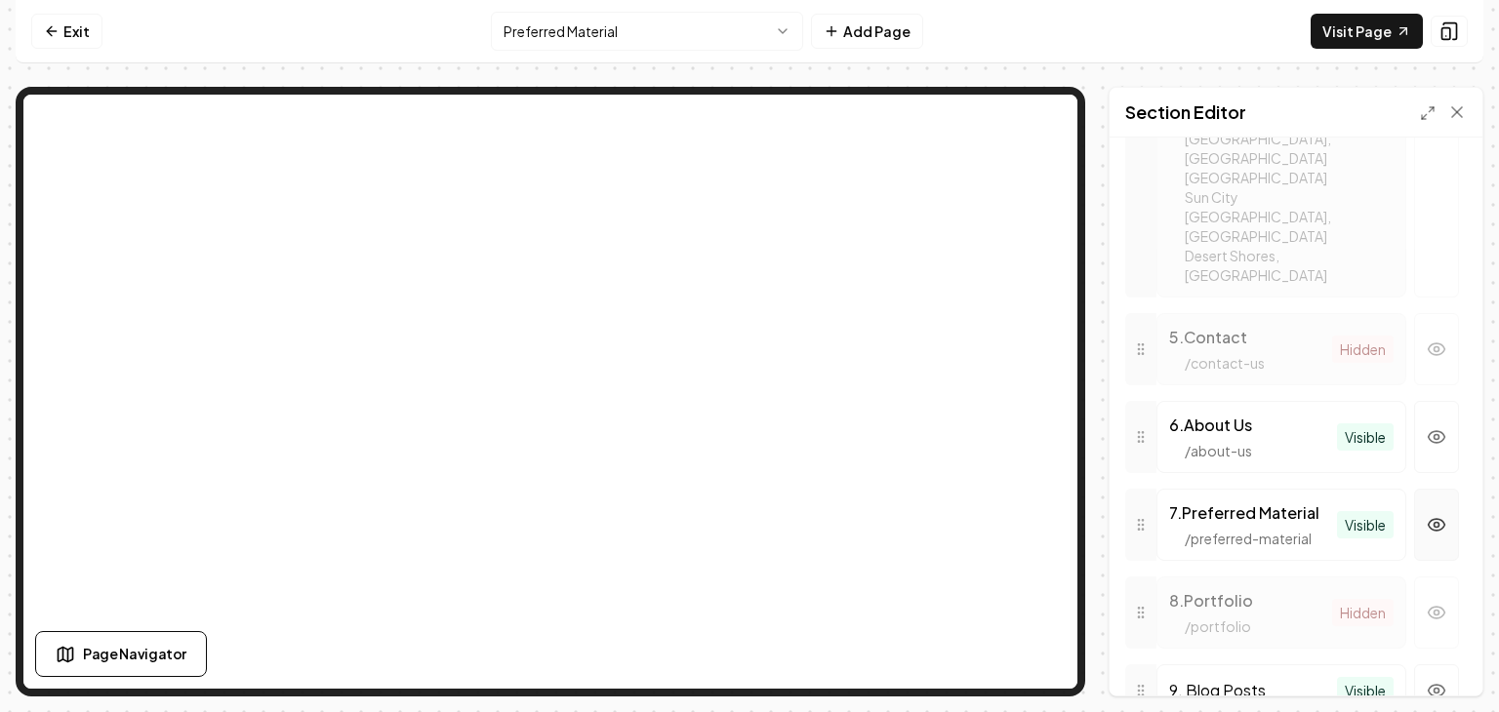
click at [1427, 515] on icon "button" at bounding box center [1437, 525] width 20 height 20
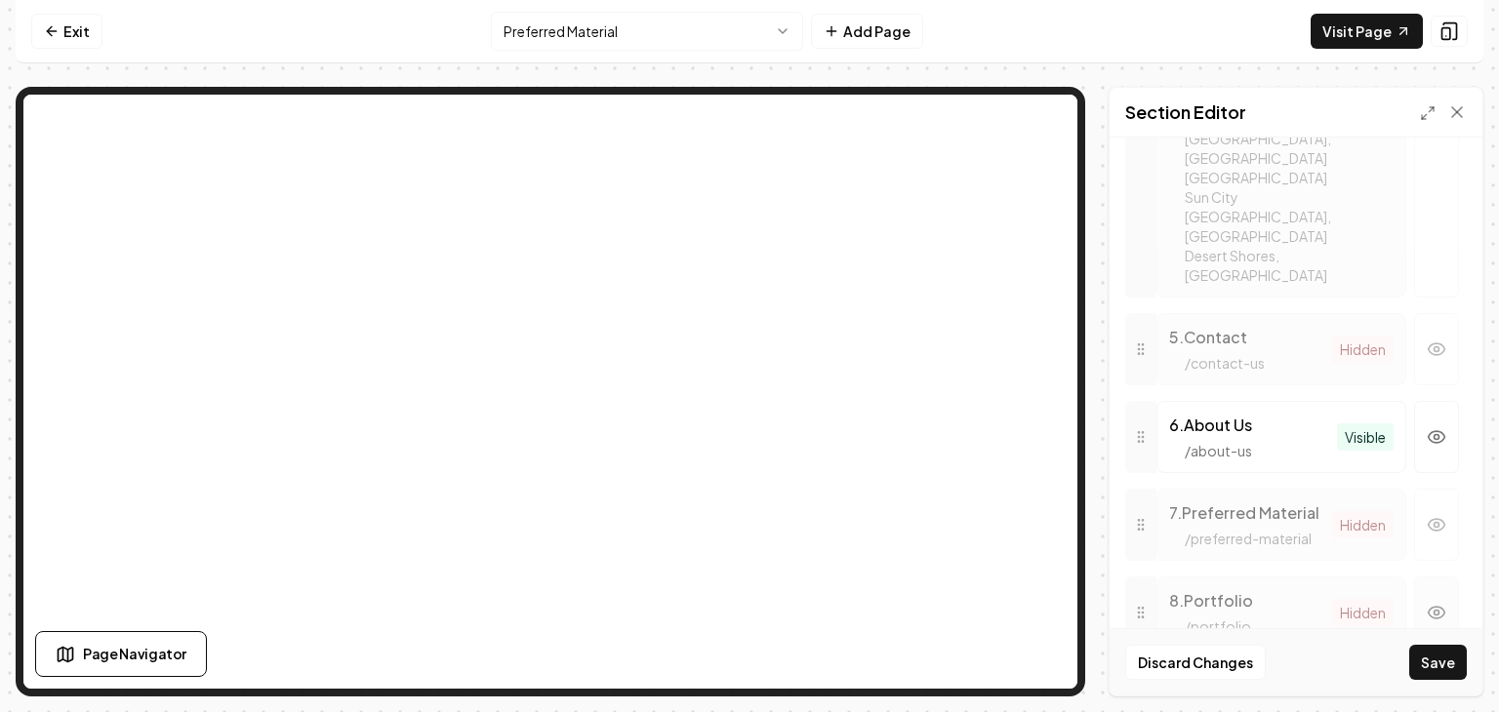
click at [1429, 607] on icon "button" at bounding box center [1437, 613] width 17 height 12
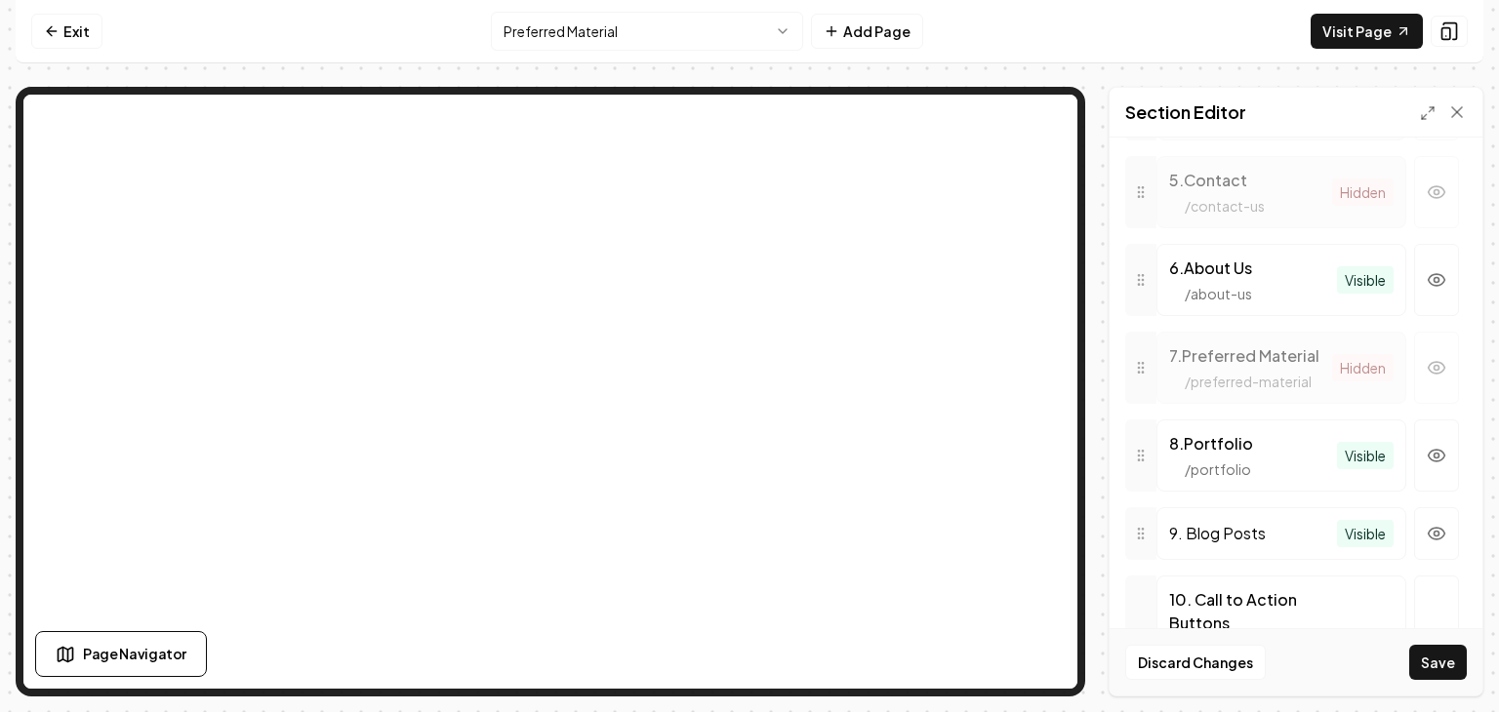
scroll to position [3115, 0]
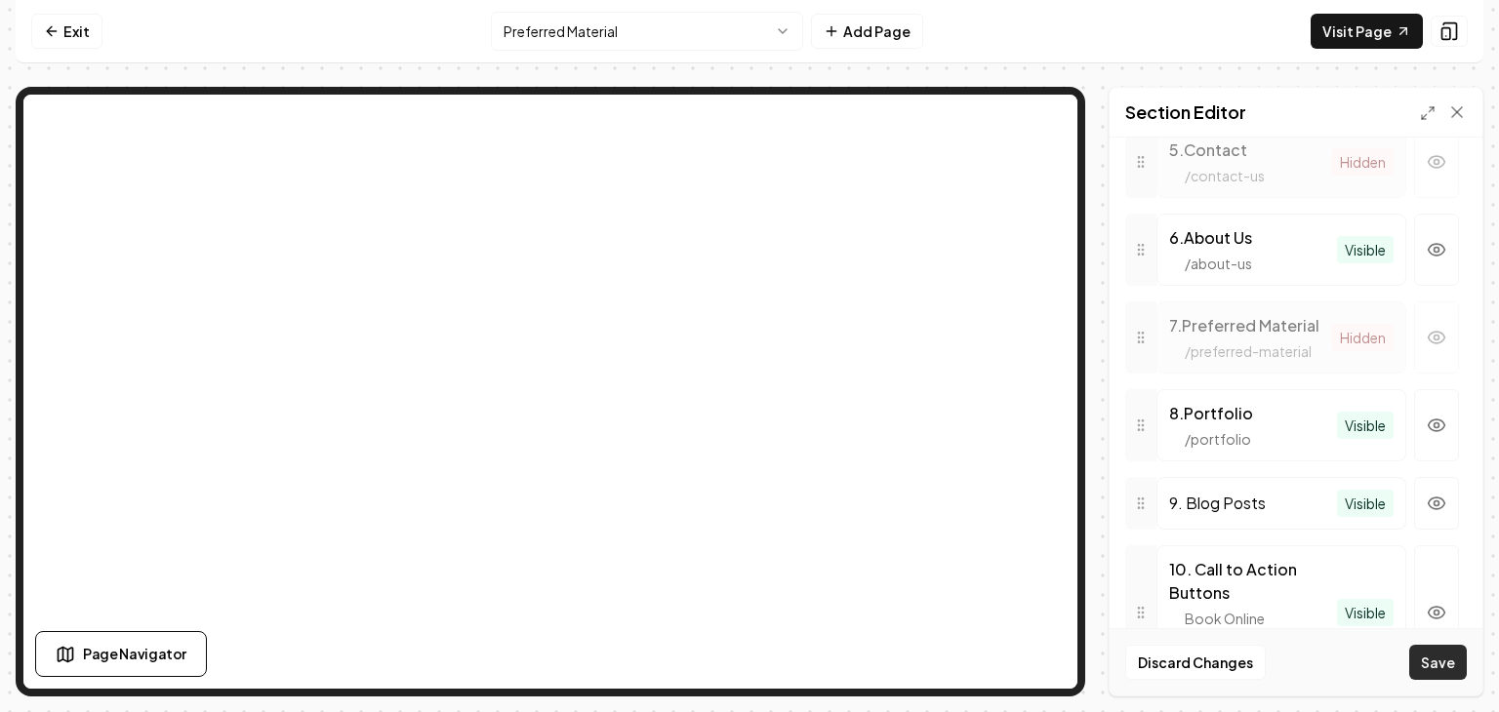
click at [1429, 664] on button "Save" at bounding box center [1438, 662] width 58 height 35
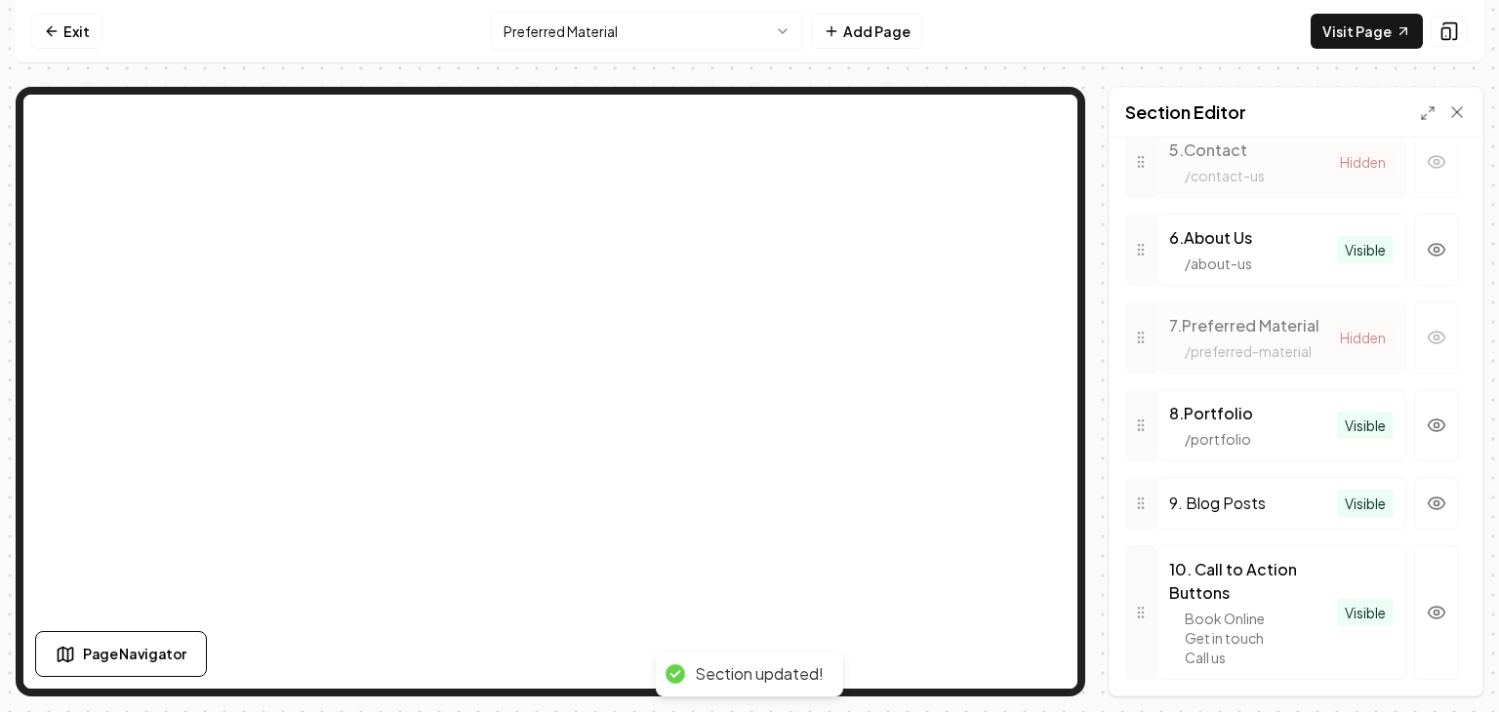
scroll to position [3047, 0]
